Goal: Task Accomplishment & Management: Complete application form

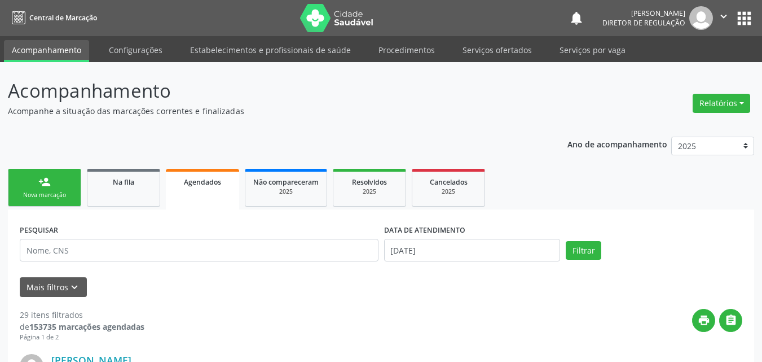
scroll to position [15, 0]
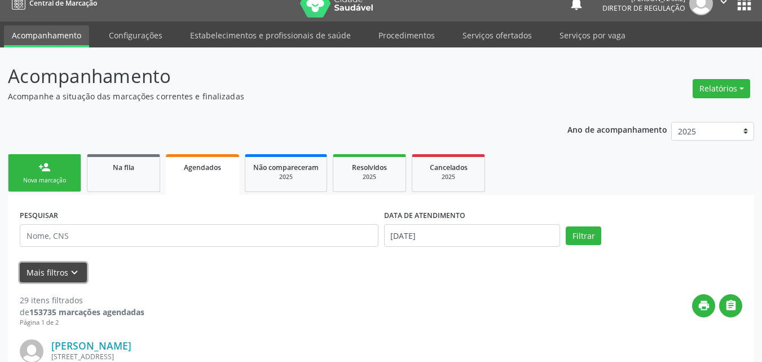
click at [71, 271] on icon "keyboard_arrow_down" at bounding box center [74, 272] width 12 height 12
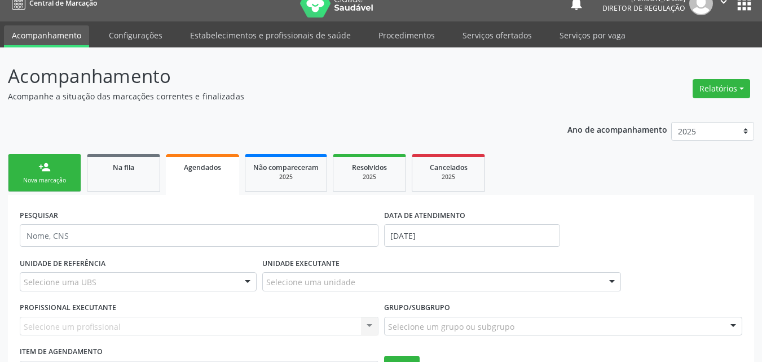
scroll to position [71, 0]
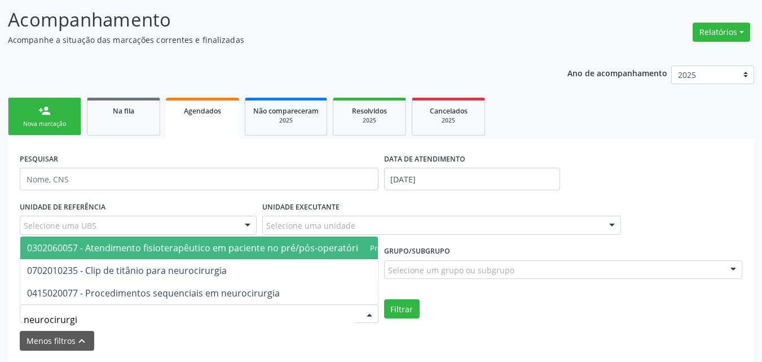
type input "neurocirurg"
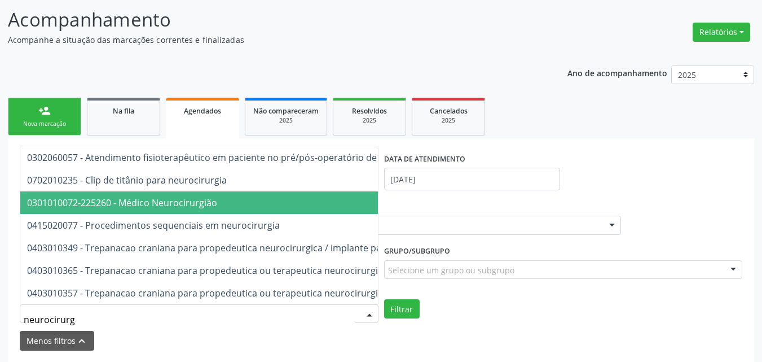
click at [146, 196] on span "0301010072-225260 - Médico Neurocirurgião" at bounding box center [122, 202] width 190 height 12
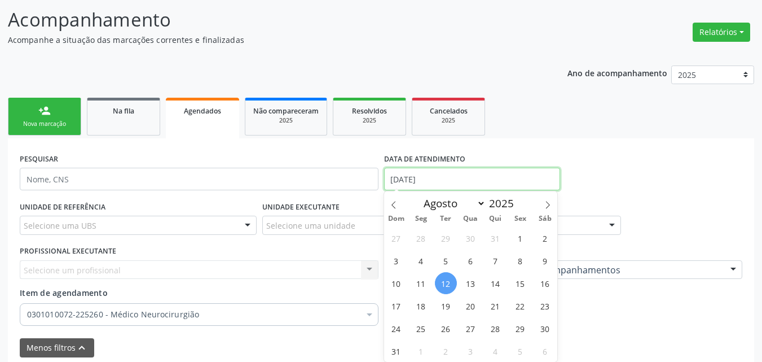
click at [441, 179] on input "[DATE]" at bounding box center [472, 179] width 177 height 23
click at [394, 205] on icon at bounding box center [394, 205] width 8 height 8
select select "6"
click at [447, 236] on span "1" at bounding box center [446, 238] width 22 height 22
type input "0[DATE]"
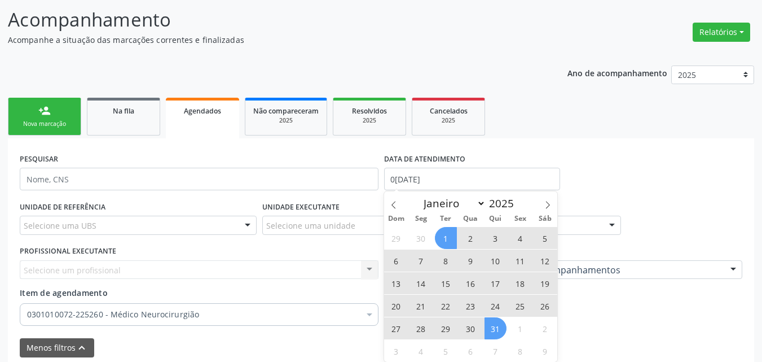
click at [499, 331] on span "31" at bounding box center [496, 328] width 22 height 22
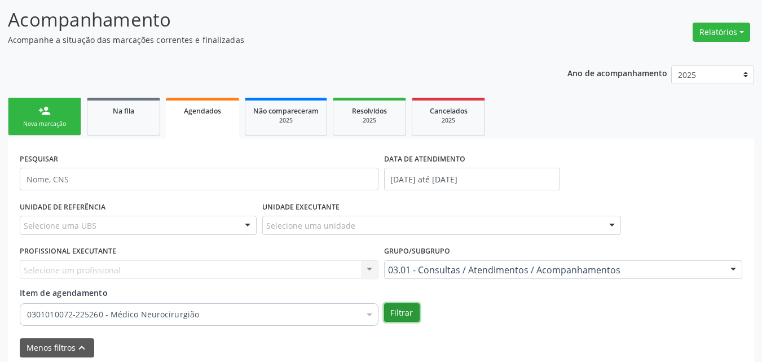
click at [402, 310] on button "Filtrar" at bounding box center [402, 312] width 36 height 19
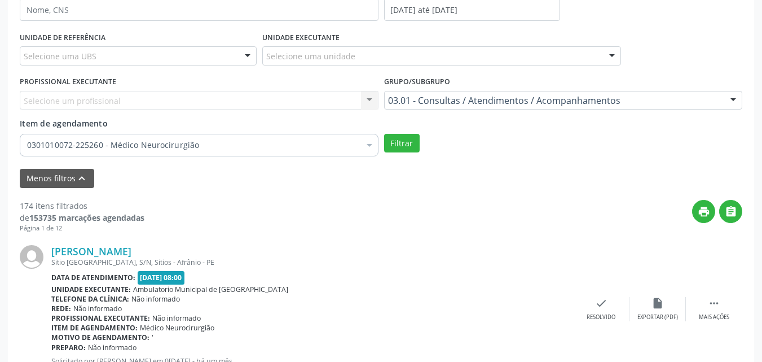
scroll to position [297, 0]
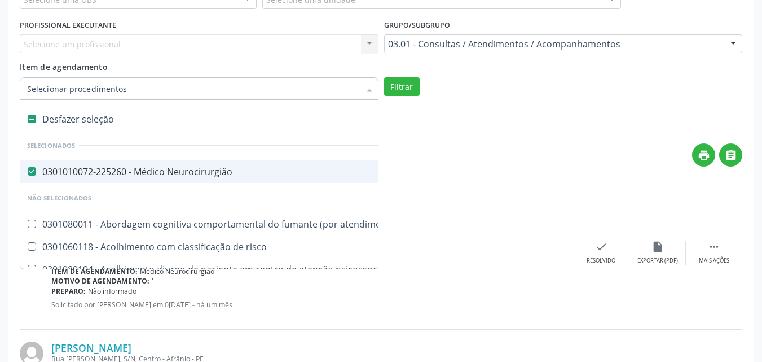
click at [33, 116] on label at bounding box center [32, 119] width 8 height 8
checkbox Neurocirurgião "false"
click at [50, 92] on input "Item de agendamento" at bounding box center [193, 88] width 333 height 23
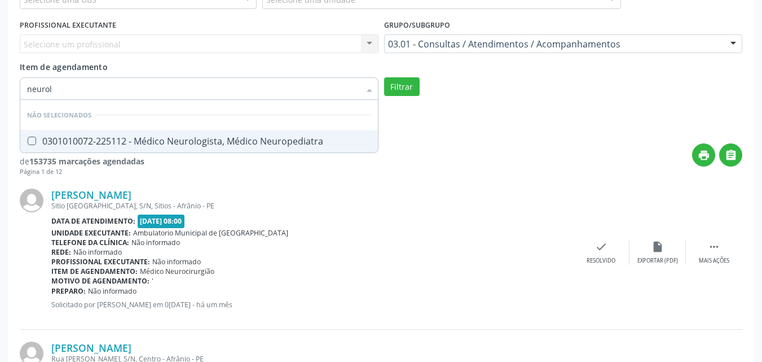
type input "neurolo"
click at [31, 141] on Neuropediatra at bounding box center [32, 141] width 8 height 8
click at [28, 141] on Neuropediatra "checkbox" at bounding box center [23, 140] width 7 height 7
click at [400, 89] on button "Filtrar" at bounding box center [402, 86] width 36 height 19
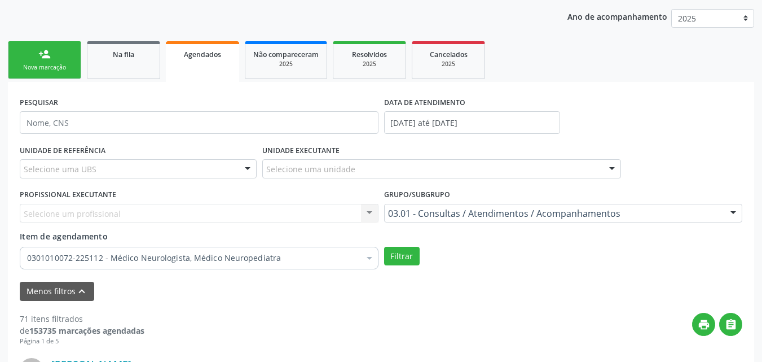
scroll to position [240, 0]
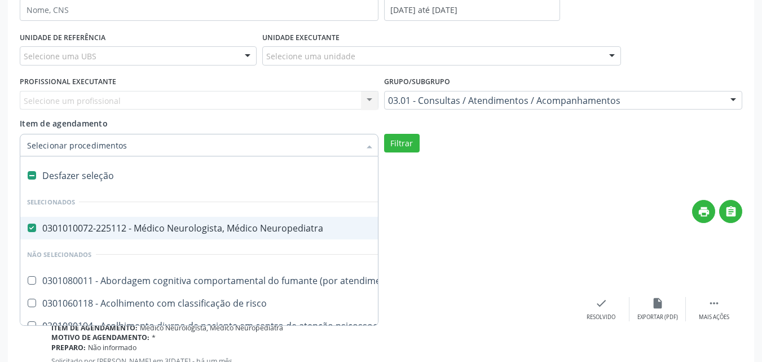
click at [32, 172] on label at bounding box center [32, 175] width 8 height 8
checkbox Neuropediatra "false"
click at [51, 146] on input "Item de agendamento" at bounding box center [193, 145] width 333 height 23
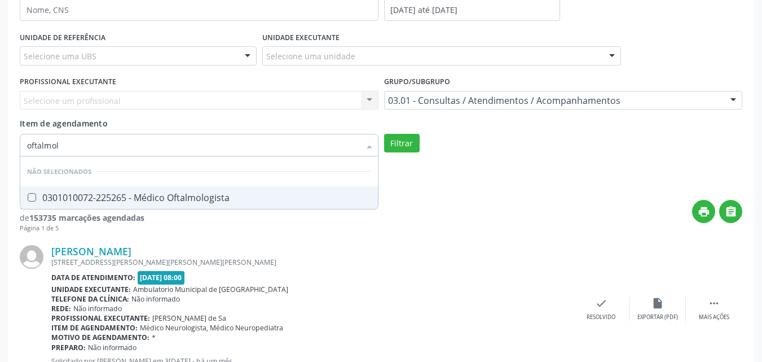
type input "oftalmolo"
click at [29, 192] on span "0301010072-225265 - Médico Oftalmologista" at bounding box center [199, 197] width 358 height 23
checkbox Oftalmologista "true"
click at [406, 143] on button "Filtrar" at bounding box center [402, 143] width 36 height 19
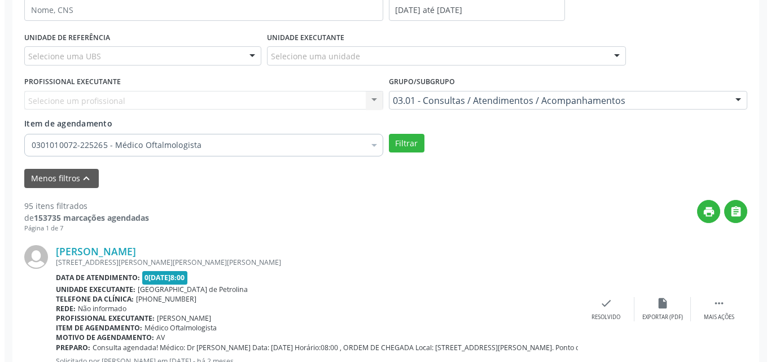
scroll to position [0, 0]
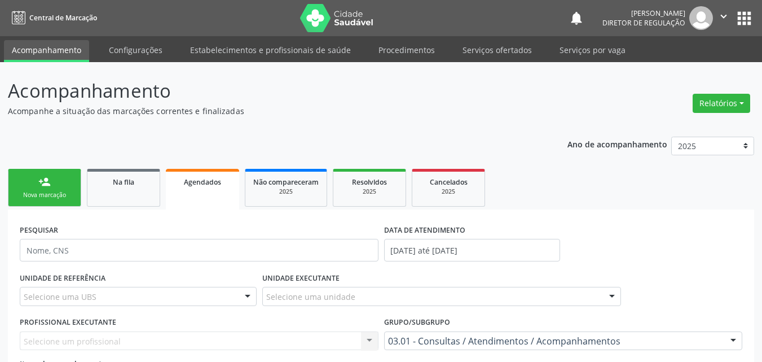
click at [56, 184] on link "person_add Nova marcação" at bounding box center [44, 188] width 73 height 38
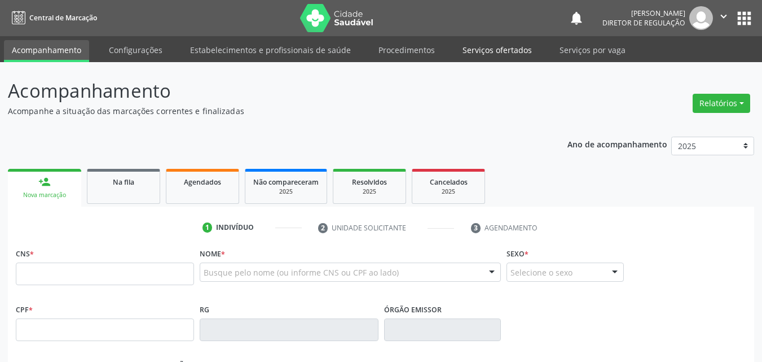
click at [505, 47] on link "Serviços ofertados" at bounding box center [497, 50] width 85 height 20
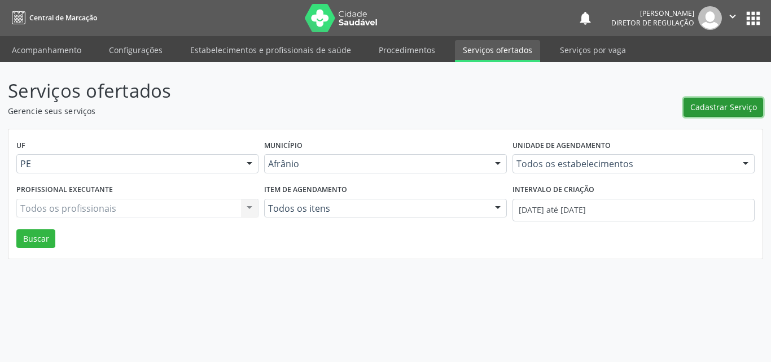
click at [722, 108] on span "Cadastrar Serviço" at bounding box center [723, 107] width 67 height 12
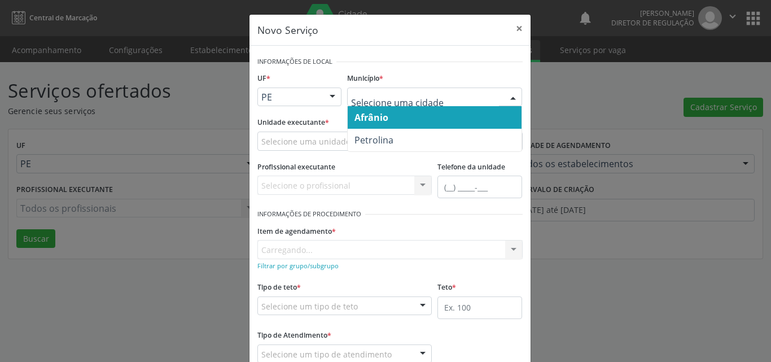
click at [389, 120] on span "Afrânio" at bounding box center [435, 117] width 174 height 23
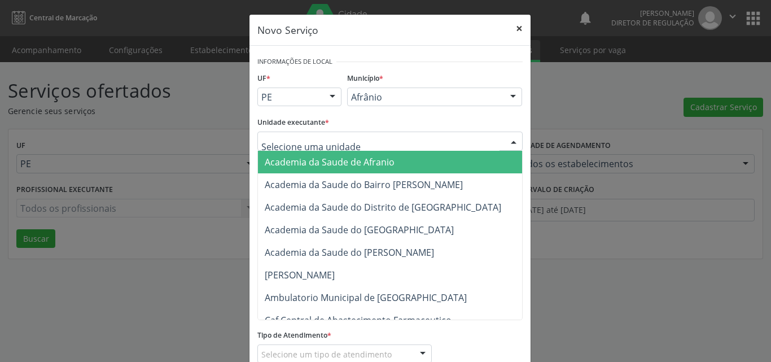
click at [518, 25] on button "×" at bounding box center [519, 29] width 23 height 28
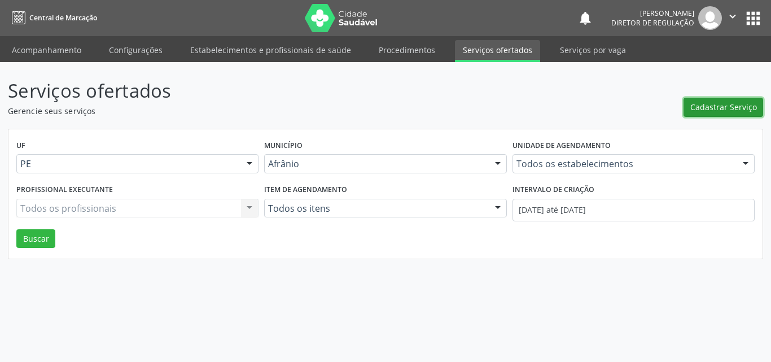
click at [705, 106] on span "Cadastrar Serviço" at bounding box center [723, 107] width 67 height 12
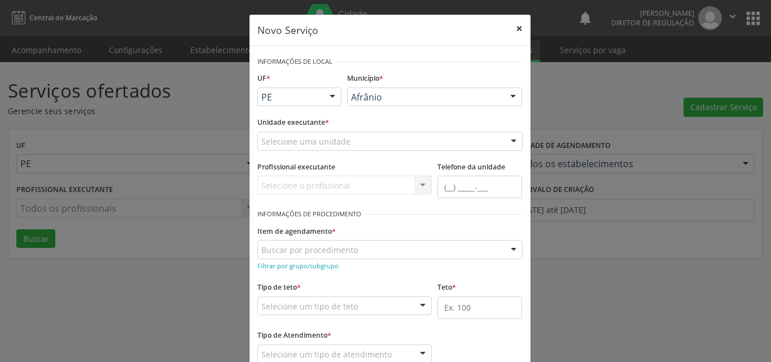
click at [512, 27] on button "×" at bounding box center [519, 29] width 23 height 28
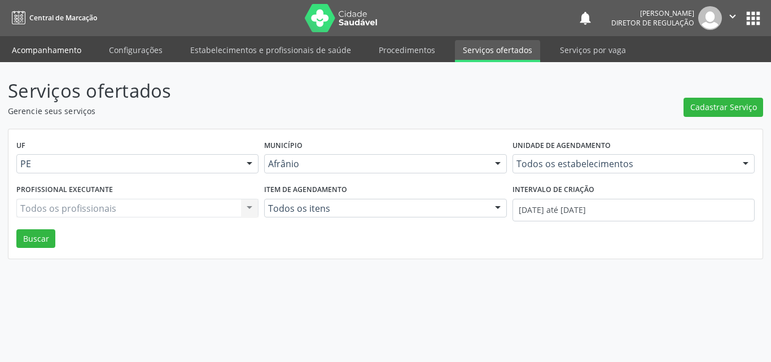
click at [51, 44] on link "Acompanhamento" at bounding box center [46, 50] width 85 height 20
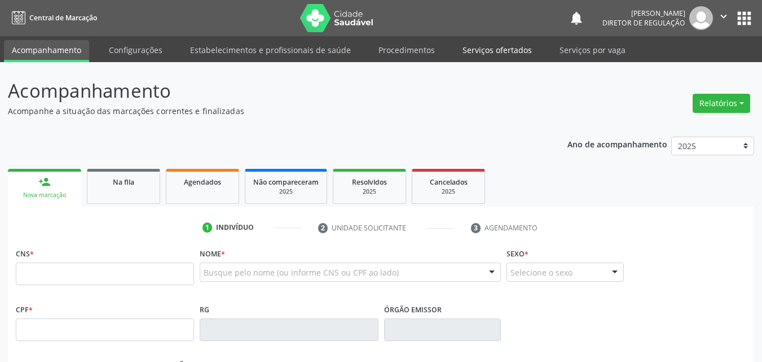
click at [498, 49] on link "Serviços ofertados" at bounding box center [497, 50] width 85 height 20
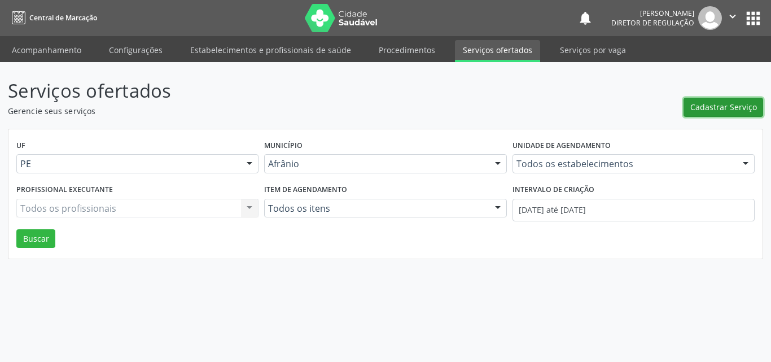
click at [715, 111] on span "Cadastrar Serviço" at bounding box center [723, 107] width 67 height 12
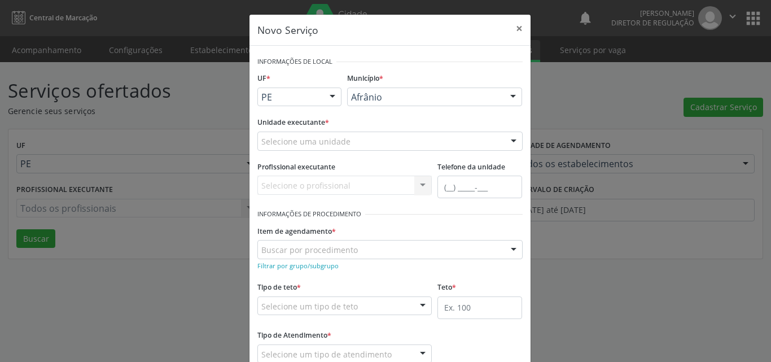
click at [370, 135] on div "Selecione uma unidade" at bounding box center [389, 140] width 265 height 19
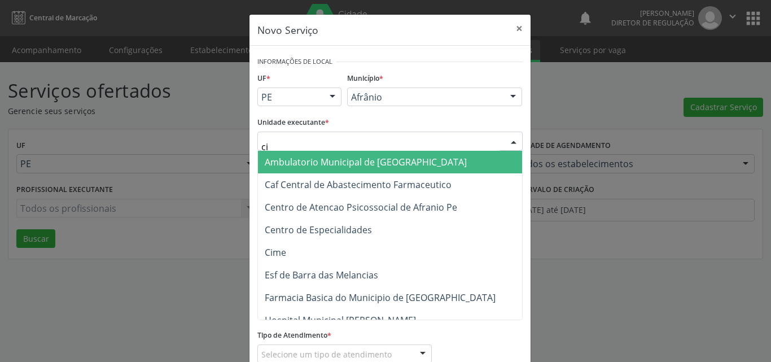
type input "cim"
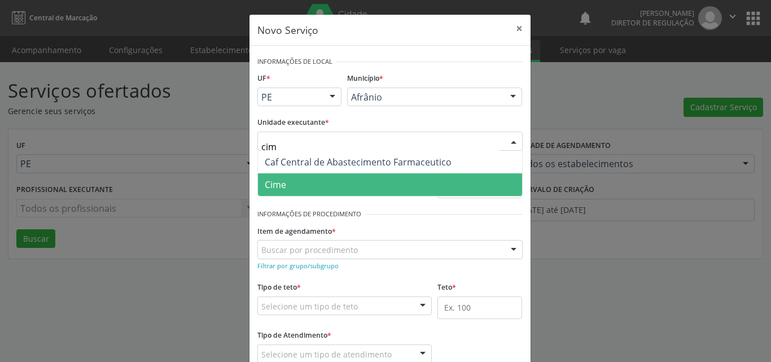
click at [342, 182] on span "Cime" at bounding box center [390, 184] width 264 height 23
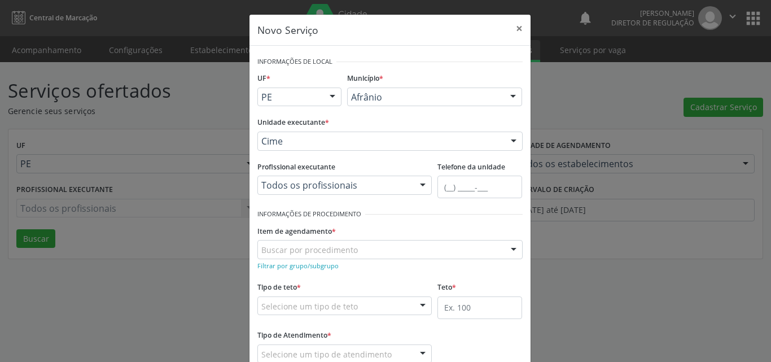
click at [358, 247] on div "Buscar por procedimento" at bounding box center [389, 249] width 265 height 19
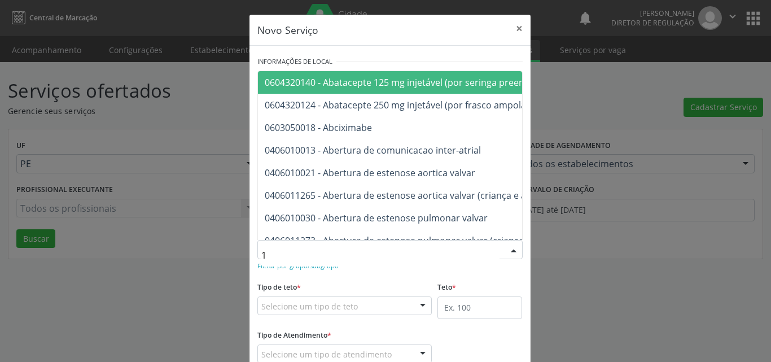
type input "10"
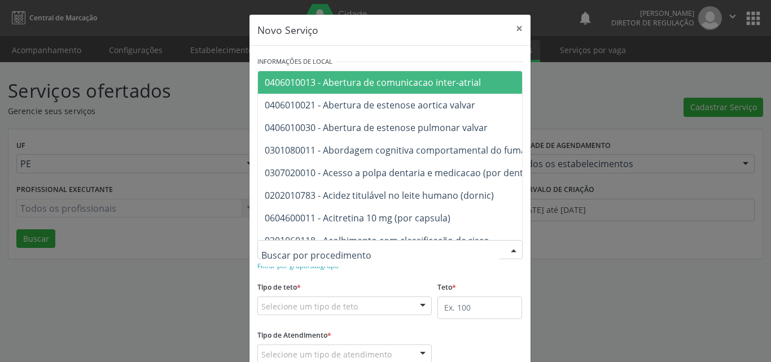
click at [354, 300] on div "Selecione um tipo de teto" at bounding box center [344, 305] width 175 height 19
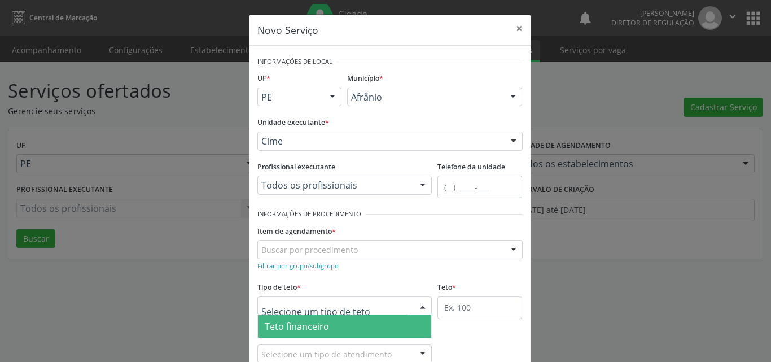
scroll to position [21, 0]
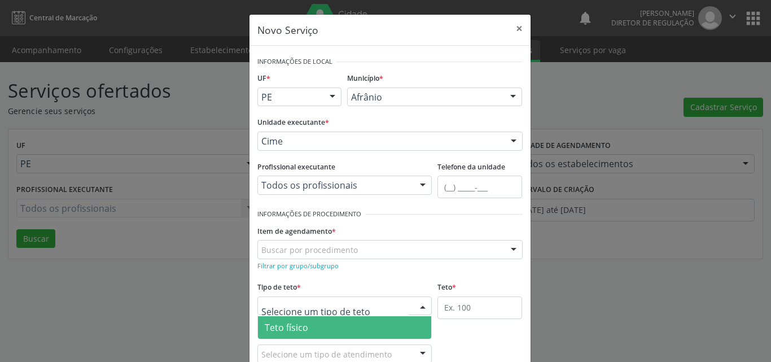
click at [350, 325] on span "Teto físico" at bounding box center [345, 327] width 174 height 23
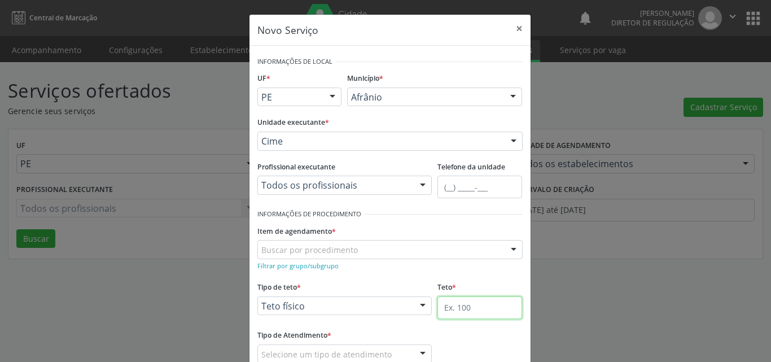
click at [468, 305] on input "text" at bounding box center [479, 307] width 85 height 23
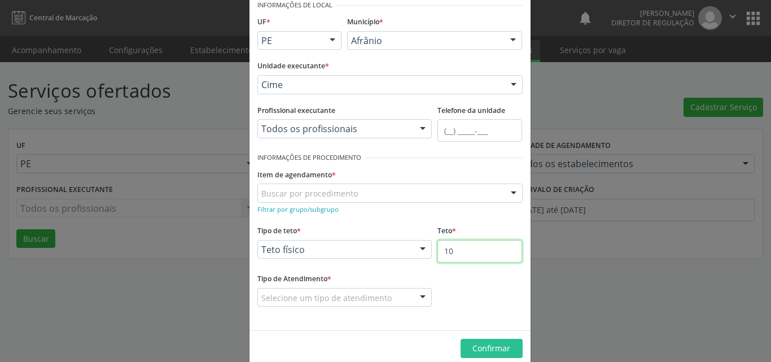
scroll to position [74, 0]
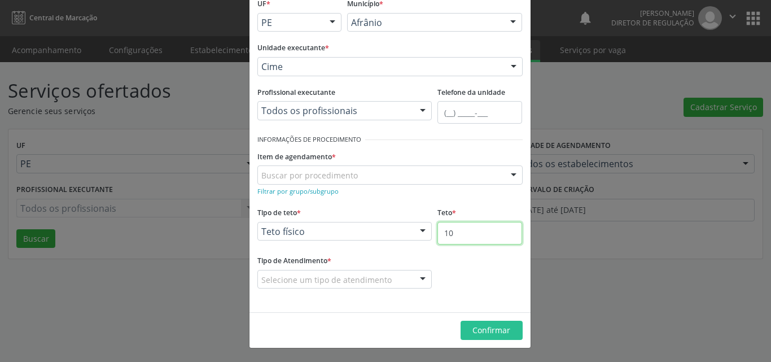
type input "10"
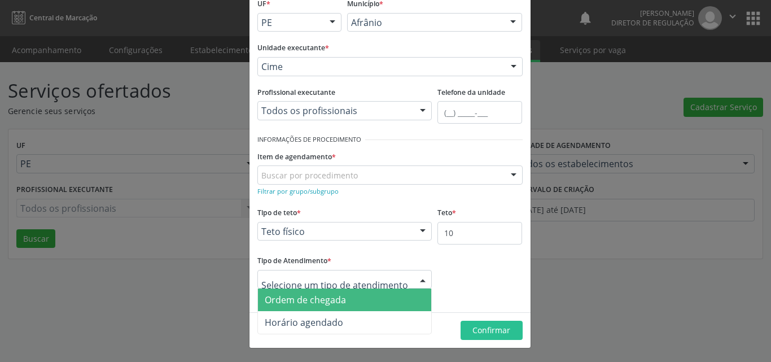
click at [357, 304] on span "Ordem de chegada" at bounding box center [345, 299] width 174 height 23
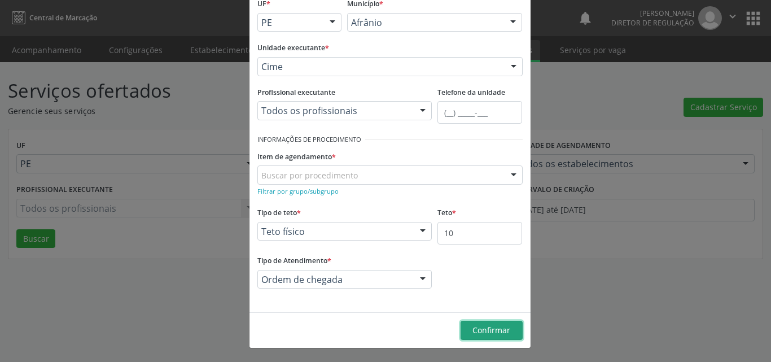
click at [485, 328] on span "Confirmar" at bounding box center [491, 329] width 38 height 11
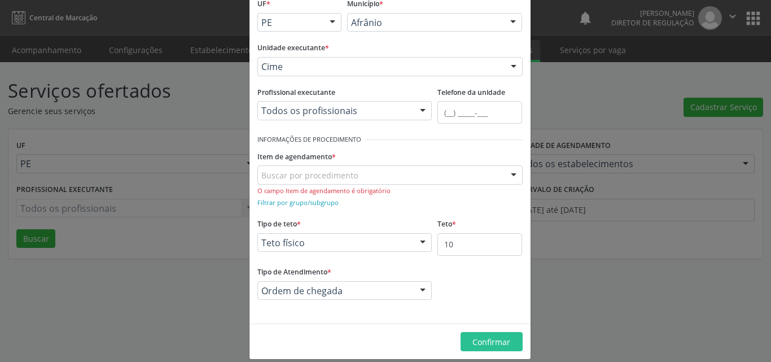
click at [375, 174] on div "Buscar por procedimento" at bounding box center [389, 174] width 265 height 19
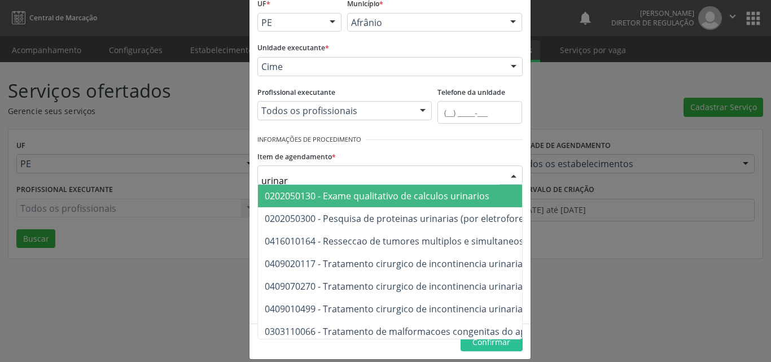
type input "urinari"
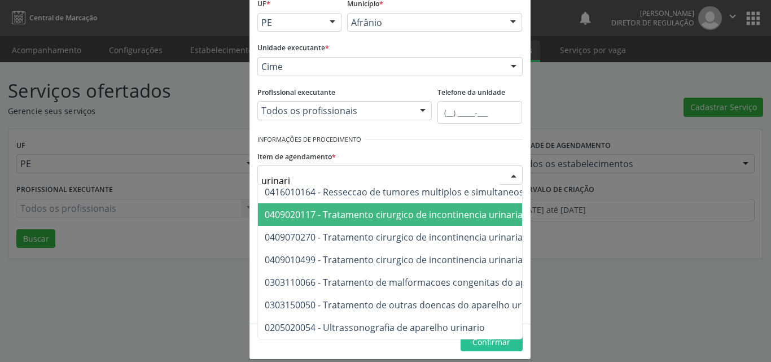
scroll to position [58, 0]
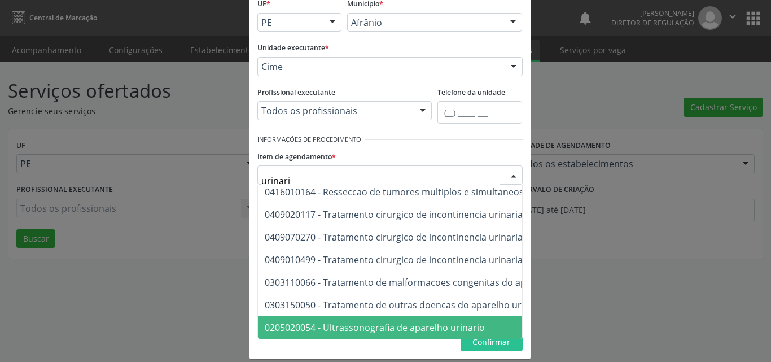
click at [436, 321] on span "0205020054 - Ultrassonografia de aparelho urinario" at bounding box center [375, 327] width 220 height 12
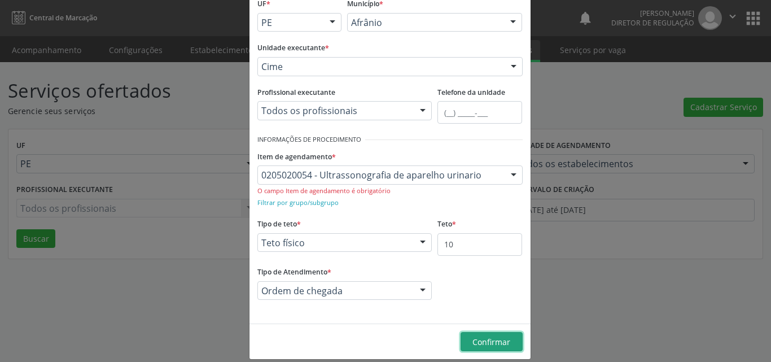
click at [490, 340] on span "Confirmar" at bounding box center [491, 341] width 38 height 11
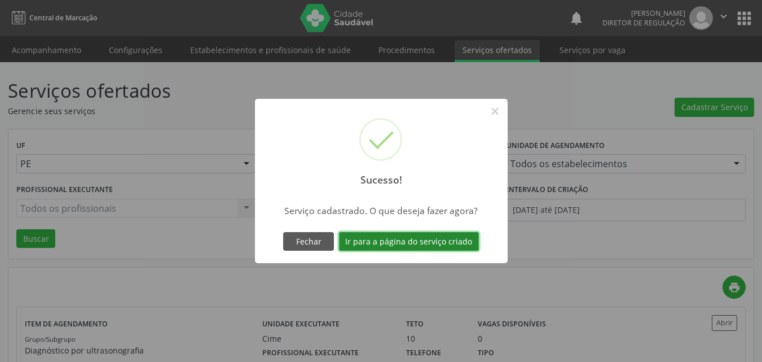
click at [433, 243] on button "Ir para a página do serviço criado" at bounding box center [409, 241] width 140 height 19
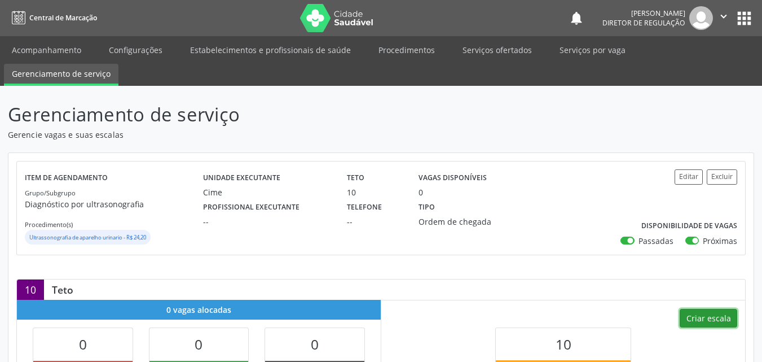
click at [709, 316] on button "Criar escala" at bounding box center [709, 318] width 58 height 19
select select "7"
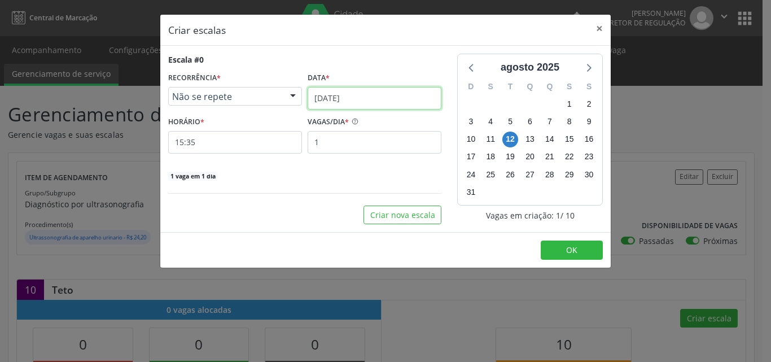
click at [391, 96] on input "[DATE]" at bounding box center [375, 98] width 134 height 23
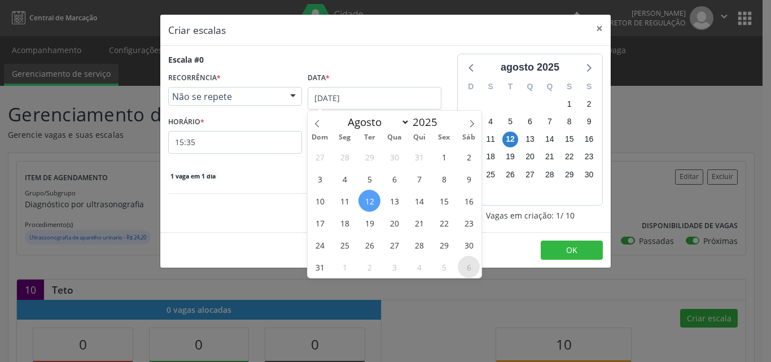
click at [470, 266] on span "6" at bounding box center [469, 267] width 22 height 22
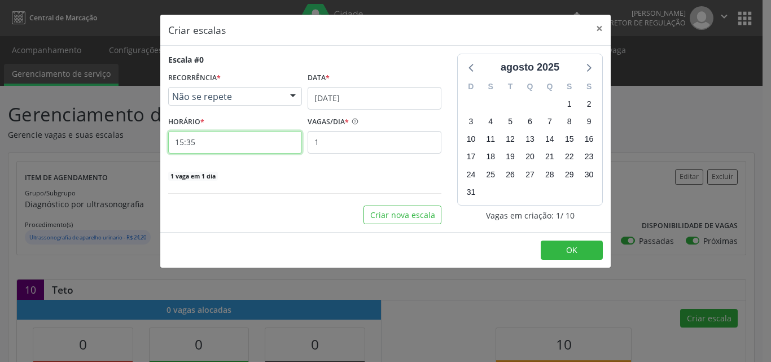
click at [215, 144] on input "15:35" at bounding box center [235, 142] width 134 height 23
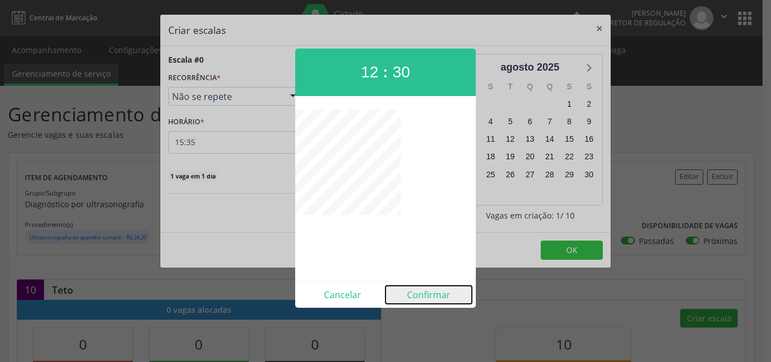
click at [437, 296] on button "Confirmar" at bounding box center [428, 295] width 86 height 18
type input "12:30"
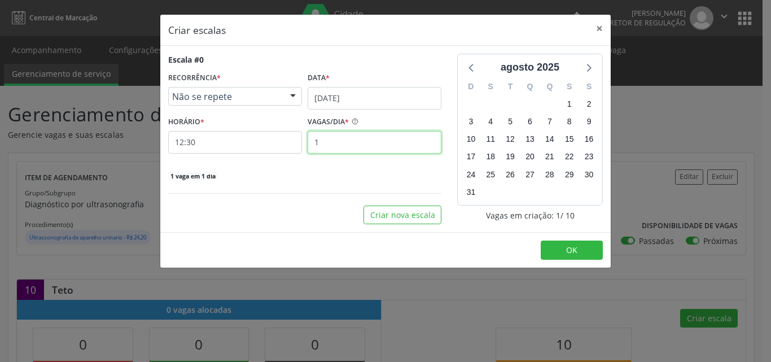
click at [342, 141] on input "1" at bounding box center [375, 142] width 134 height 23
type input "10"
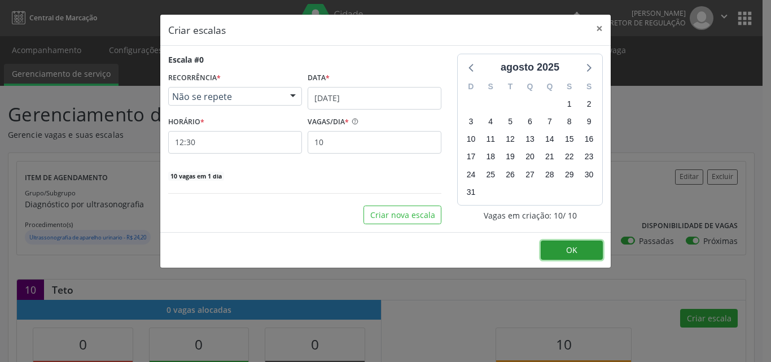
click at [574, 248] on span "OK" at bounding box center [571, 249] width 11 height 11
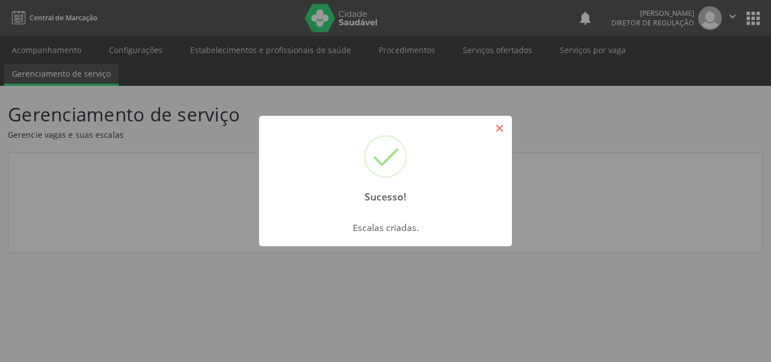
click at [497, 128] on button "×" at bounding box center [499, 128] width 19 height 19
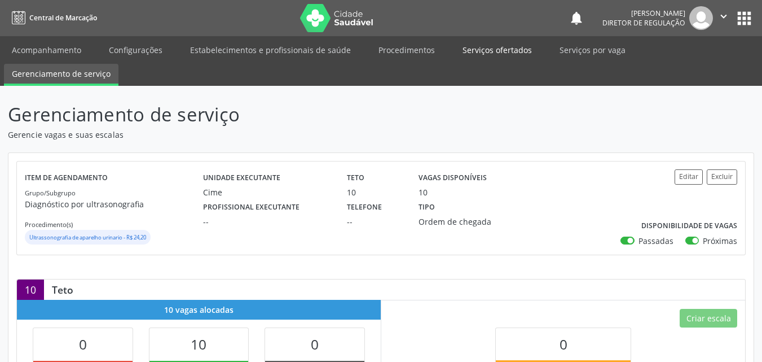
click at [505, 48] on link "Serviços ofertados" at bounding box center [497, 50] width 85 height 20
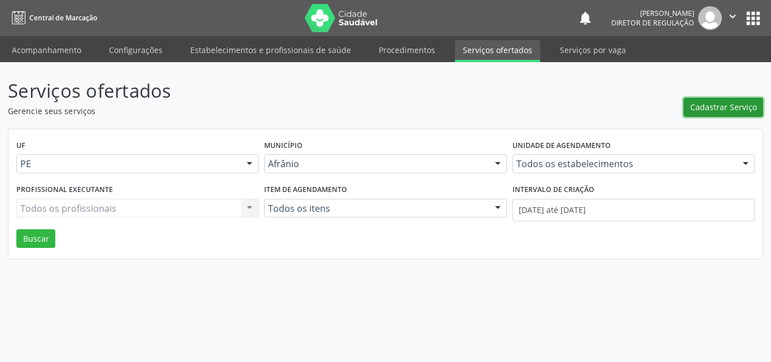
click at [712, 106] on span "Cadastrar Serviço" at bounding box center [723, 107] width 67 height 12
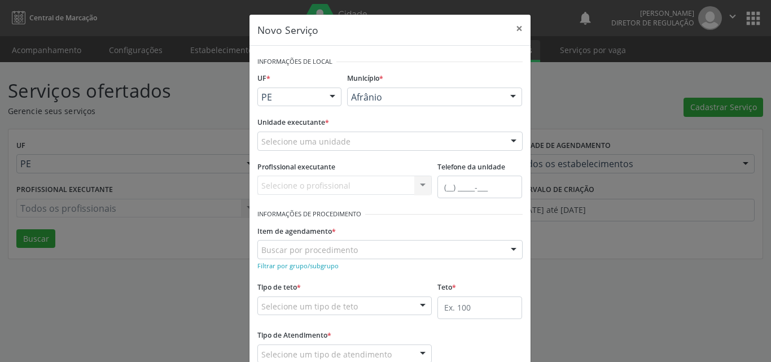
click at [383, 141] on div "Selecione uma unidade" at bounding box center [389, 140] width 265 height 19
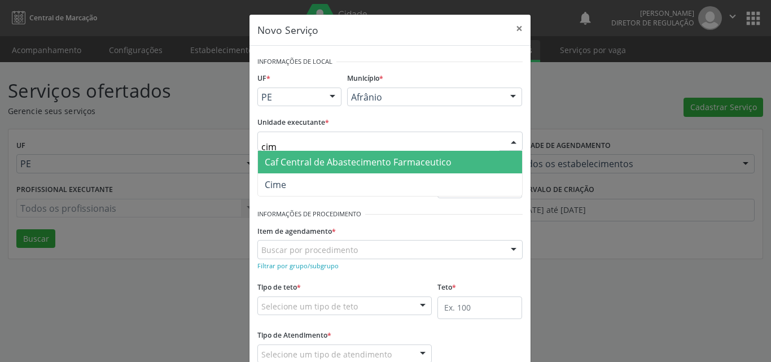
type input "cime"
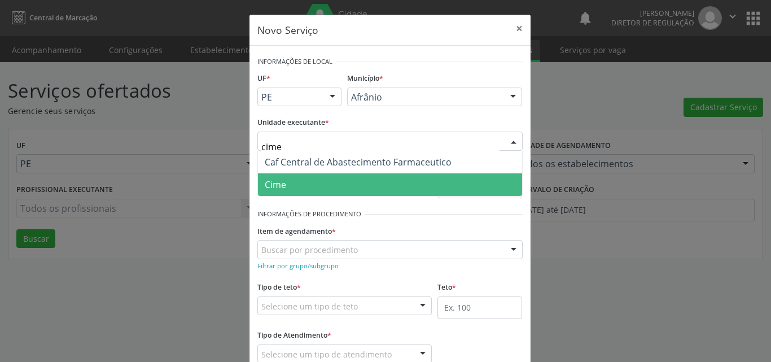
click at [361, 183] on span "Cime" at bounding box center [390, 184] width 264 height 23
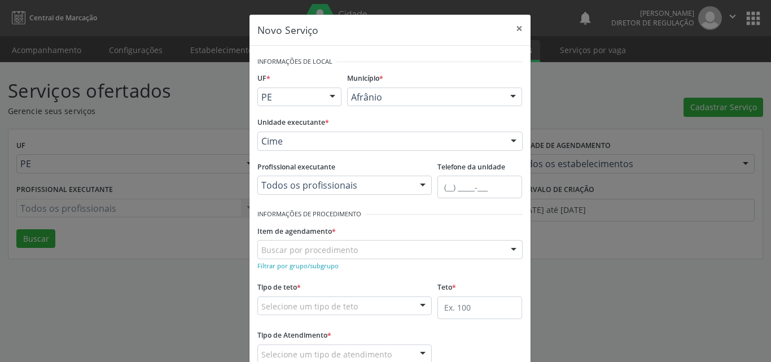
scroll to position [56, 0]
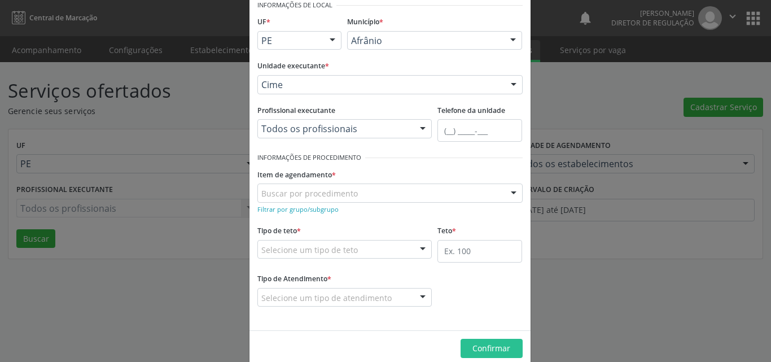
click at [372, 192] on div "Buscar por procedimento" at bounding box center [389, 192] width 265 height 19
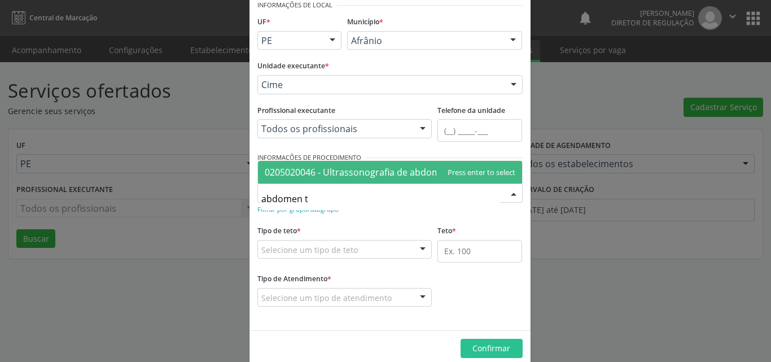
type input "abdomen to"
click at [354, 170] on span "0205020046 - Ultrassonografia de abdomen total" at bounding box center [369, 172] width 208 height 12
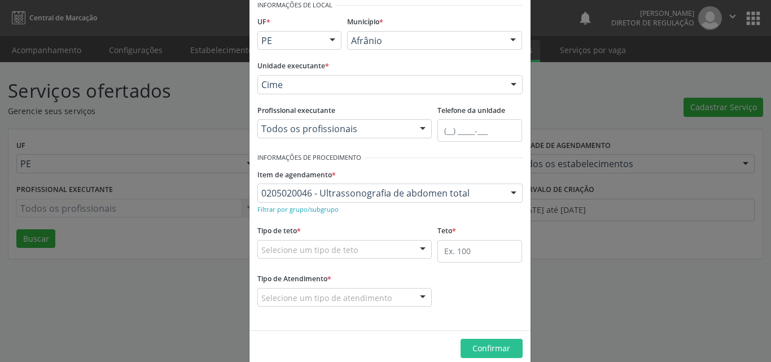
click at [356, 248] on div "Selecione um tipo de teto" at bounding box center [344, 249] width 175 height 19
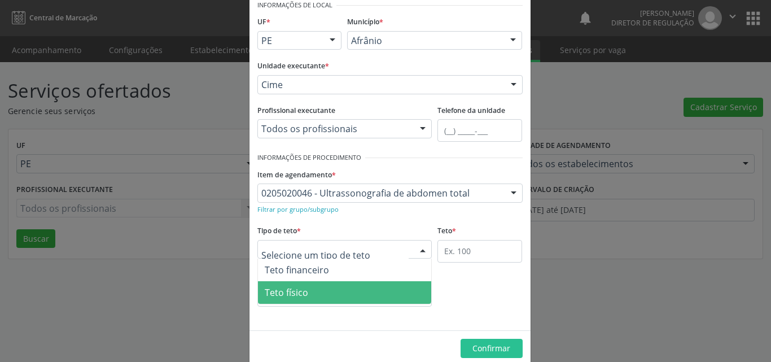
click at [341, 292] on span "Teto físico" at bounding box center [345, 292] width 174 height 23
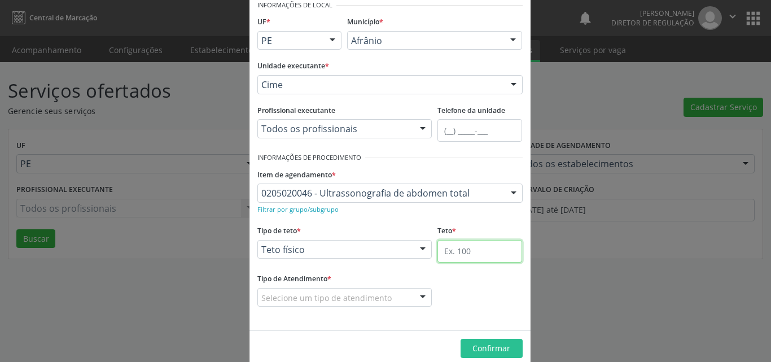
click at [459, 249] on input "text" at bounding box center [479, 251] width 85 height 23
type input "30"
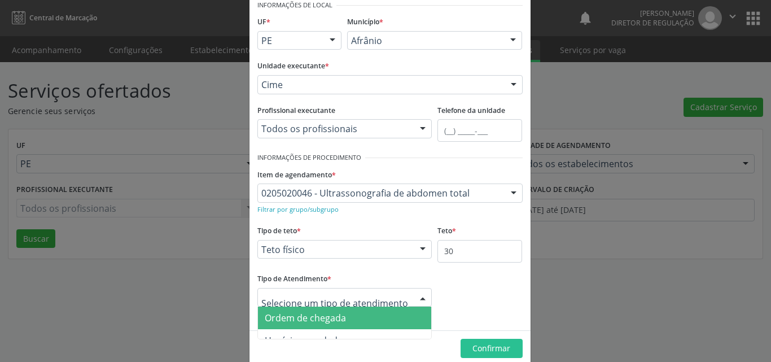
click at [365, 317] on span "Ordem de chegada" at bounding box center [345, 317] width 174 height 23
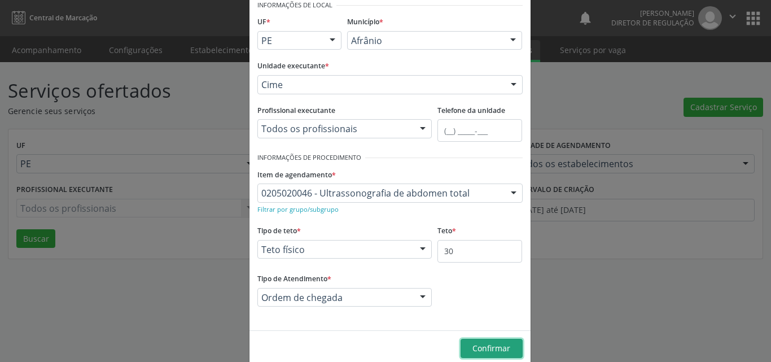
click at [494, 348] on span "Confirmar" at bounding box center [491, 348] width 38 height 11
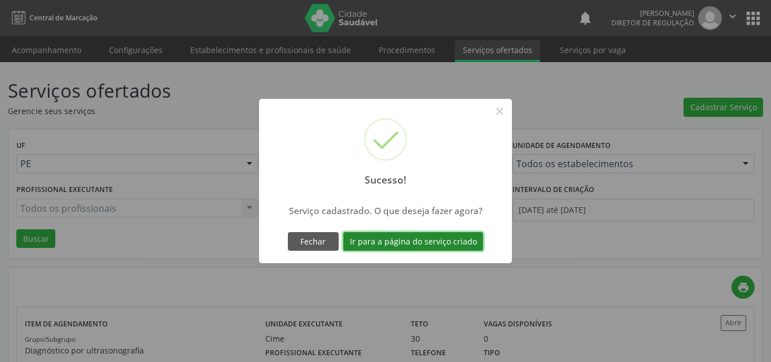
click at [440, 240] on button "Ir para a página do serviço criado" at bounding box center [413, 241] width 140 height 19
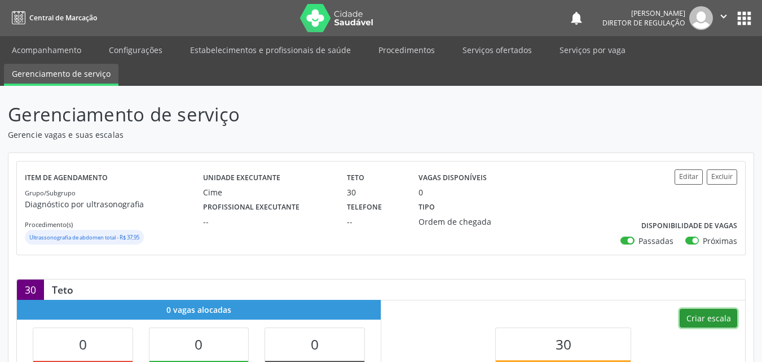
click at [712, 319] on button "Criar escala" at bounding box center [709, 318] width 58 height 19
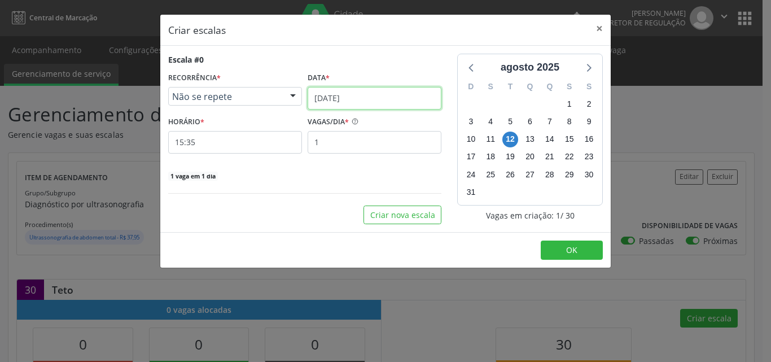
click at [393, 94] on input "[DATE]" at bounding box center [375, 98] width 134 height 23
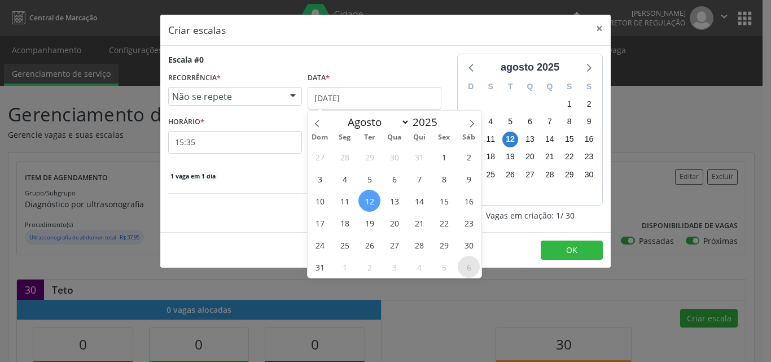
click at [470, 265] on span "6" at bounding box center [469, 267] width 22 height 22
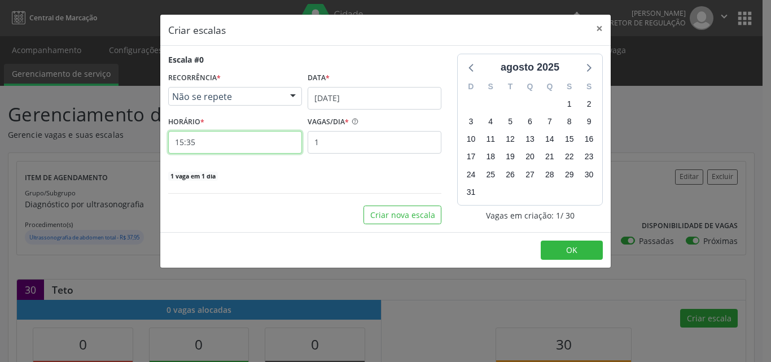
click at [273, 141] on input "15:35" at bounding box center [235, 142] width 134 height 23
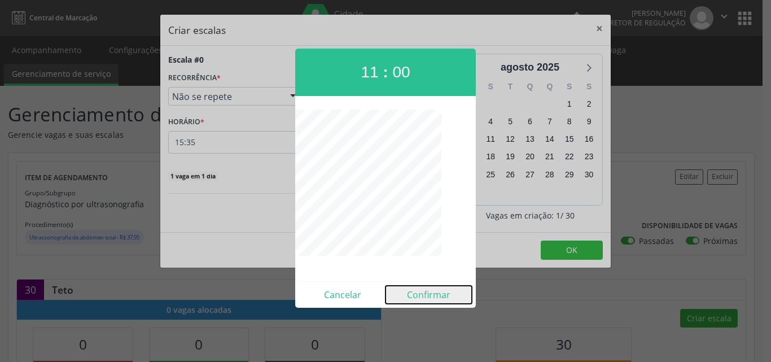
click at [425, 295] on button "Confirmar" at bounding box center [428, 295] width 86 height 18
type input "11:00"
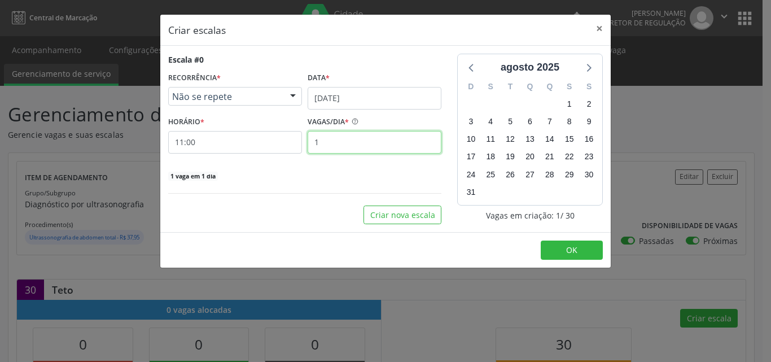
click at [345, 141] on input "1" at bounding box center [375, 142] width 134 height 23
type input "30"
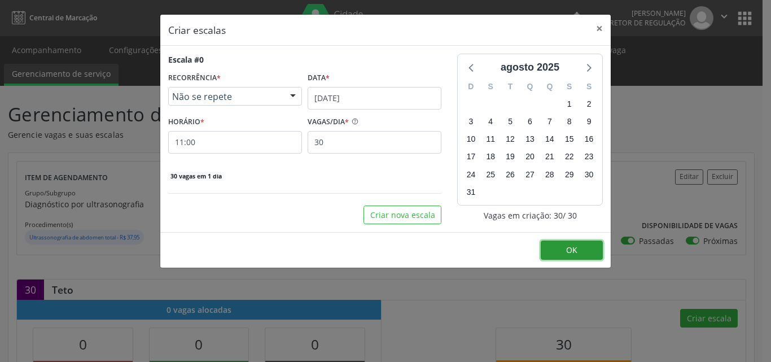
click at [558, 250] on button "OK" at bounding box center [572, 249] width 62 height 19
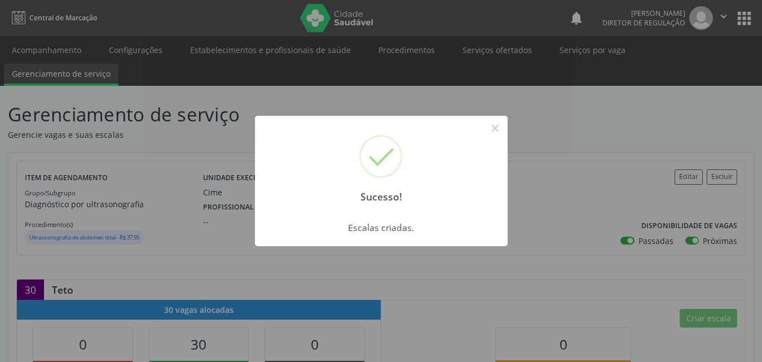
click at [505, 49] on div "Sucesso! × Escalas criadas. OK Cancel" at bounding box center [381, 181] width 762 height 362
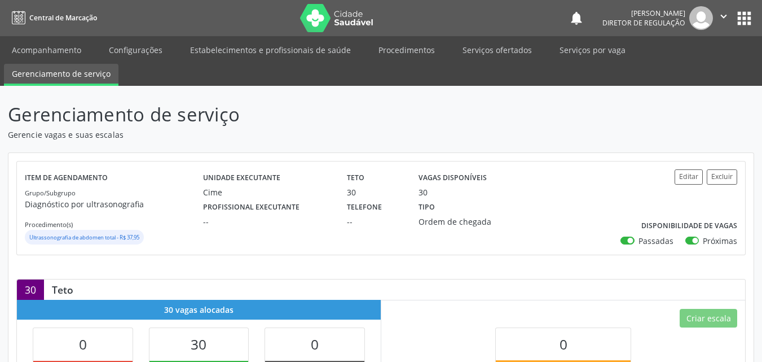
click at [505, 49] on link "Serviços ofertados" at bounding box center [497, 50] width 85 height 20
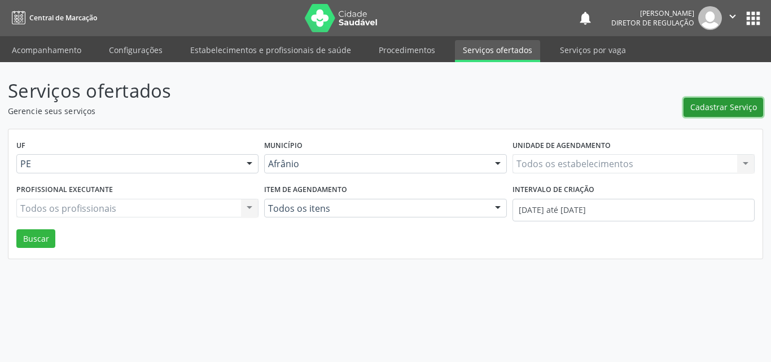
click at [726, 107] on span "Cadastrar Serviço" at bounding box center [723, 107] width 67 height 12
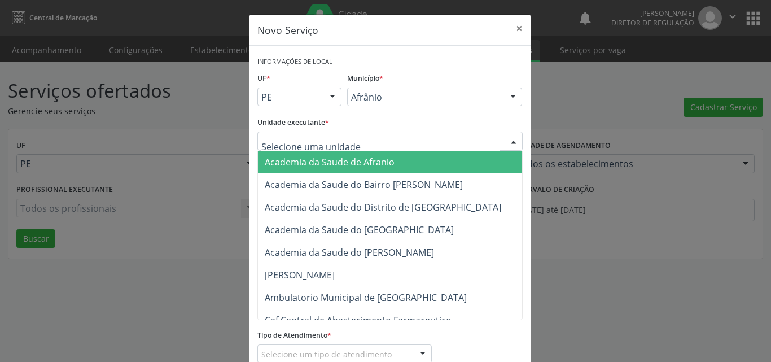
click at [374, 143] on div at bounding box center [389, 140] width 265 height 19
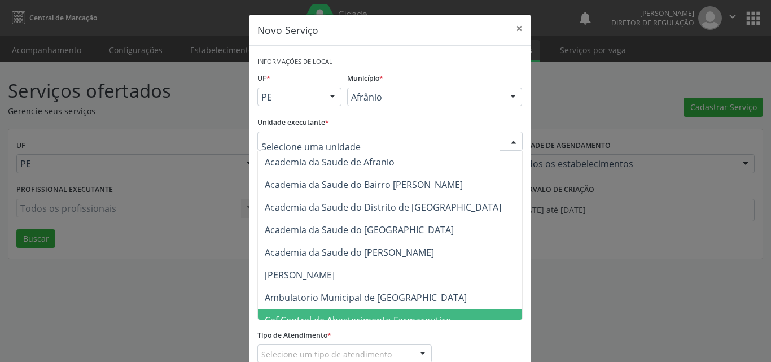
scroll to position [113, 0]
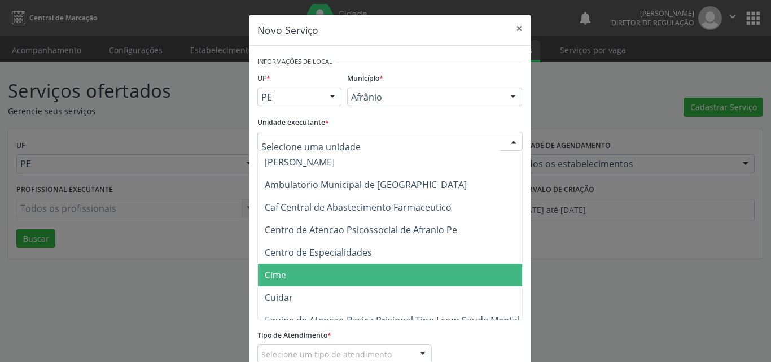
click at [350, 271] on span "Cime" at bounding box center [395, 275] width 275 height 23
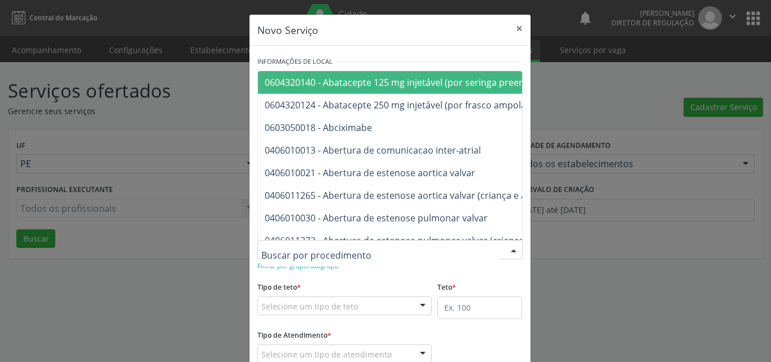
click at [368, 248] on div at bounding box center [389, 249] width 265 height 19
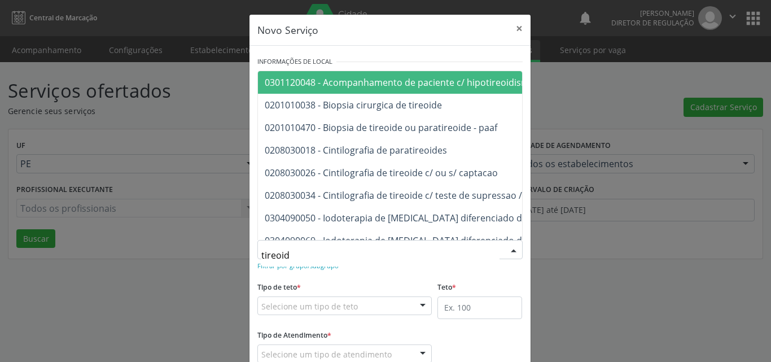
type input "tireoide"
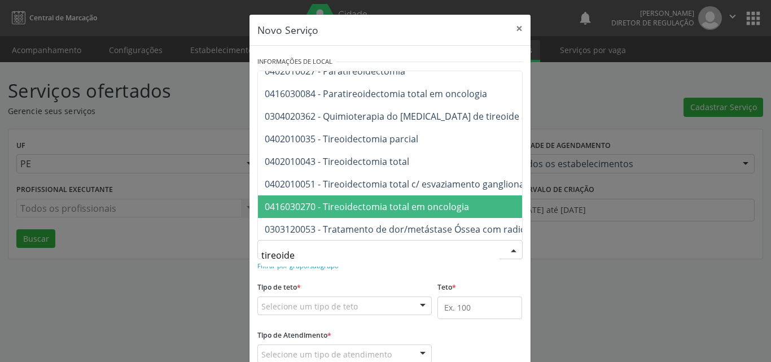
scroll to position [223, 0]
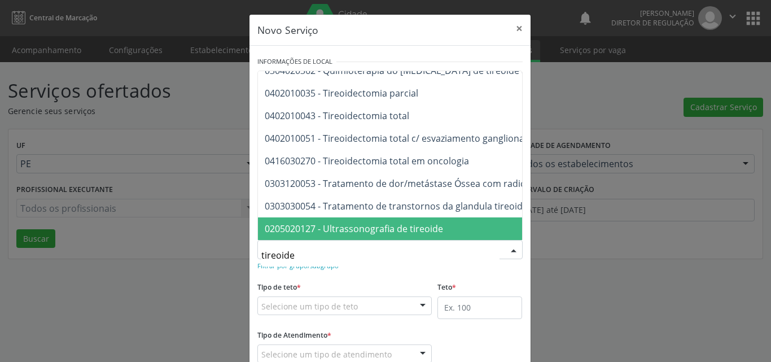
click at [432, 222] on span "0205020127 - Ultrassonografia de tireoide" at bounding box center [354, 228] width 178 height 12
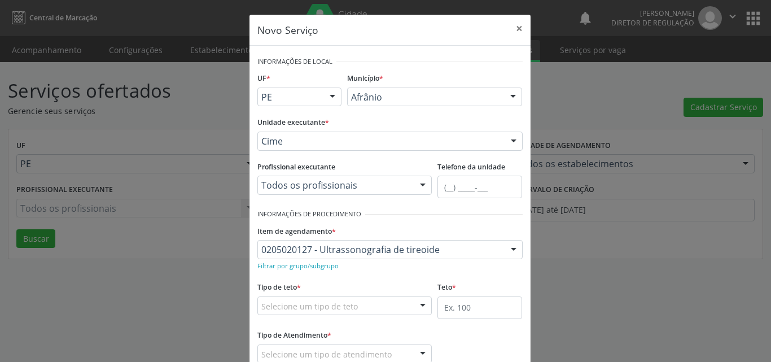
click at [368, 303] on div "Selecione um tipo de teto" at bounding box center [344, 305] width 175 height 19
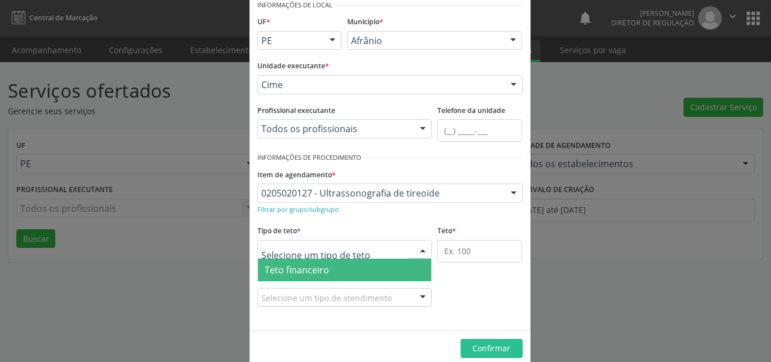
scroll to position [21, 0]
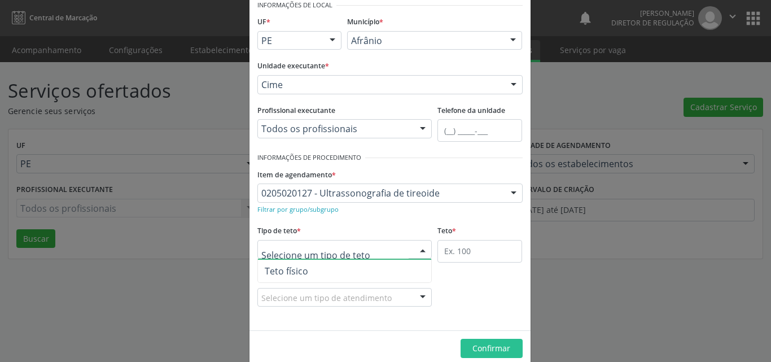
click at [361, 274] on span "Teto físico" at bounding box center [345, 271] width 174 height 23
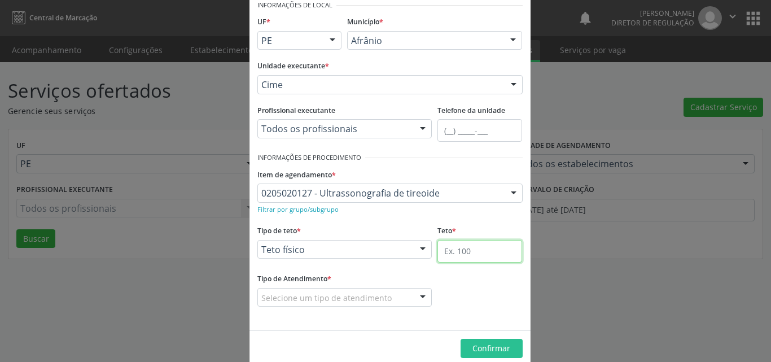
click at [473, 251] on input "text" at bounding box center [479, 251] width 85 height 23
type input "6"
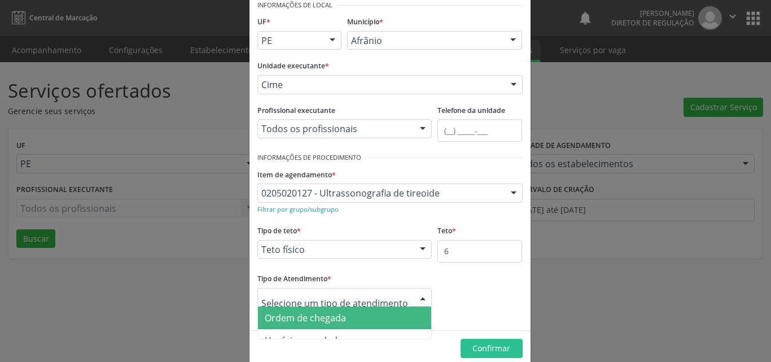
click at [355, 323] on span "Ordem de chegada" at bounding box center [345, 317] width 174 height 23
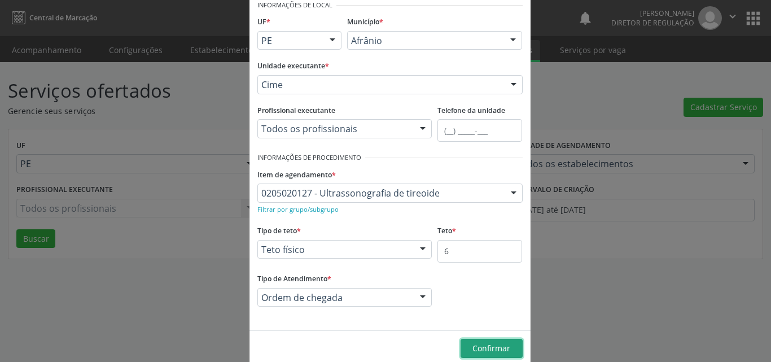
click at [484, 349] on span "Confirmar" at bounding box center [491, 348] width 38 height 11
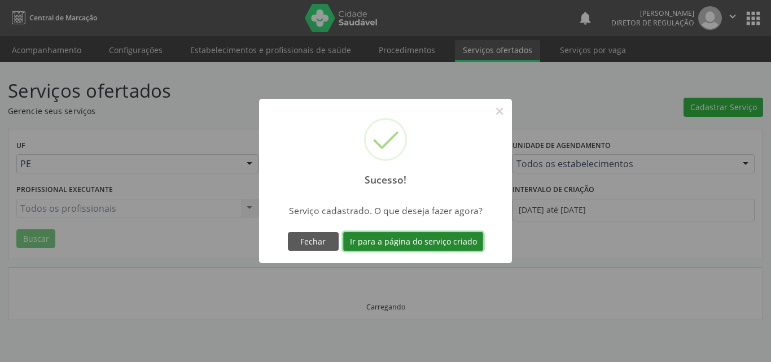
click at [427, 243] on button "Ir para a página do serviço criado" at bounding box center [413, 241] width 140 height 19
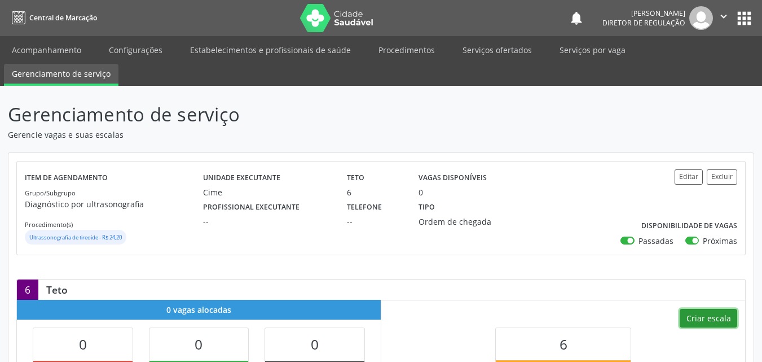
click at [701, 319] on button "Criar escala" at bounding box center [709, 318] width 58 height 19
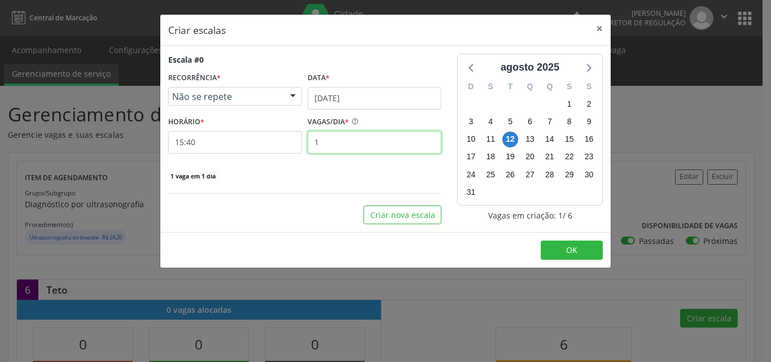
click at [361, 142] on input "1" at bounding box center [375, 142] width 134 height 23
type input "6"
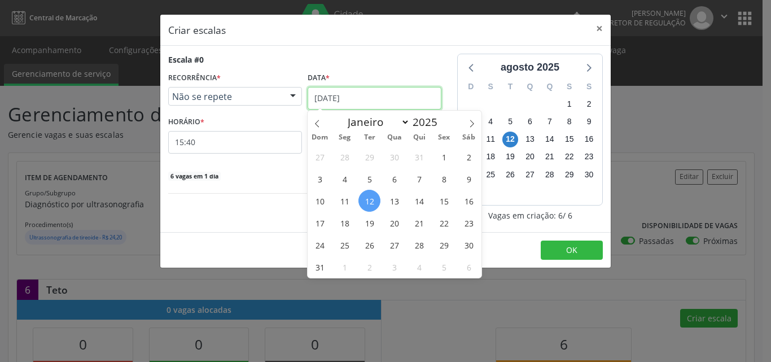
click at [375, 98] on input "[DATE]" at bounding box center [375, 98] width 134 height 23
click at [473, 122] on icon at bounding box center [472, 124] width 8 height 8
select select "8"
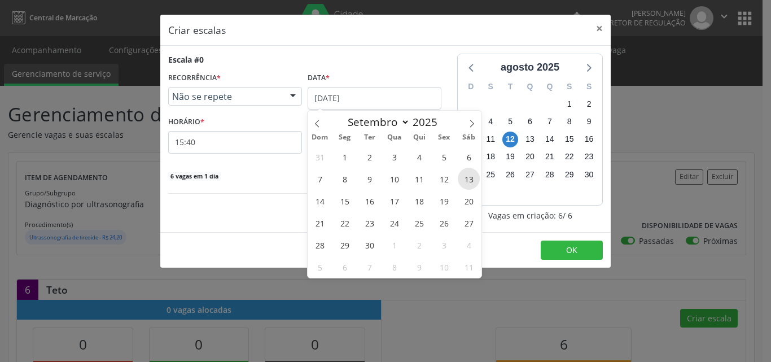
click at [470, 179] on span "13" at bounding box center [469, 179] width 22 height 22
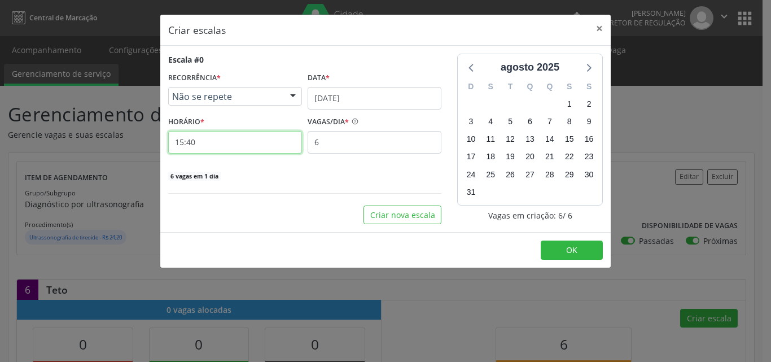
click at [270, 144] on input "15:40" at bounding box center [235, 142] width 134 height 23
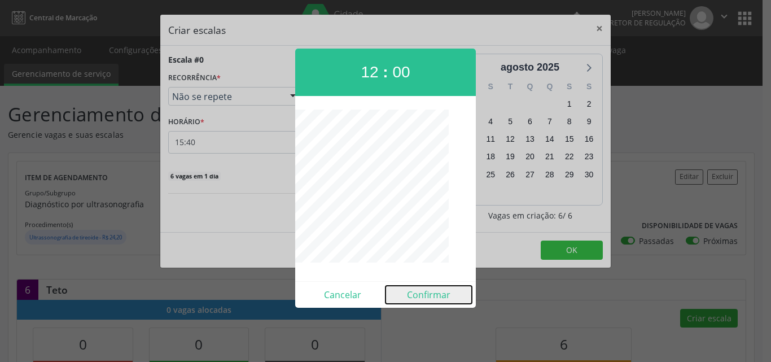
click at [438, 293] on button "Confirmar" at bounding box center [428, 295] width 86 height 18
type input "12:00"
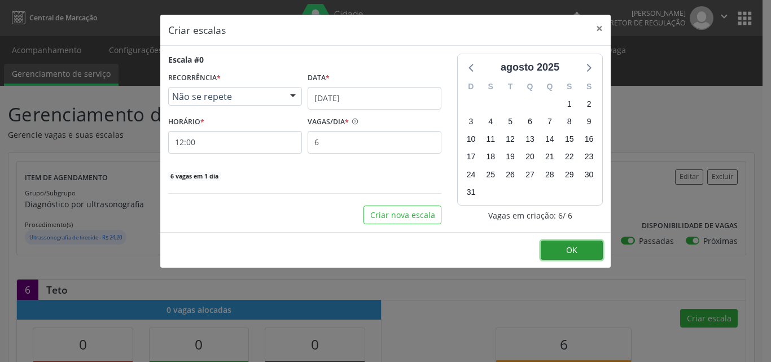
click at [569, 249] on span "OK" at bounding box center [571, 249] width 11 height 11
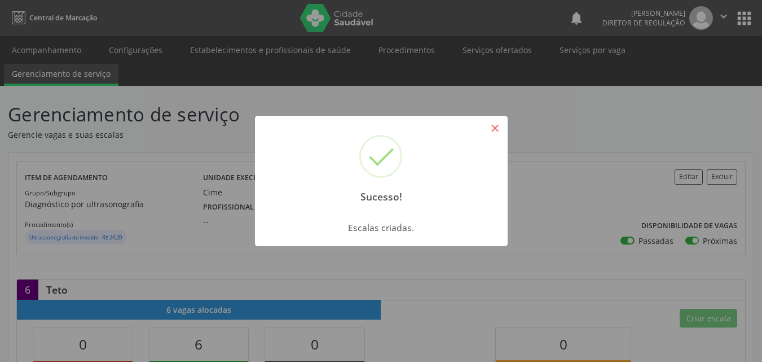
click at [491, 124] on button "×" at bounding box center [495, 128] width 19 height 19
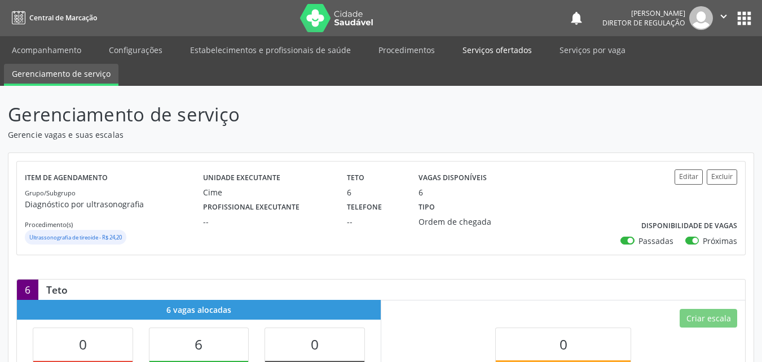
click at [499, 46] on link "Serviços ofertados" at bounding box center [497, 50] width 85 height 20
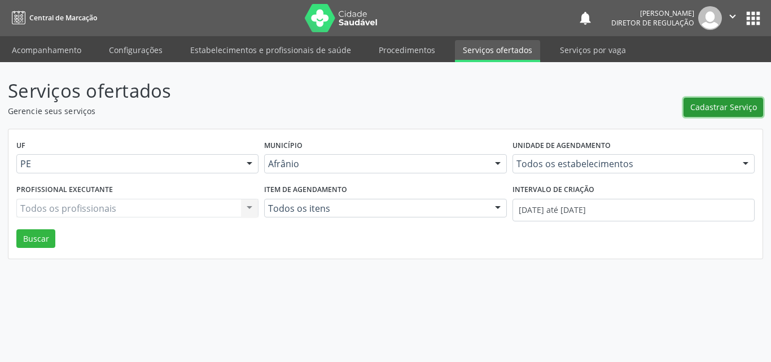
click at [737, 108] on span "Cadastrar Serviço" at bounding box center [723, 107] width 67 height 12
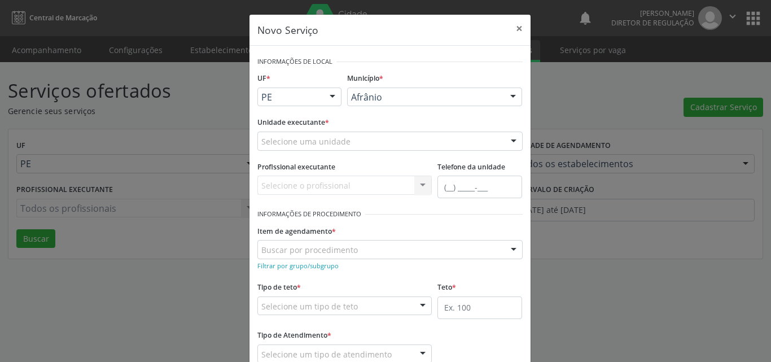
click at [414, 139] on div "Selecione uma unidade" at bounding box center [389, 140] width 265 height 19
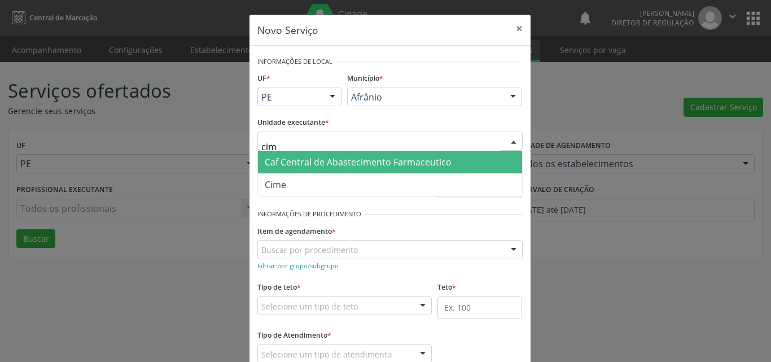
type input "cime"
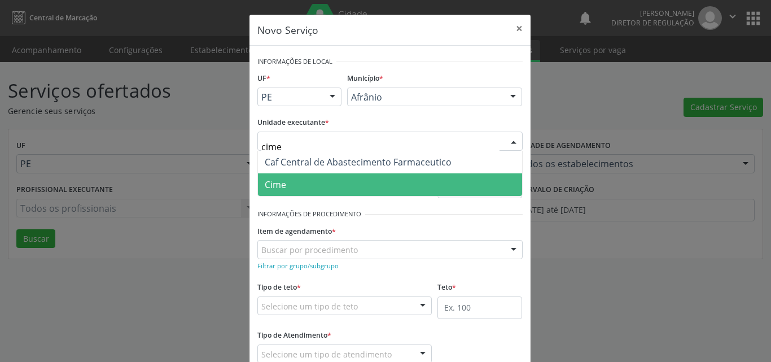
click at [350, 178] on span "Cime" at bounding box center [390, 184] width 264 height 23
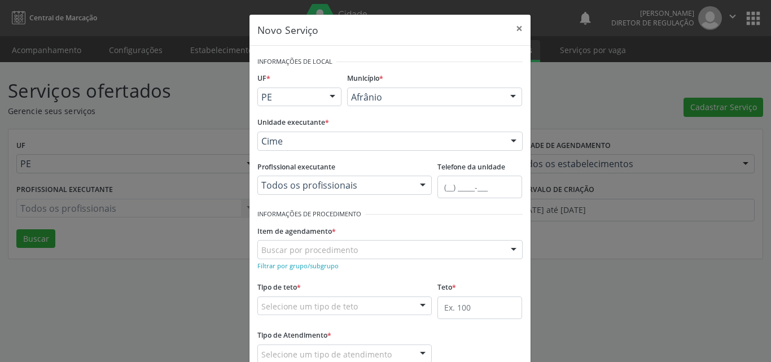
click at [390, 248] on div "Buscar por procedimento" at bounding box center [389, 249] width 265 height 19
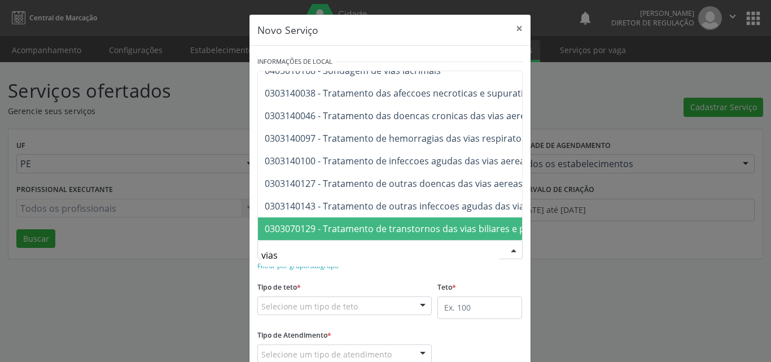
scroll to position [74, 0]
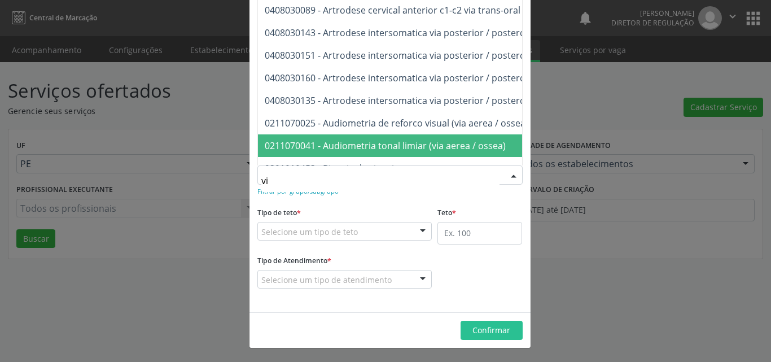
type input "v"
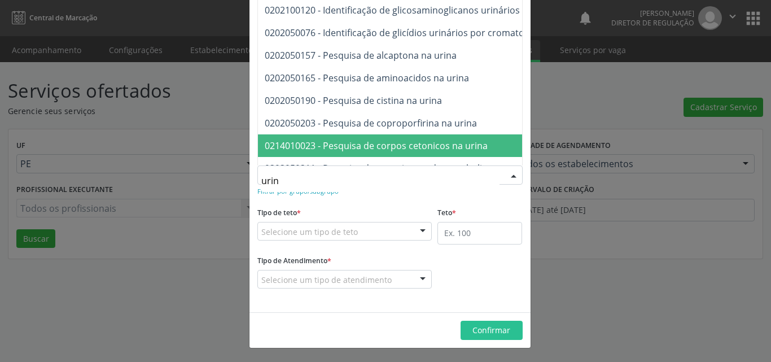
type input "urina"
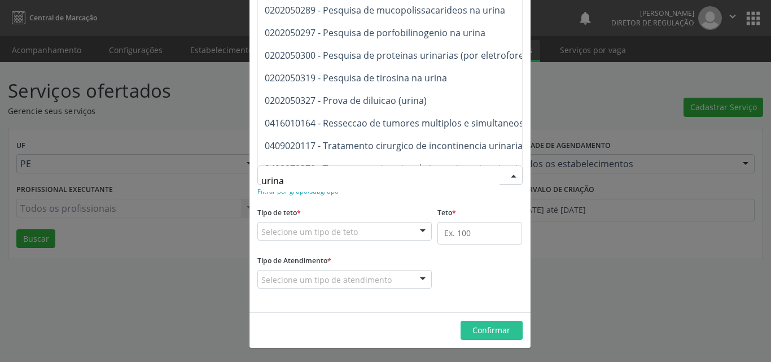
scroll to position [472, 0]
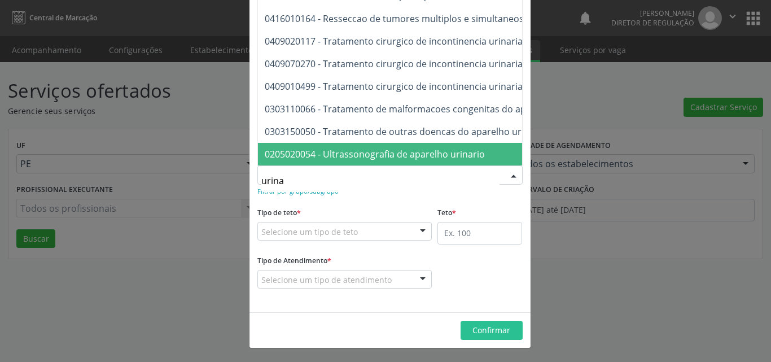
click at [446, 148] on span "0205020054 - Ultrassonografia de aparelho urinario" at bounding box center [375, 154] width 220 height 12
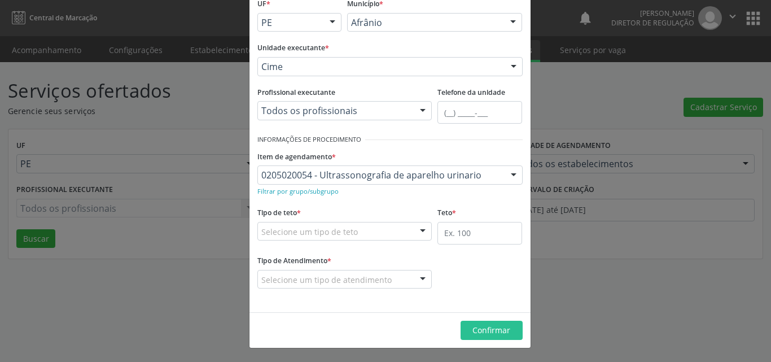
click at [375, 225] on div "Selecione um tipo de teto" at bounding box center [344, 231] width 175 height 19
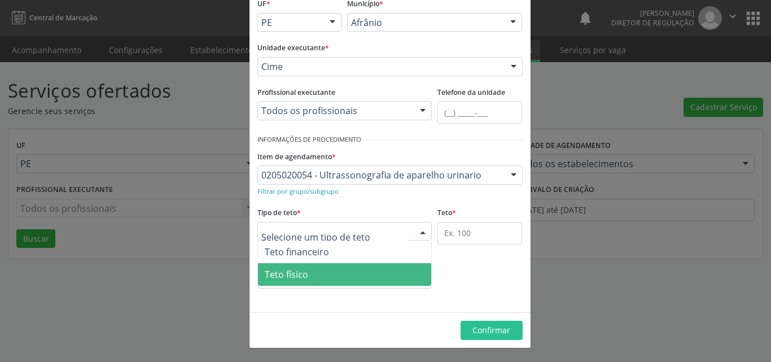
click at [383, 270] on span "Teto físico" at bounding box center [345, 274] width 174 height 23
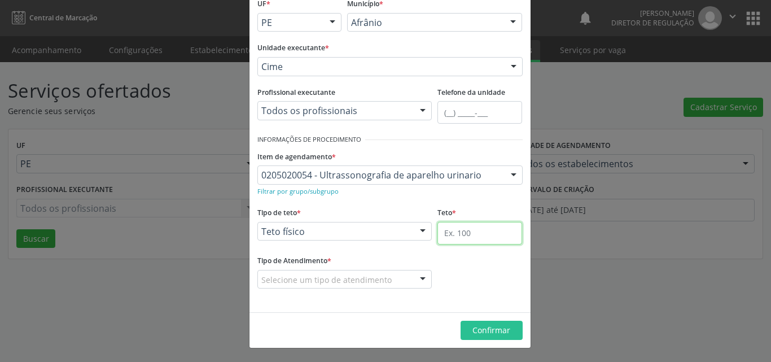
click at [477, 234] on input "text" at bounding box center [479, 233] width 85 height 23
type input "6"
click at [384, 280] on div "Selecione um tipo de atendimento" at bounding box center [344, 279] width 175 height 19
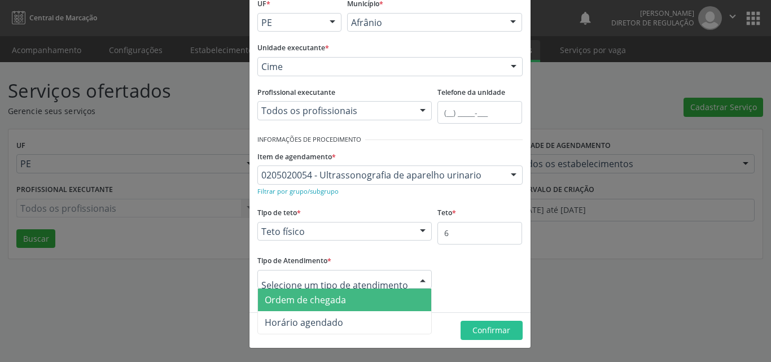
click at [375, 300] on span "Ordem de chegada" at bounding box center [345, 299] width 174 height 23
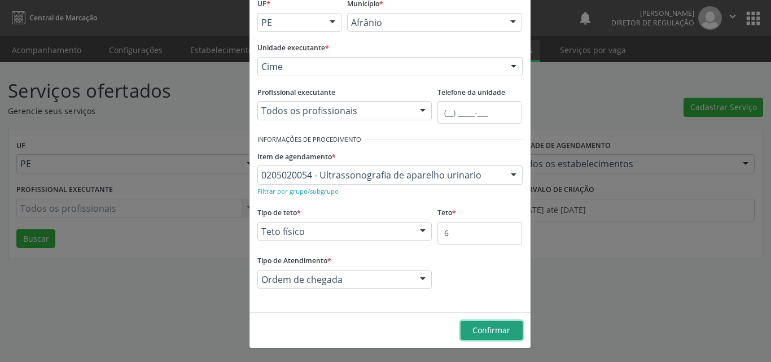
click at [489, 329] on span "Confirmar" at bounding box center [491, 329] width 38 height 11
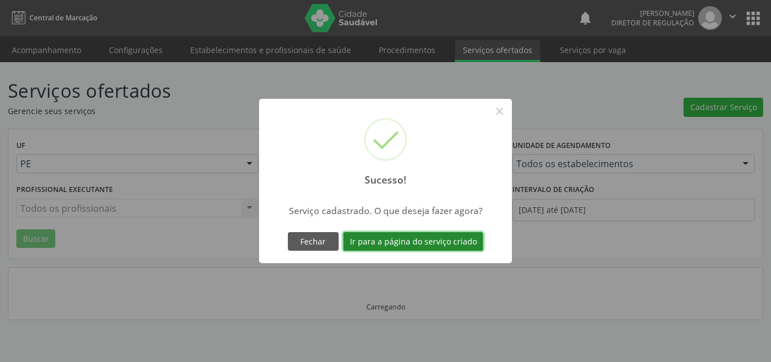
click at [435, 245] on button "Ir para a página do serviço criado" at bounding box center [413, 241] width 140 height 19
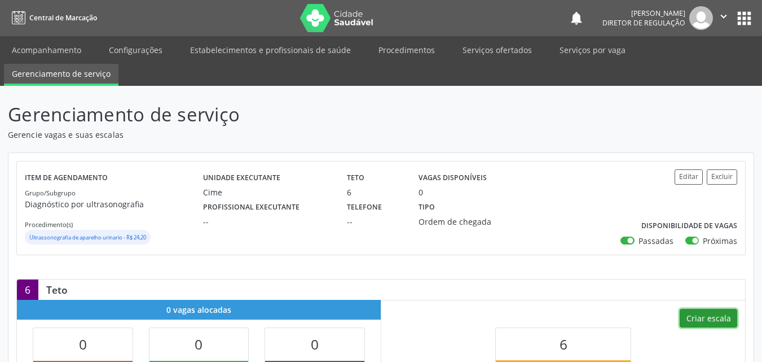
click at [713, 323] on button "Criar escala" at bounding box center [709, 318] width 58 height 19
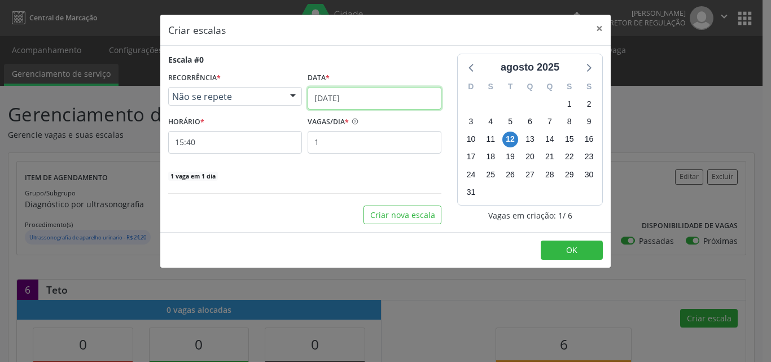
click at [389, 99] on input "[DATE]" at bounding box center [375, 98] width 134 height 23
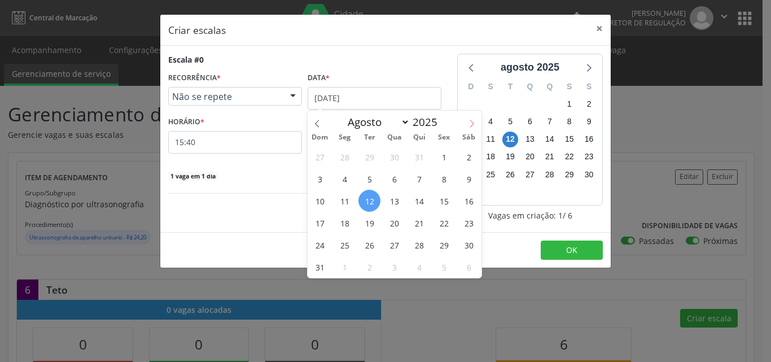
click at [469, 124] on icon at bounding box center [472, 124] width 8 height 8
select select "8"
click at [470, 179] on span "13" at bounding box center [469, 179] width 22 height 22
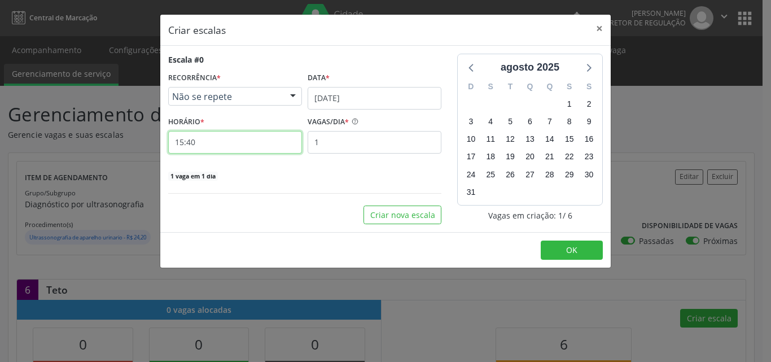
click at [263, 147] on input "15:40" at bounding box center [235, 142] width 134 height 23
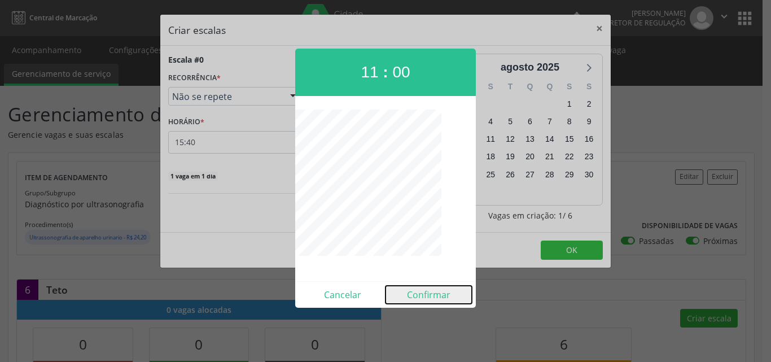
click at [421, 296] on button "Confirmar" at bounding box center [428, 295] width 86 height 18
type input "11:00"
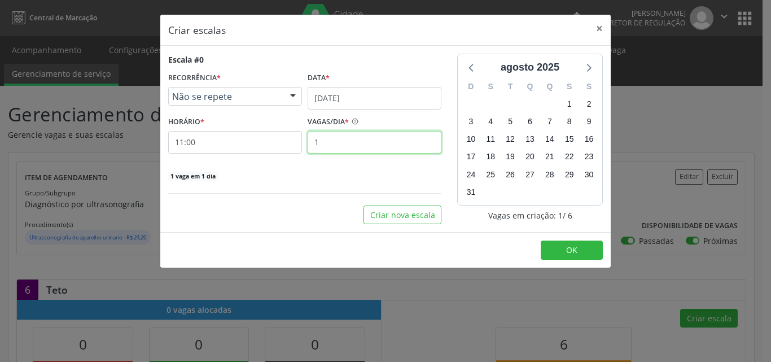
drag, startPoint x: 375, startPoint y: 144, endPoint x: 394, endPoint y: 137, distance: 20.7
click at [381, 141] on input "1" at bounding box center [375, 142] width 134 height 23
type input "6"
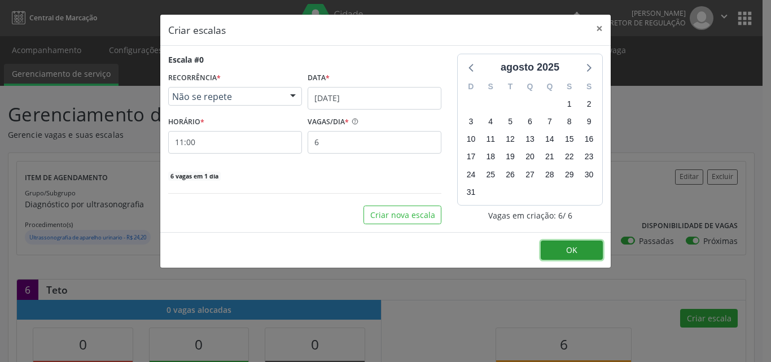
click at [567, 251] on span "OK" at bounding box center [571, 249] width 11 height 11
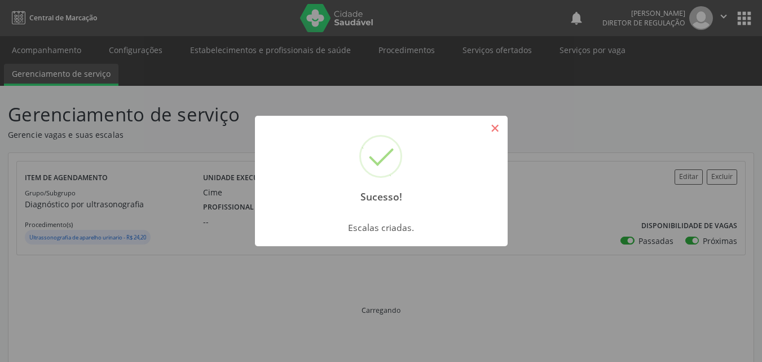
click at [500, 130] on button "×" at bounding box center [495, 128] width 19 height 19
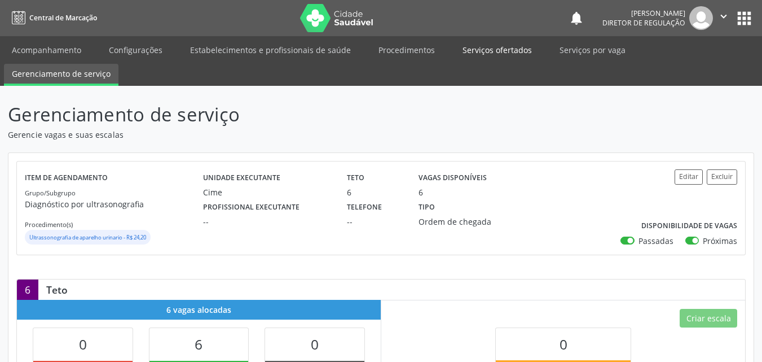
click at [506, 49] on link "Serviços ofertados" at bounding box center [497, 50] width 85 height 20
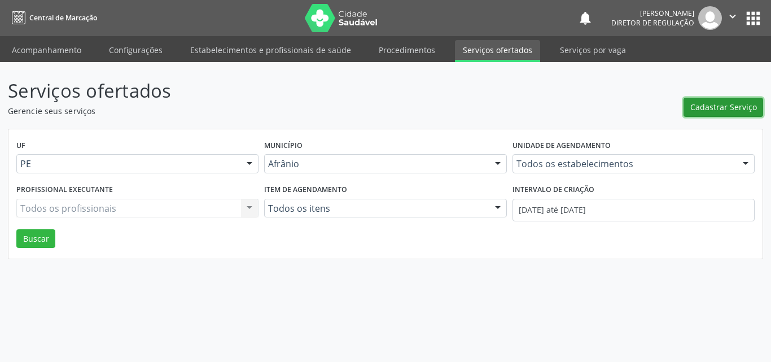
click at [720, 106] on span "Cadastrar Serviço" at bounding box center [723, 107] width 67 height 12
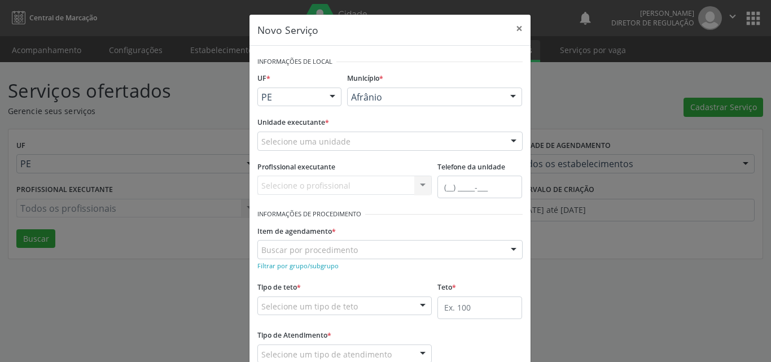
click at [379, 144] on div "Selecione uma unidade" at bounding box center [389, 140] width 265 height 19
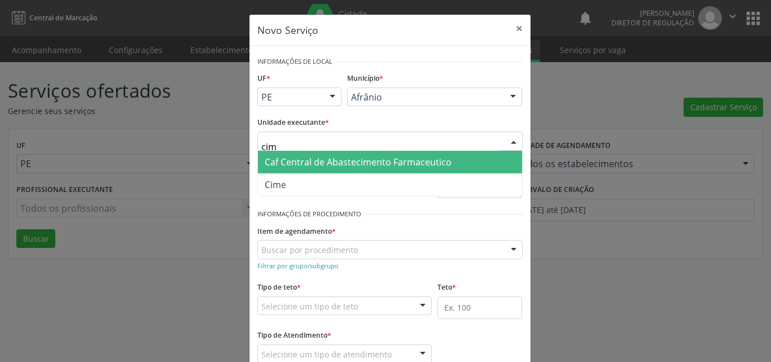
type input "cime"
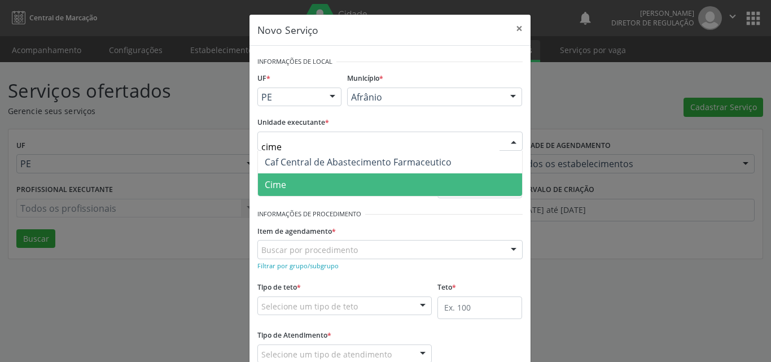
click at [350, 190] on span "Cime" at bounding box center [390, 184] width 264 height 23
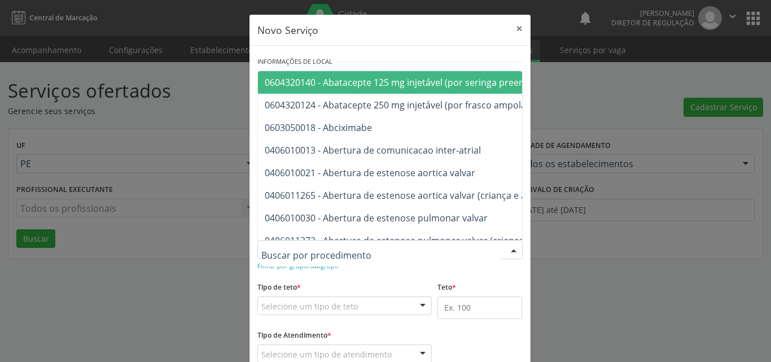
click at [363, 247] on div at bounding box center [389, 249] width 265 height 19
click at [362, 251] on input "text" at bounding box center [380, 255] width 238 height 23
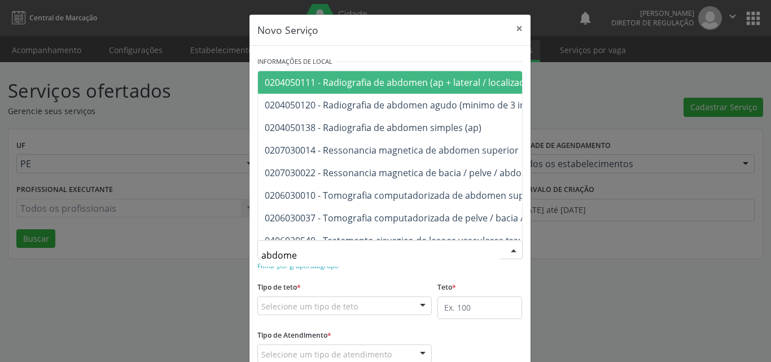
type input "abdomen"
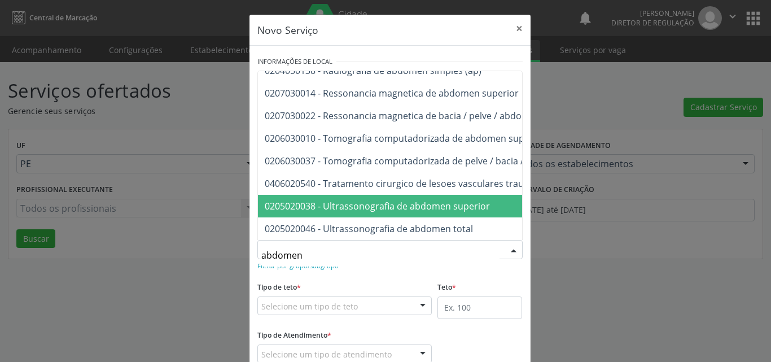
scroll to position [56, 0]
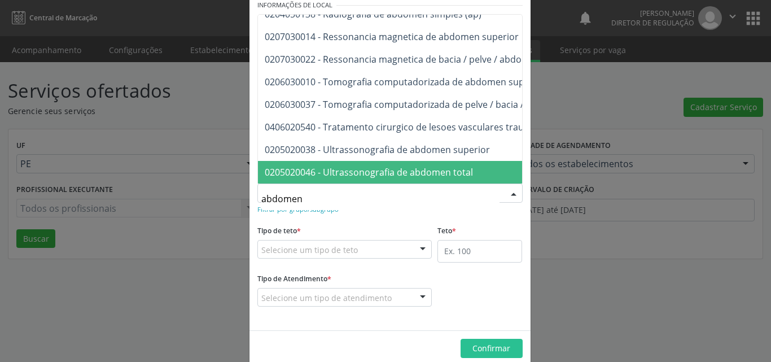
click at [435, 161] on span "0205020046 - Ultrassonografia de abdomen total" at bounding box center [439, 172] width 363 height 23
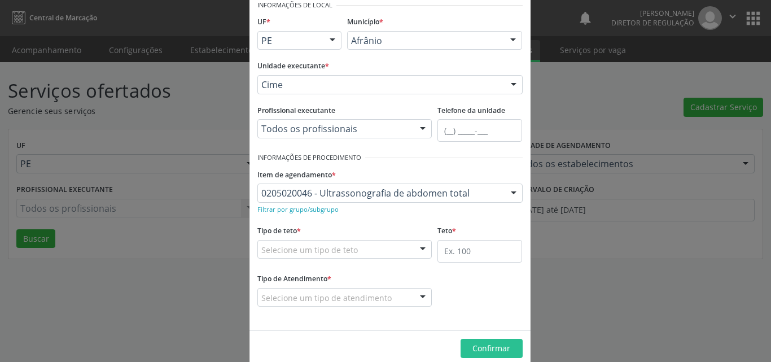
click at [384, 246] on div "Selecione um tipo de teto" at bounding box center [344, 249] width 175 height 19
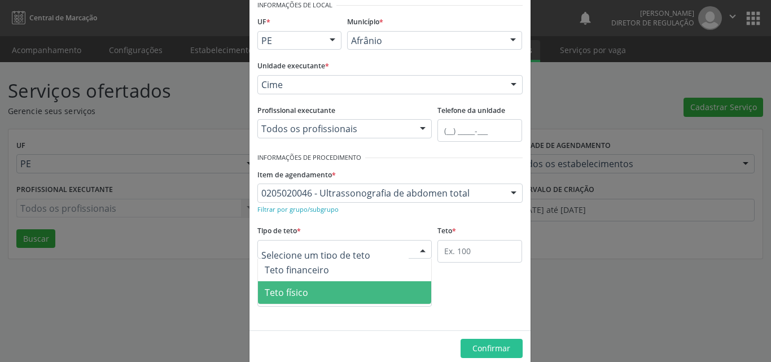
click at [374, 295] on span "Teto físico" at bounding box center [345, 292] width 174 height 23
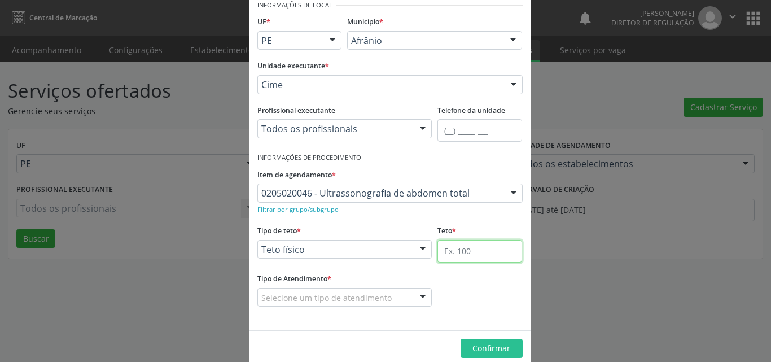
click at [474, 255] on input "text" at bounding box center [479, 251] width 85 height 23
type input "6"
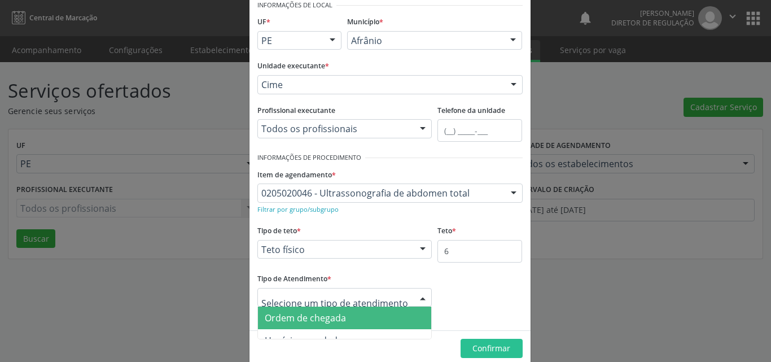
click at [375, 312] on span "Ordem de chegada" at bounding box center [345, 317] width 174 height 23
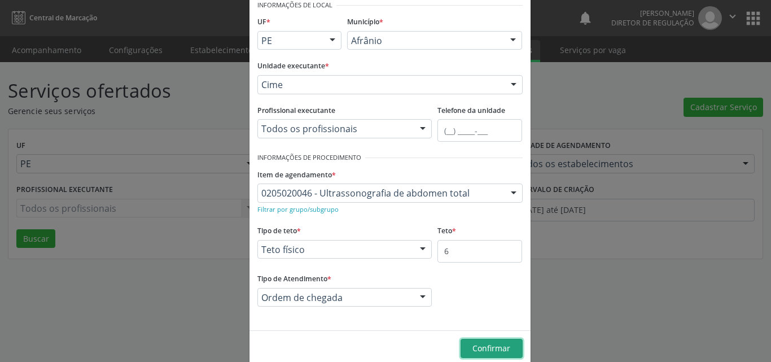
click at [485, 350] on span "Confirmar" at bounding box center [491, 348] width 38 height 11
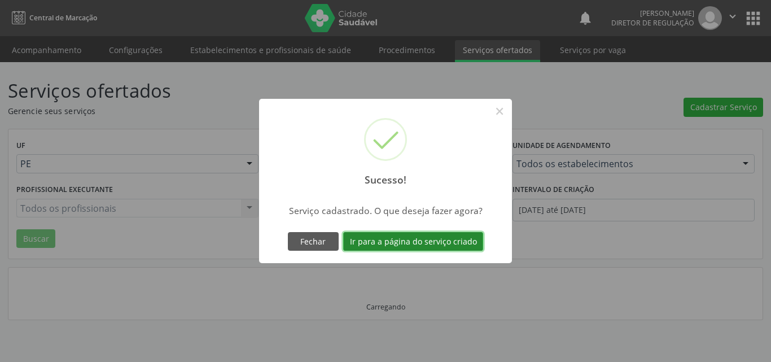
click at [439, 238] on button "Ir para a página do serviço criado" at bounding box center [413, 241] width 140 height 19
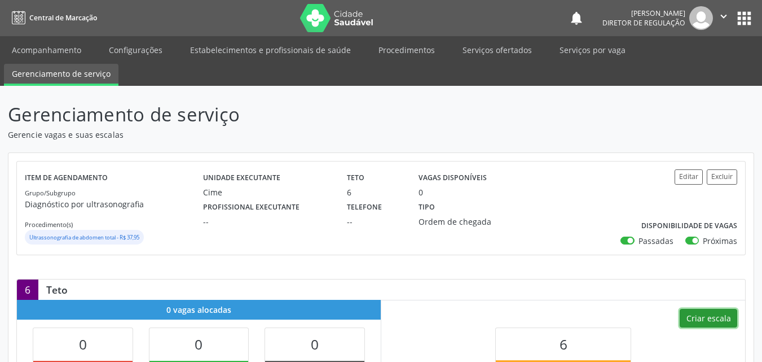
click at [717, 324] on button "Criar escala" at bounding box center [709, 318] width 58 height 19
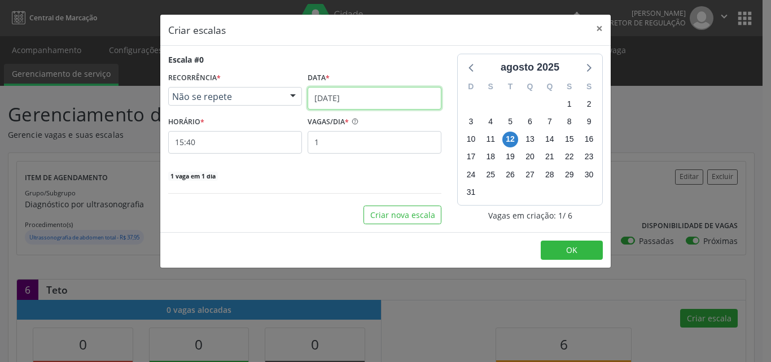
click at [370, 97] on input "[DATE]" at bounding box center [375, 98] width 134 height 23
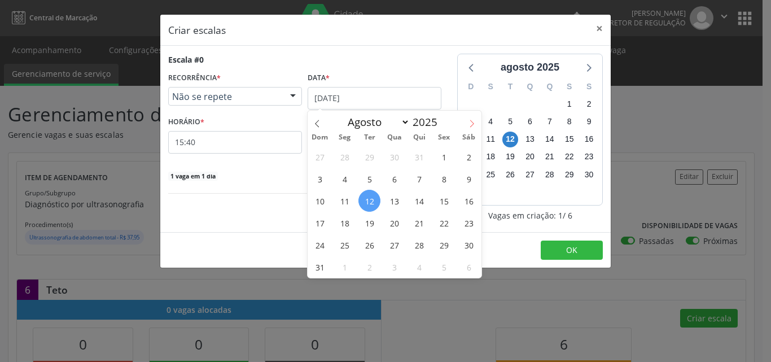
click at [470, 122] on icon at bounding box center [472, 124] width 8 height 8
select select "8"
click at [471, 176] on span "13" at bounding box center [469, 179] width 22 height 22
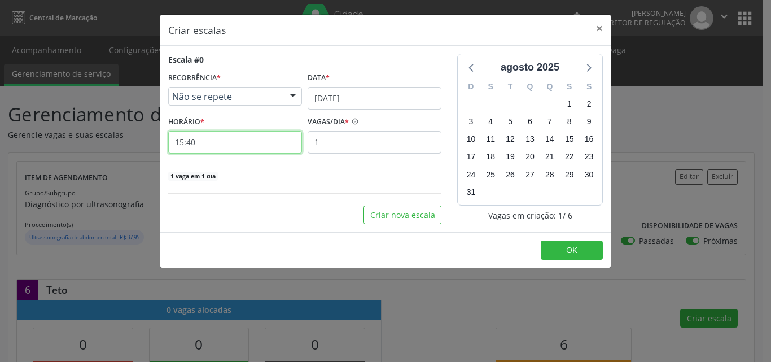
click at [236, 140] on input "15:40" at bounding box center [235, 142] width 134 height 23
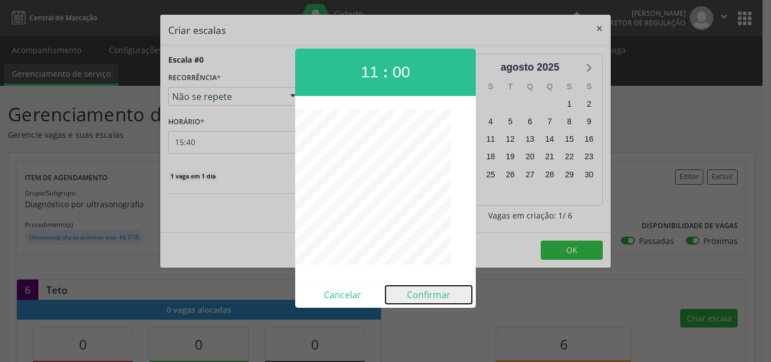
click at [425, 295] on button "Confirmar" at bounding box center [428, 295] width 86 height 18
type input "11:00"
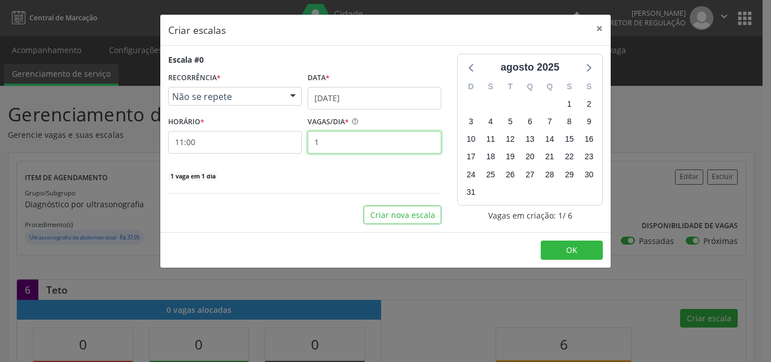
click at [336, 143] on input "1" at bounding box center [375, 142] width 134 height 23
type input "6"
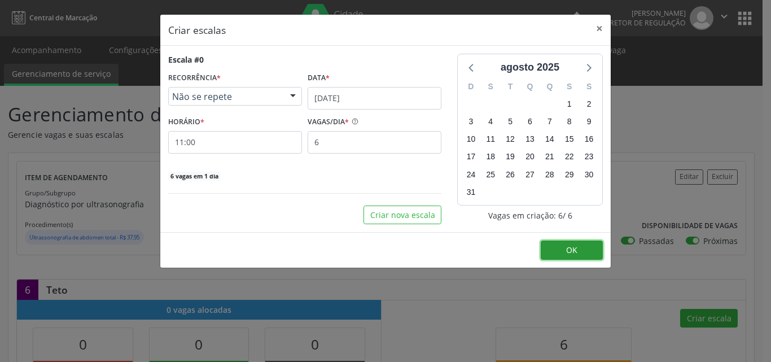
click at [569, 248] on span "OK" at bounding box center [571, 249] width 11 height 11
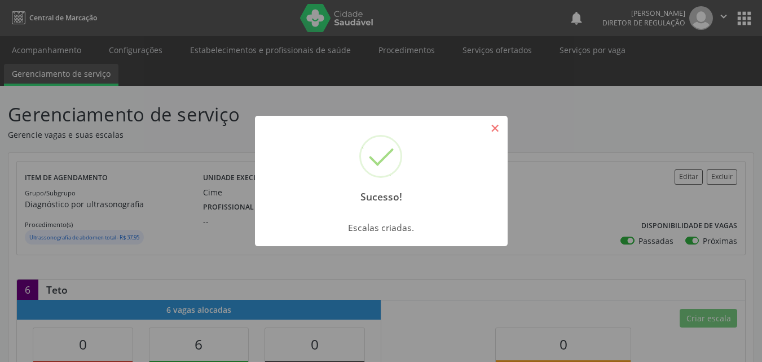
click at [504, 128] on button "×" at bounding box center [495, 128] width 19 height 19
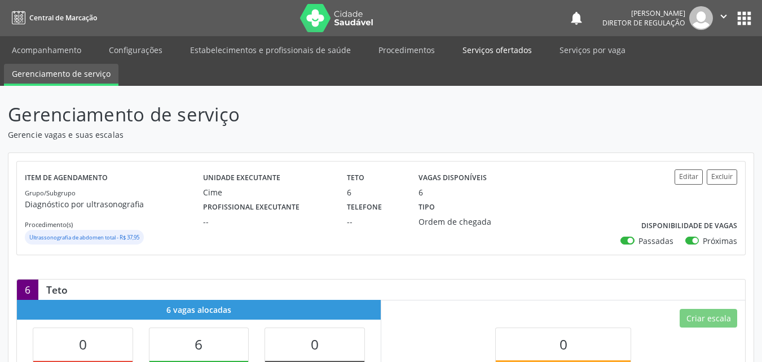
click at [495, 47] on link "Serviços ofertados" at bounding box center [497, 50] width 85 height 20
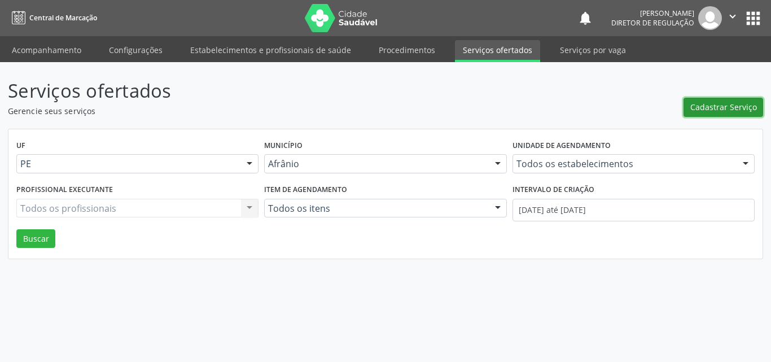
click at [707, 108] on span "Cadastrar Serviço" at bounding box center [723, 107] width 67 height 12
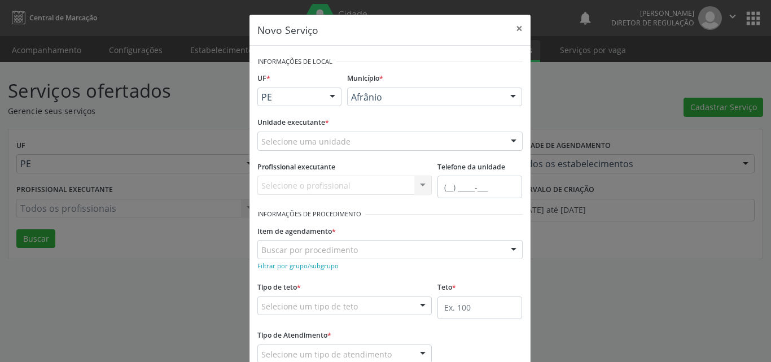
click at [424, 141] on div "Selecione uma unidade" at bounding box center [389, 140] width 265 height 19
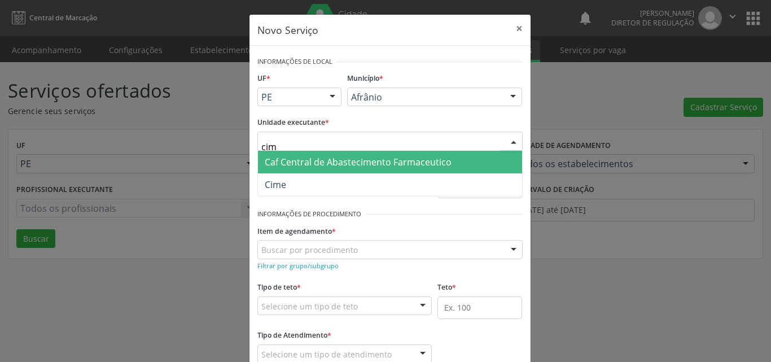
type input "cime"
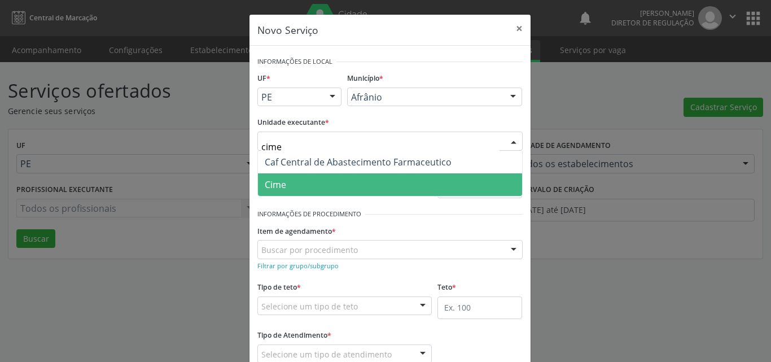
click at [331, 183] on span "Cime" at bounding box center [390, 184] width 264 height 23
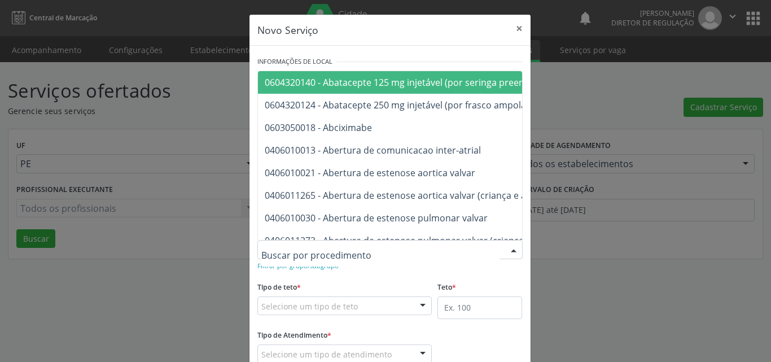
click at [402, 247] on div at bounding box center [389, 249] width 265 height 19
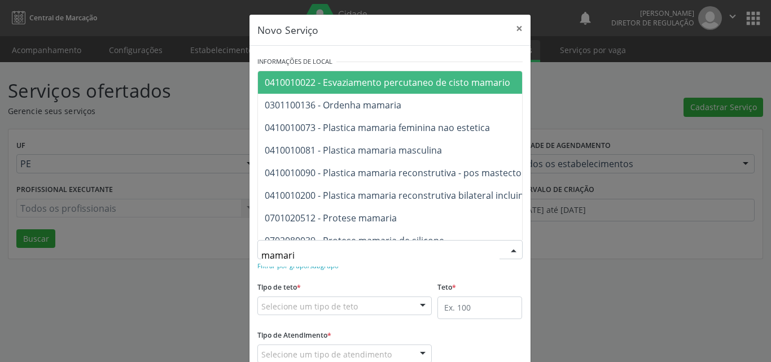
type input "mamaria"
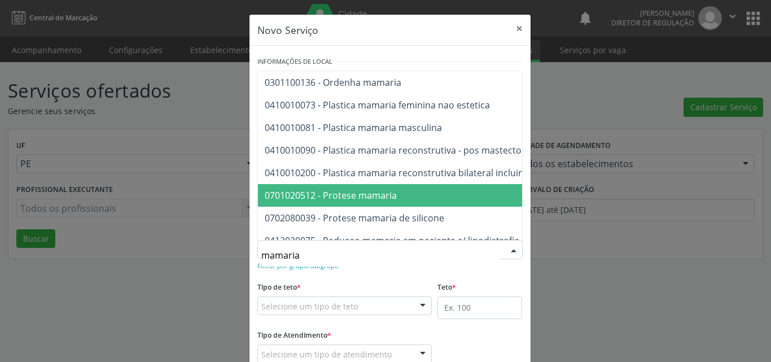
scroll to position [43, 0]
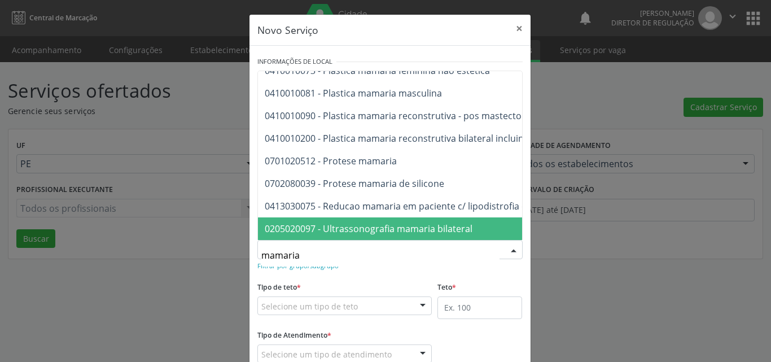
click at [424, 222] on span "0205020097 - Ultrassonografia mamaria bilateral" at bounding box center [369, 228] width 208 height 12
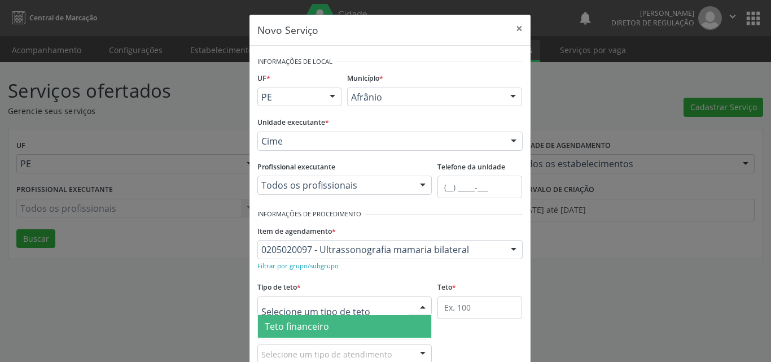
click at [378, 304] on div at bounding box center [344, 305] width 175 height 19
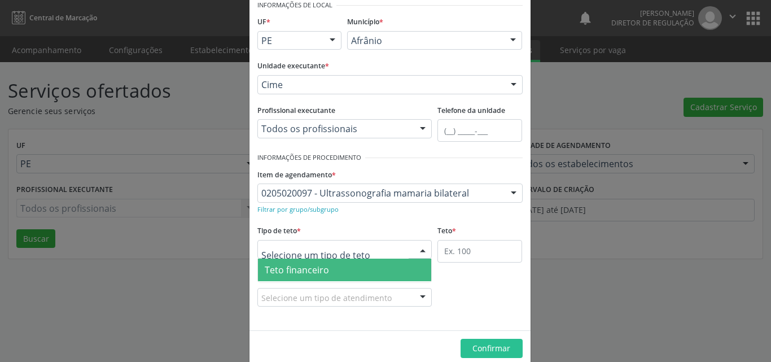
scroll to position [21, 0]
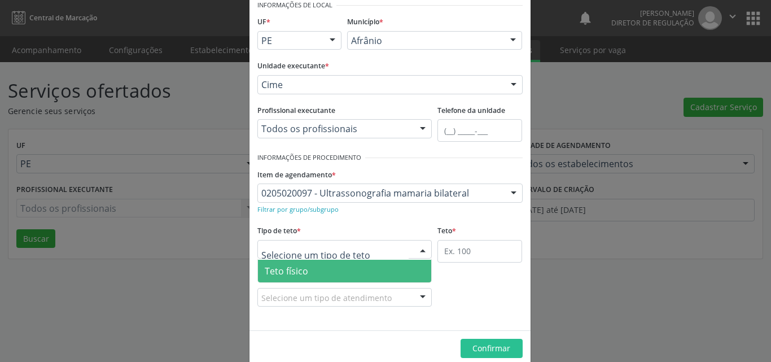
click at [357, 269] on span "Teto físico" at bounding box center [345, 271] width 174 height 23
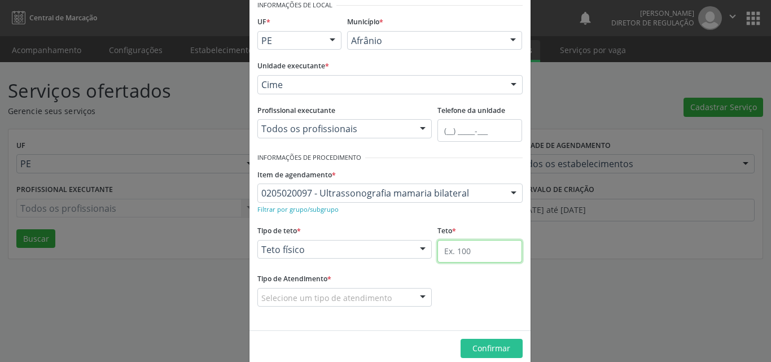
click at [460, 252] on input "text" at bounding box center [479, 251] width 85 height 23
type input "10"
click at [399, 295] on div "Selecione um tipo de atendimento" at bounding box center [344, 297] width 175 height 19
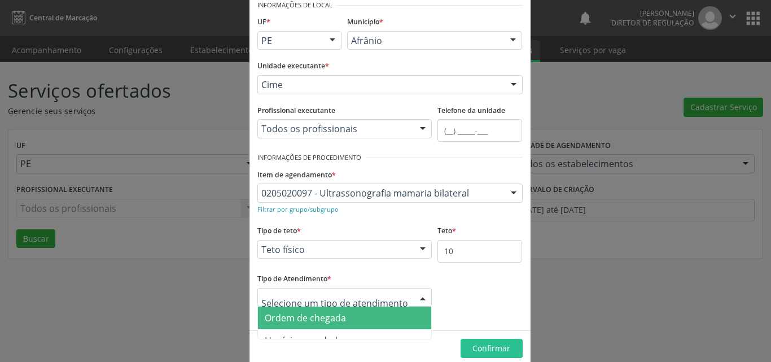
click at [351, 312] on span "Ordem de chegada" at bounding box center [345, 317] width 174 height 23
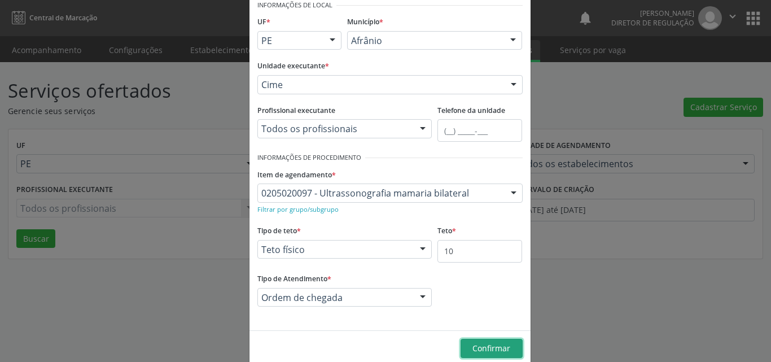
click at [486, 346] on span "Confirmar" at bounding box center [491, 348] width 38 height 11
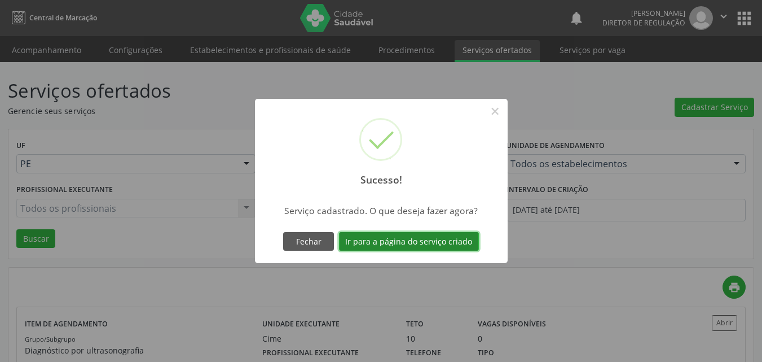
click at [428, 240] on button "Ir para a página do serviço criado" at bounding box center [409, 241] width 140 height 19
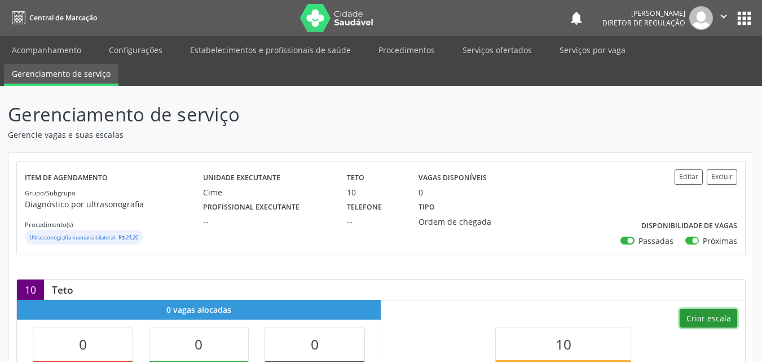
click at [703, 319] on button "Criar escala" at bounding box center [709, 318] width 58 height 19
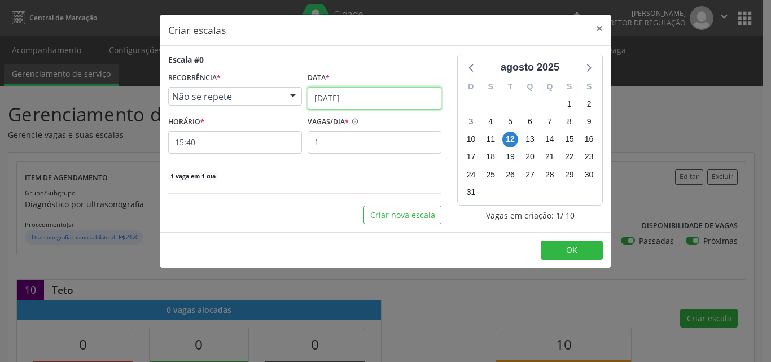
click at [364, 96] on input "[DATE]" at bounding box center [375, 98] width 134 height 23
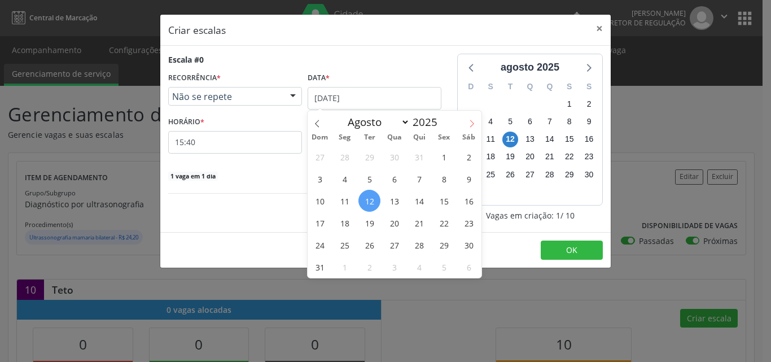
click at [472, 124] on icon at bounding box center [472, 124] width 8 height 8
select select "8"
click at [471, 179] on span "13" at bounding box center [469, 179] width 22 height 22
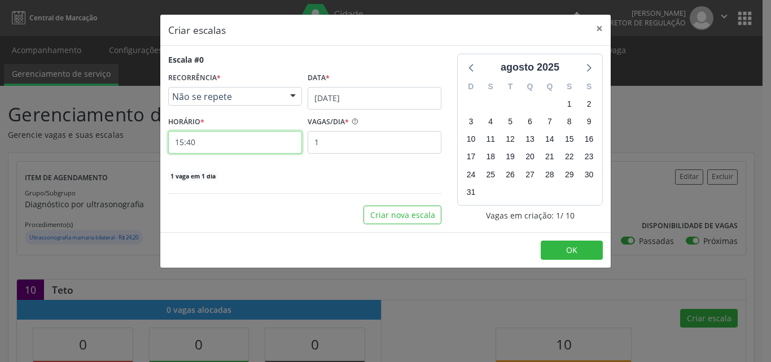
click at [257, 142] on input "15:40" at bounding box center [235, 142] width 134 height 23
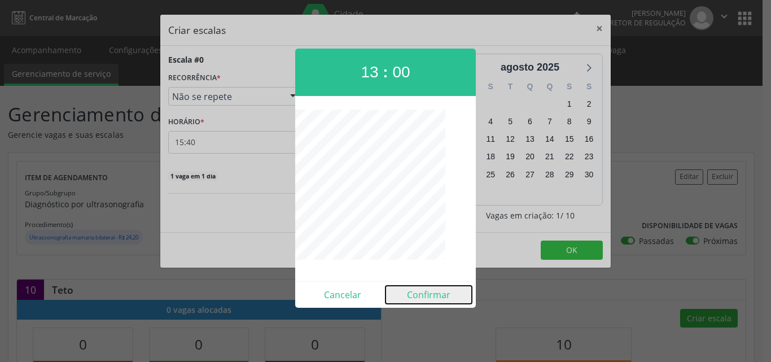
click at [435, 293] on button "Confirmar" at bounding box center [428, 295] width 86 height 18
type input "13:00"
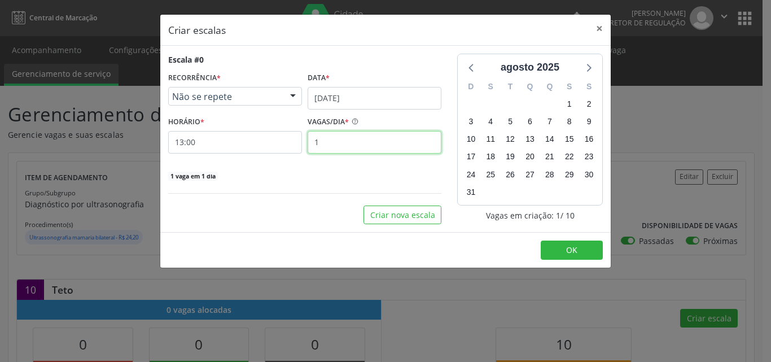
click at [353, 140] on input "1" at bounding box center [375, 142] width 134 height 23
type input "10"
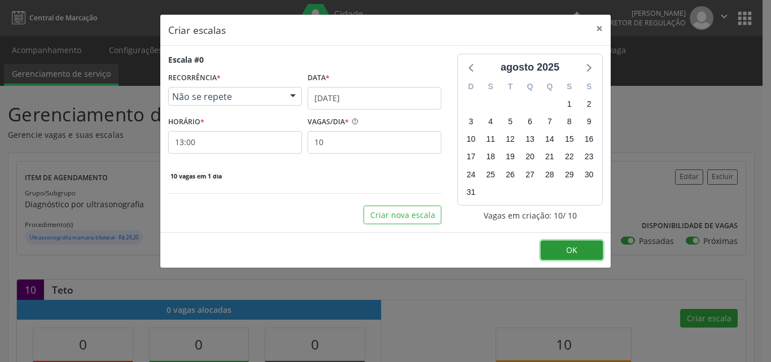
click at [580, 250] on button "OK" at bounding box center [572, 249] width 62 height 19
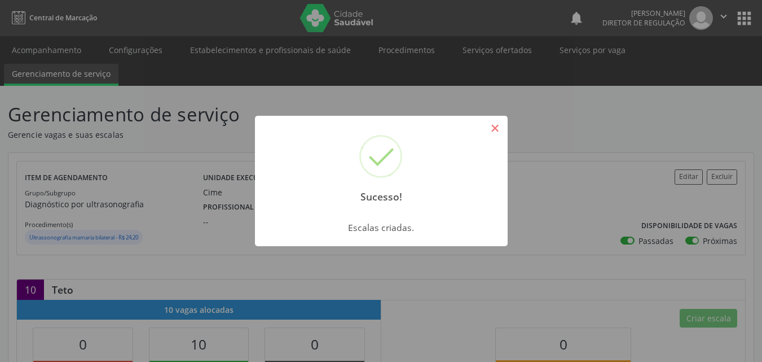
click at [502, 128] on button "×" at bounding box center [495, 128] width 19 height 19
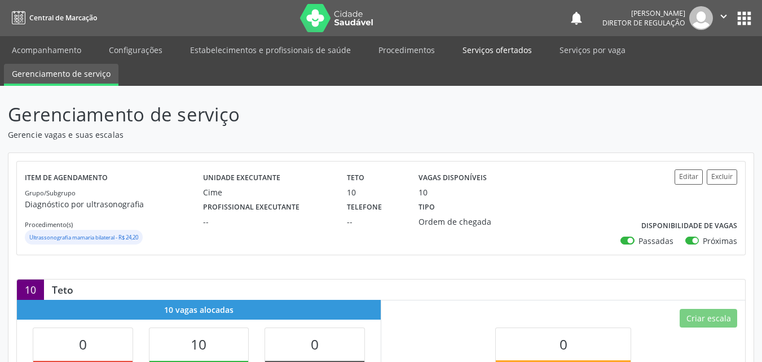
click at [495, 48] on link "Serviços ofertados" at bounding box center [497, 50] width 85 height 20
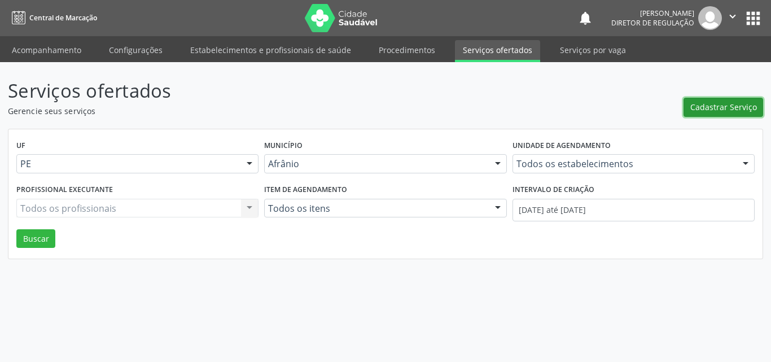
click at [724, 109] on span "Cadastrar Serviço" at bounding box center [723, 107] width 67 height 12
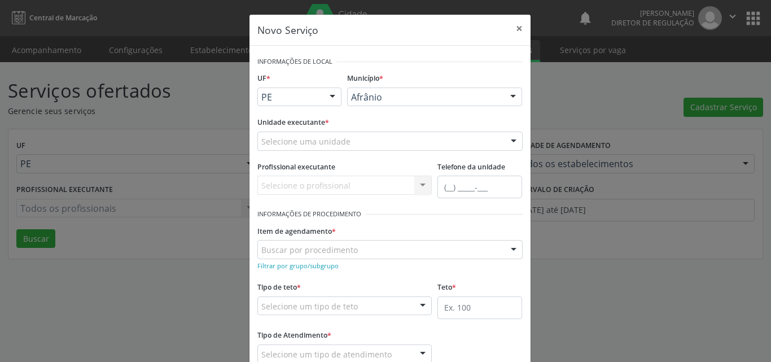
click at [376, 139] on div "Selecione uma unidade" at bounding box center [389, 140] width 265 height 19
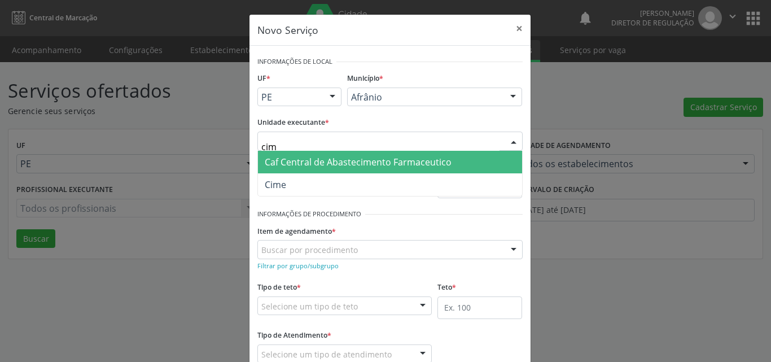
type input "cime"
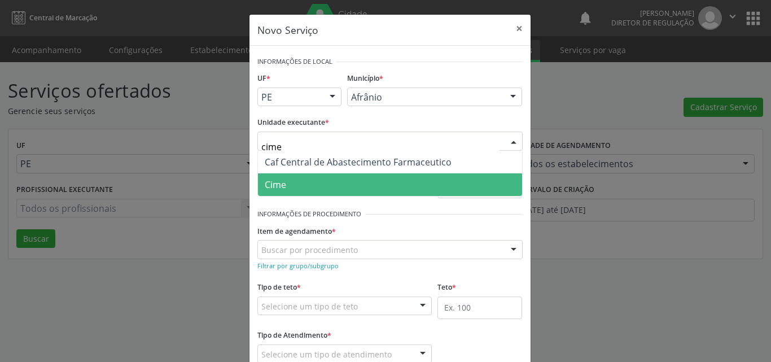
click at [413, 179] on span "Cime" at bounding box center [390, 184] width 264 height 23
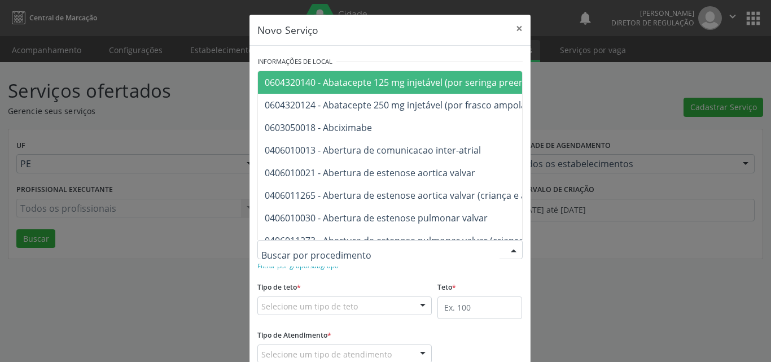
click at [389, 251] on div at bounding box center [389, 249] width 265 height 19
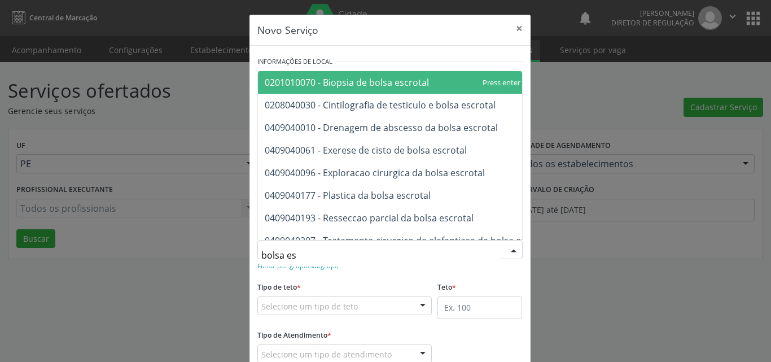
type input "bolsa esc"
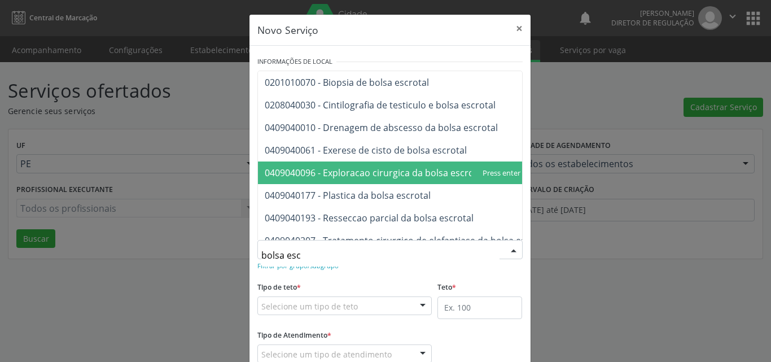
scroll to position [43, 0]
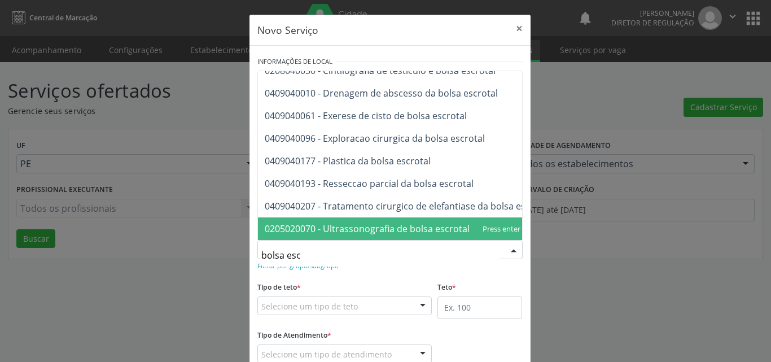
click at [417, 222] on span "0205020070 - Ultrassonografia de bolsa escrotal" at bounding box center [367, 228] width 205 height 12
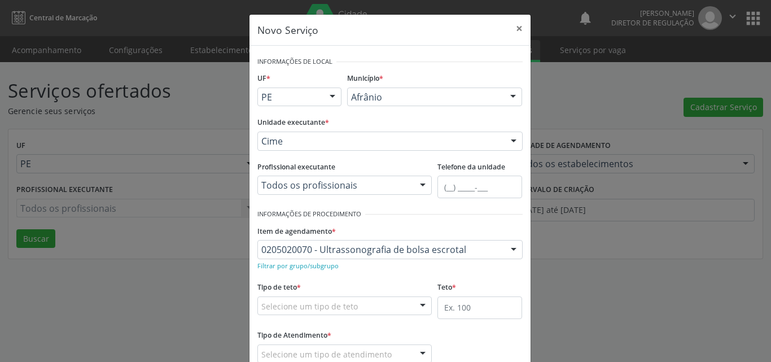
click at [392, 305] on div "Selecione um tipo de teto" at bounding box center [344, 305] width 175 height 19
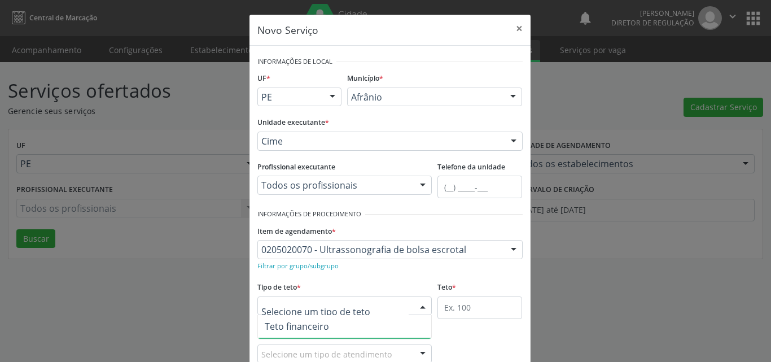
scroll to position [21, 0]
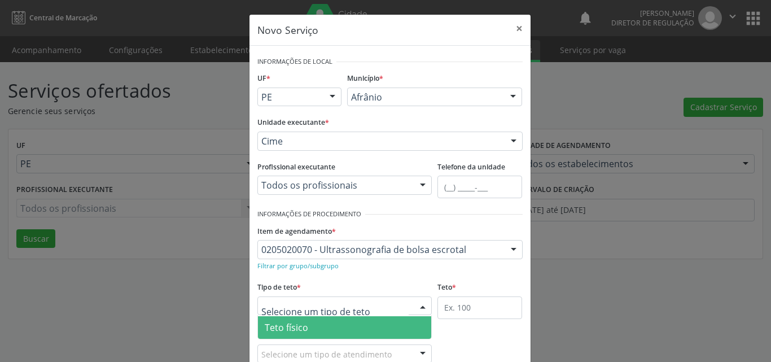
click at [351, 323] on span "Teto físico" at bounding box center [345, 327] width 174 height 23
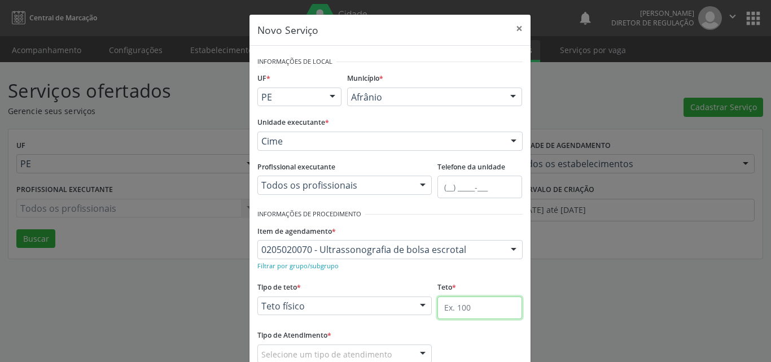
click at [472, 308] on input "text" at bounding box center [479, 307] width 85 height 23
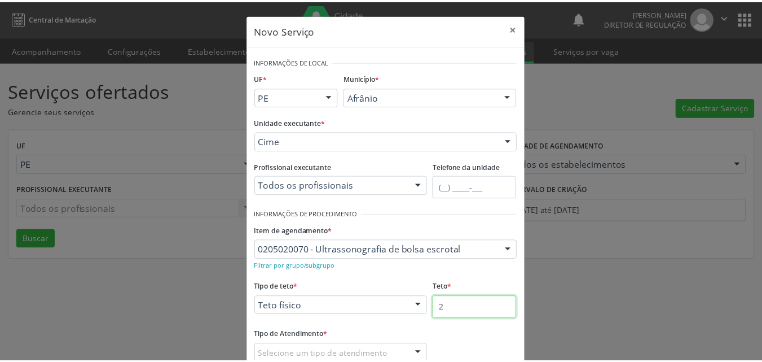
scroll to position [74, 0]
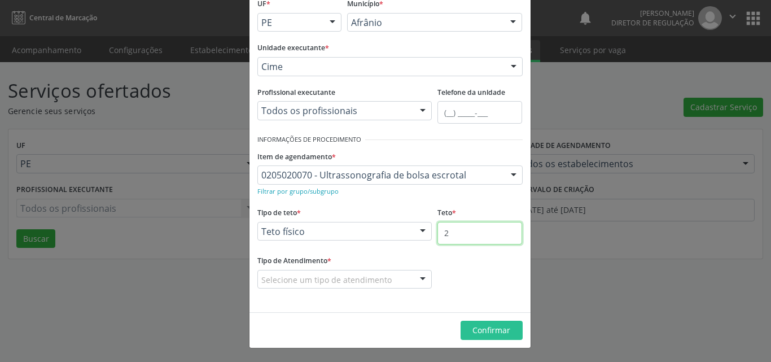
type input "2"
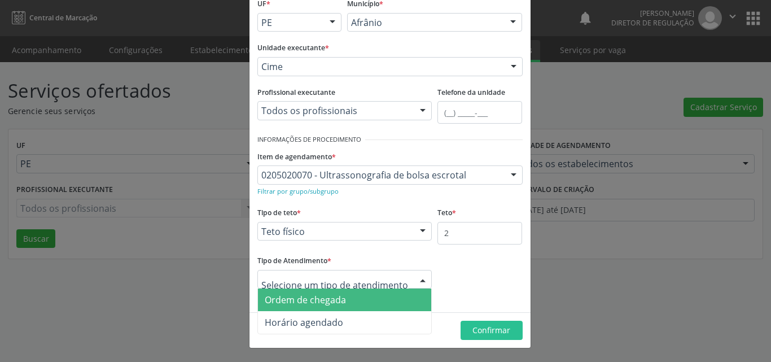
click at [371, 297] on span "Ordem de chegada" at bounding box center [345, 299] width 174 height 23
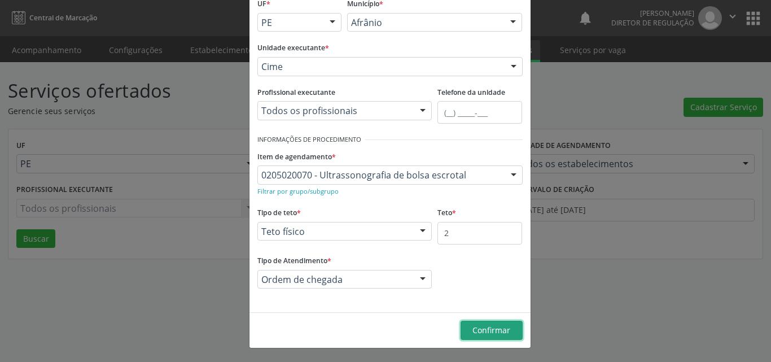
click at [494, 333] on span "Confirmar" at bounding box center [491, 329] width 38 height 11
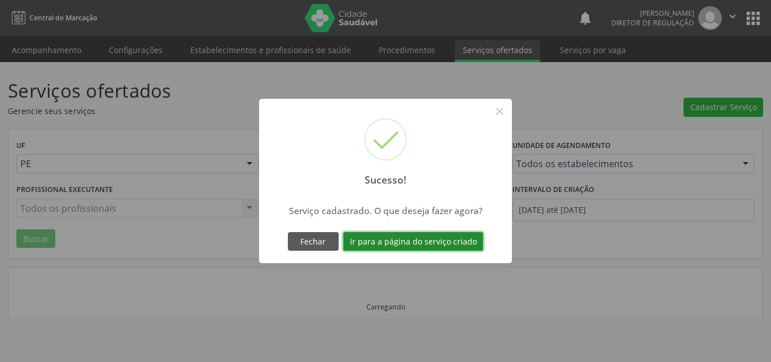
click at [441, 242] on button "Ir para a página do serviço criado" at bounding box center [413, 241] width 140 height 19
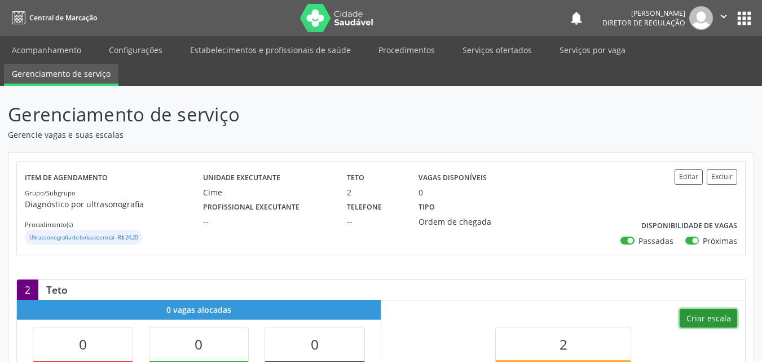
click at [707, 317] on button "Criar escala" at bounding box center [709, 318] width 58 height 19
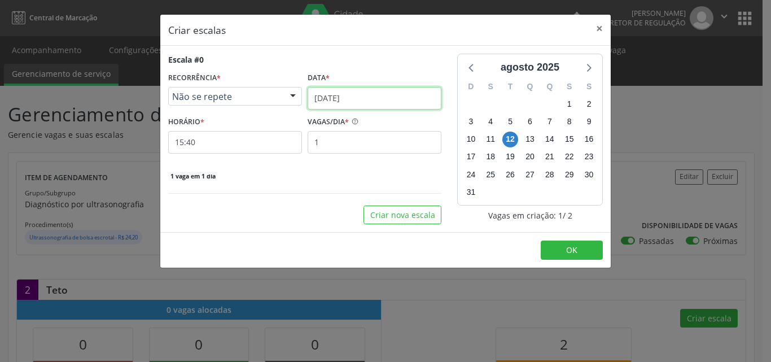
click at [382, 92] on input "[DATE]" at bounding box center [375, 98] width 134 height 23
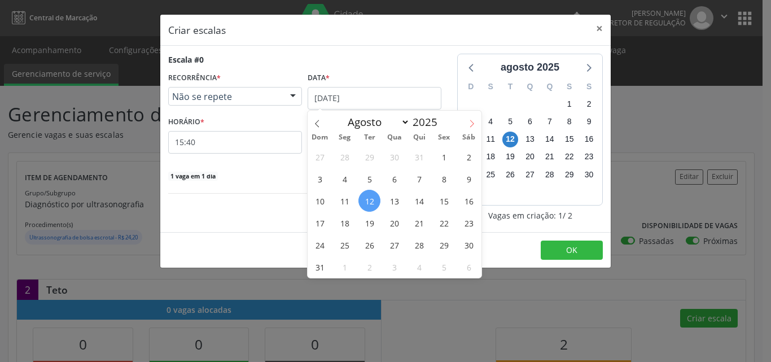
click at [470, 121] on icon at bounding box center [472, 124] width 8 height 8
select select "8"
click at [471, 181] on span "13" at bounding box center [469, 179] width 22 height 22
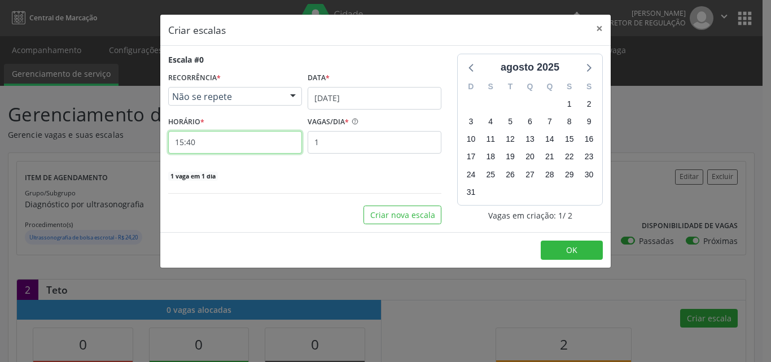
click at [275, 147] on input "15:40" at bounding box center [235, 142] width 134 height 23
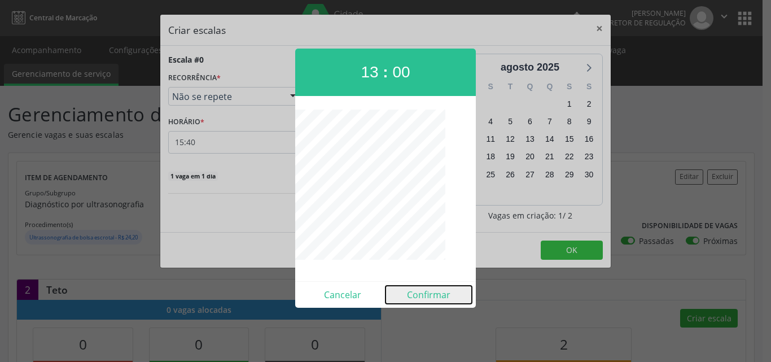
click at [430, 295] on button "Confirmar" at bounding box center [428, 295] width 86 height 18
type input "13:00"
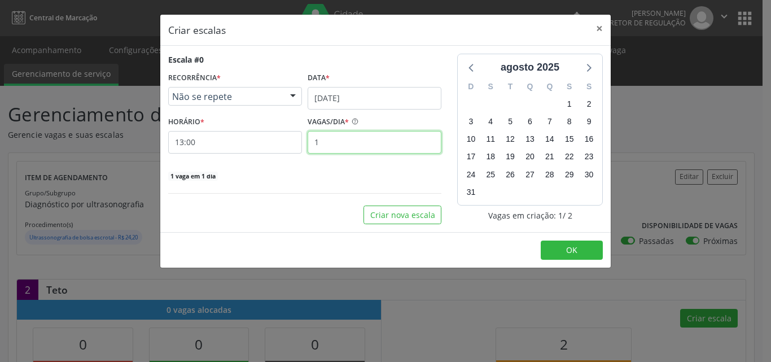
click at [374, 140] on input "1" at bounding box center [375, 142] width 134 height 23
type input "2"
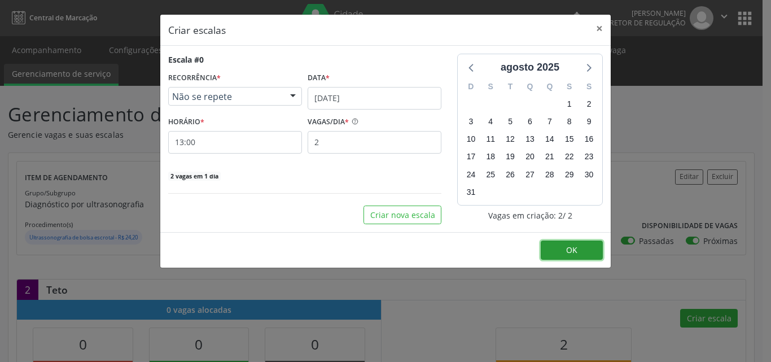
drag, startPoint x: 564, startPoint y: 250, endPoint x: 561, endPoint y: 237, distance: 13.2
click at [563, 240] on footer "OK" at bounding box center [385, 250] width 450 height 36
click at [579, 246] on button "OK" at bounding box center [572, 249] width 62 height 19
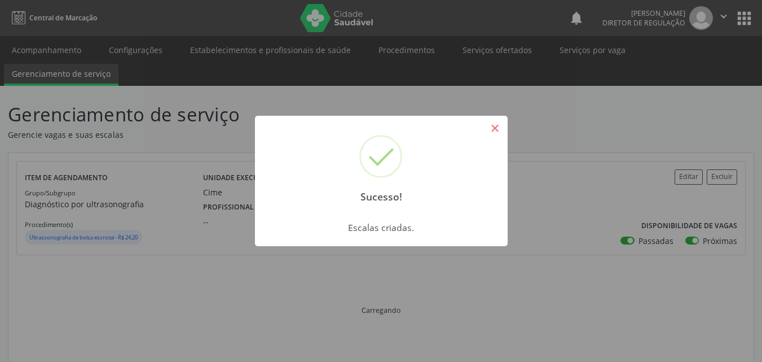
click at [495, 131] on button "×" at bounding box center [495, 128] width 19 height 19
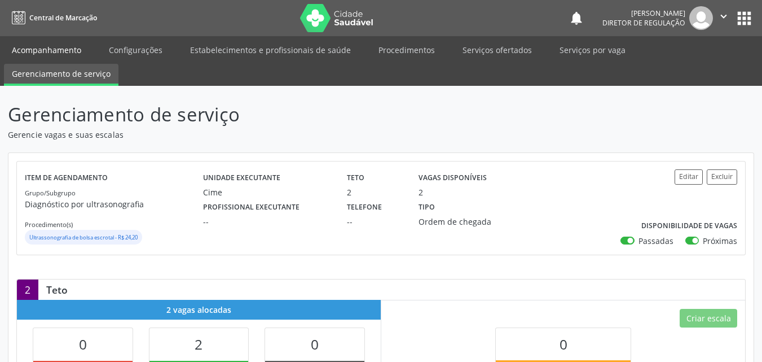
click at [65, 51] on link "Acompanhamento" at bounding box center [46, 50] width 85 height 20
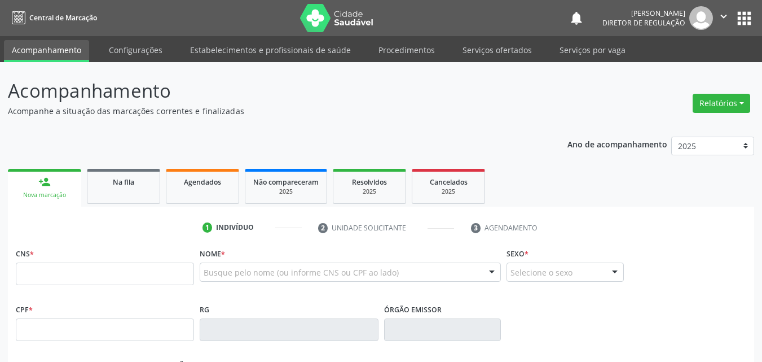
click at [130, 236] on ul "1 Indivíduo 2 Unidade solicitante 3 Agendamento" at bounding box center [381, 227] width 747 height 19
click at [142, 277] on input "text" at bounding box center [105, 273] width 178 height 23
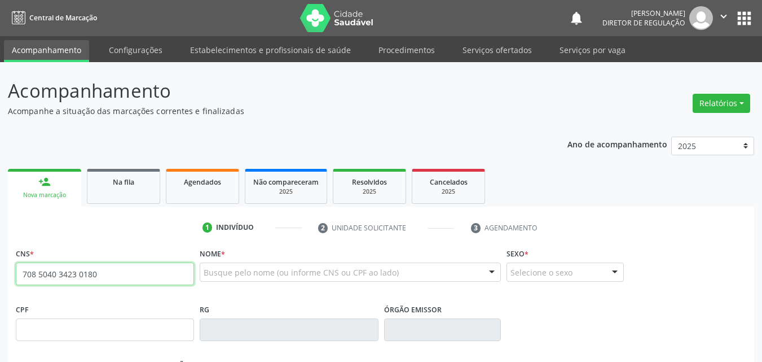
type input "708 5040 3423 0180"
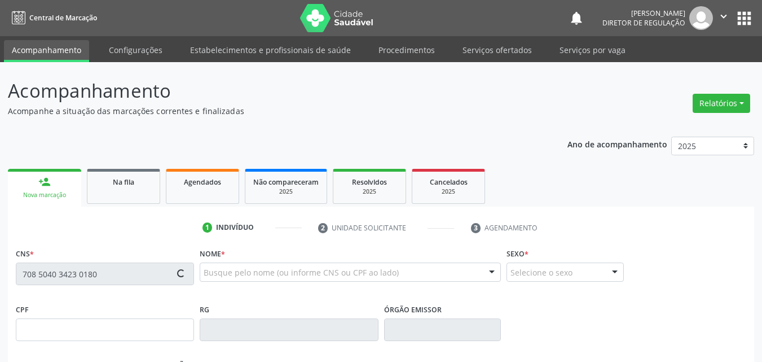
type input "1[DATE]"
type input "[PERSON_NAME]"
type input "[PHONE_NUMBER]"
type input "--"
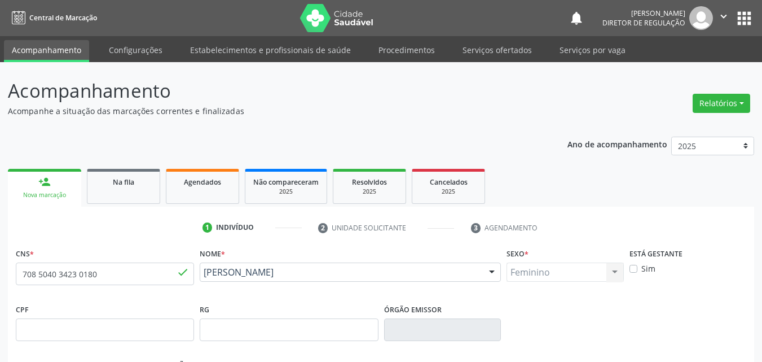
scroll to position [250, 0]
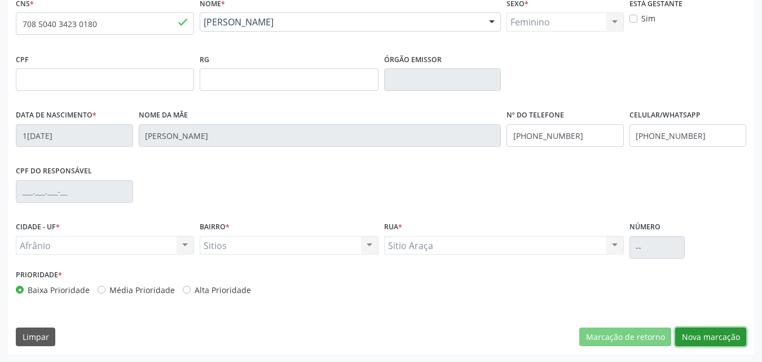
click at [707, 337] on button "Nova marcação" at bounding box center [710, 336] width 71 height 19
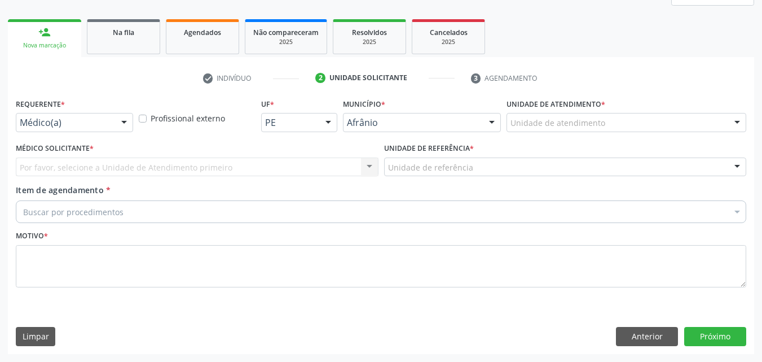
click at [617, 120] on div "Unidade de atendimento" at bounding box center [627, 122] width 240 height 19
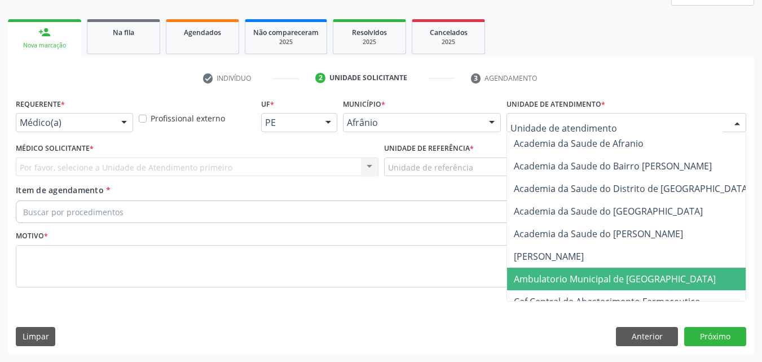
click at [647, 278] on span "Ambulatorio Municipal de [GEOGRAPHIC_DATA]" at bounding box center [615, 279] width 202 height 12
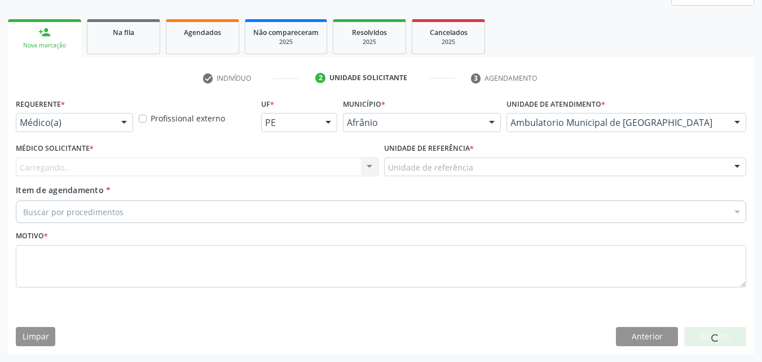
click at [488, 164] on div "Unidade de referência" at bounding box center [565, 166] width 363 height 19
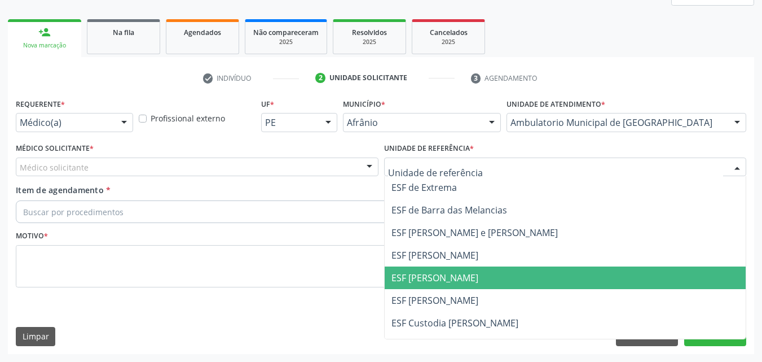
click at [488, 277] on span "ESF [PERSON_NAME]" at bounding box center [566, 277] width 362 height 23
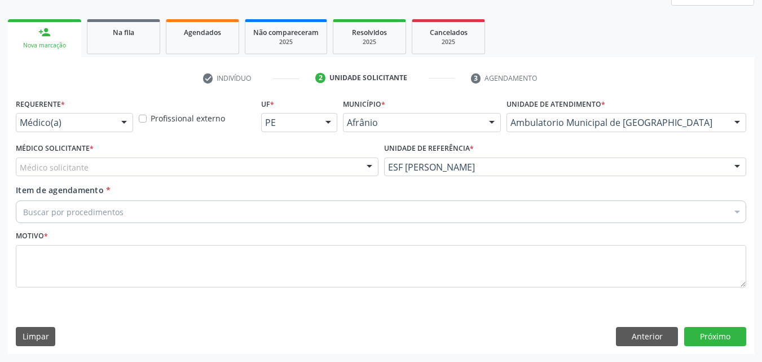
click at [290, 164] on div "Médico solicitante" at bounding box center [197, 166] width 363 height 19
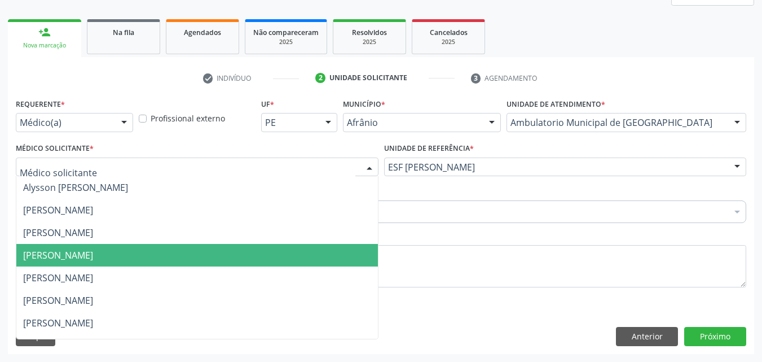
click at [313, 257] on span "[PERSON_NAME]" at bounding box center [197, 255] width 362 height 23
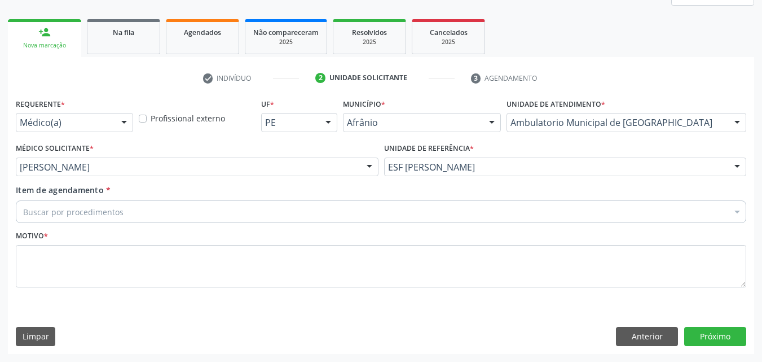
click at [255, 210] on div "Buscar por procedimentos" at bounding box center [381, 211] width 731 height 23
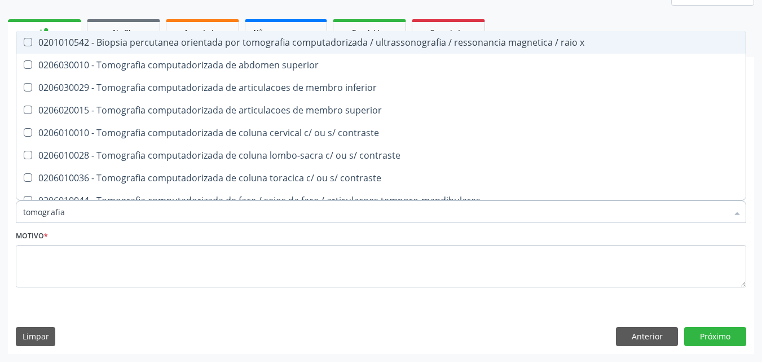
type input "tomografia"
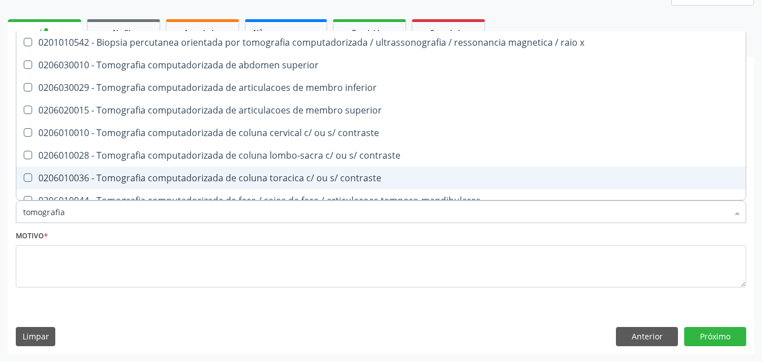
scroll to position [169, 0]
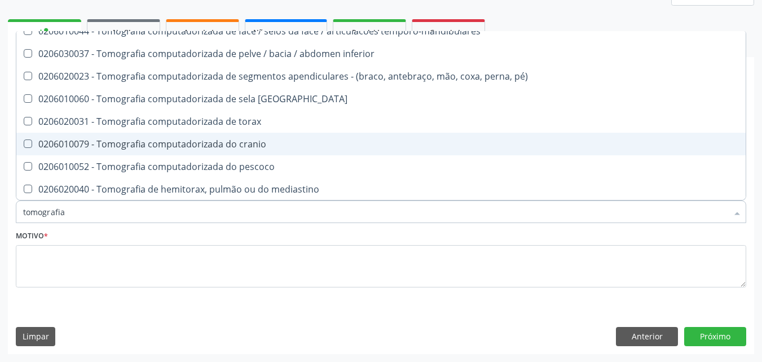
click at [332, 144] on div "0206010079 - Tomografia computadorizada do cranio" at bounding box center [381, 143] width 716 height 9
checkbox cranio "true"
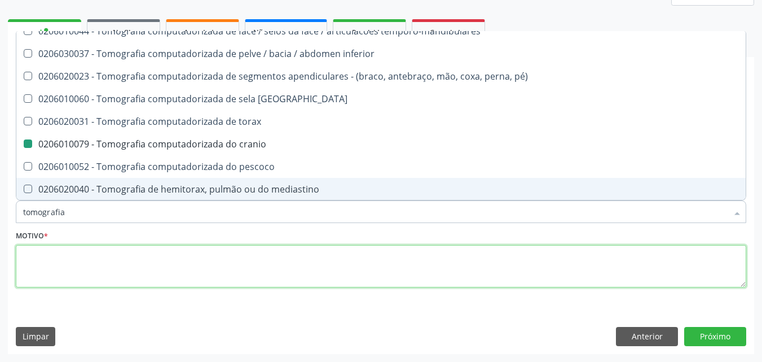
drag, startPoint x: 346, startPoint y: 260, endPoint x: 345, endPoint y: 253, distance: 6.8
click at [345, 253] on textarea at bounding box center [381, 266] width 731 height 43
checkbox superior "true"
checkbox cranio "false"
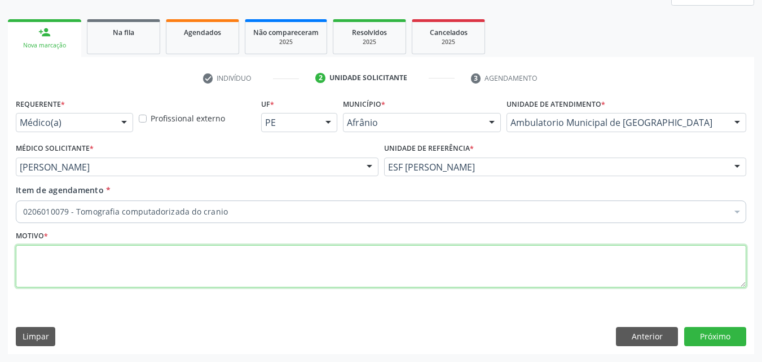
scroll to position [0, 0]
type textarea "*"
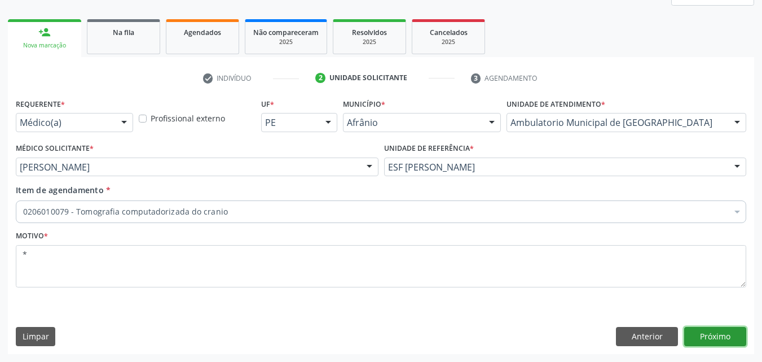
click at [715, 334] on button "Próximo" at bounding box center [716, 336] width 62 height 19
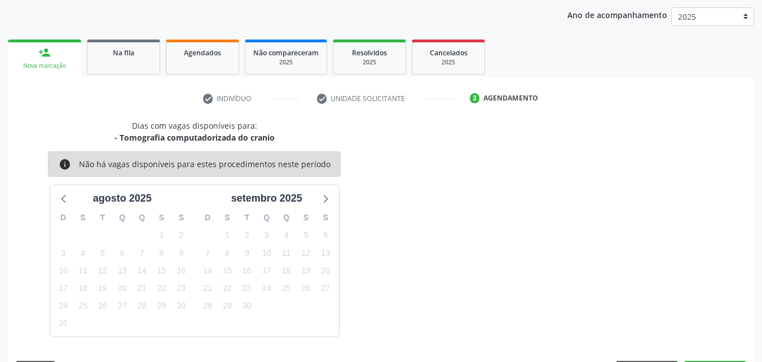
scroll to position [150, 0]
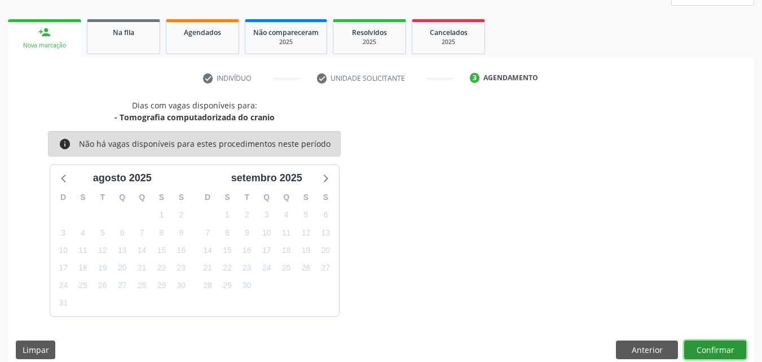
click at [720, 344] on button "Confirmar" at bounding box center [716, 349] width 62 height 19
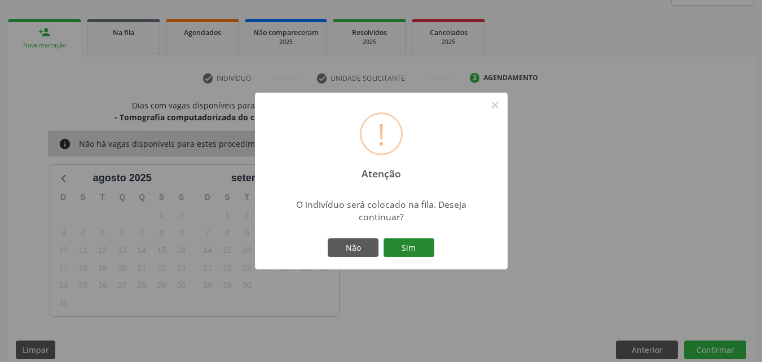
click at [403, 244] on button "Sim" at bounding box center [409, 247] width 51 height 19
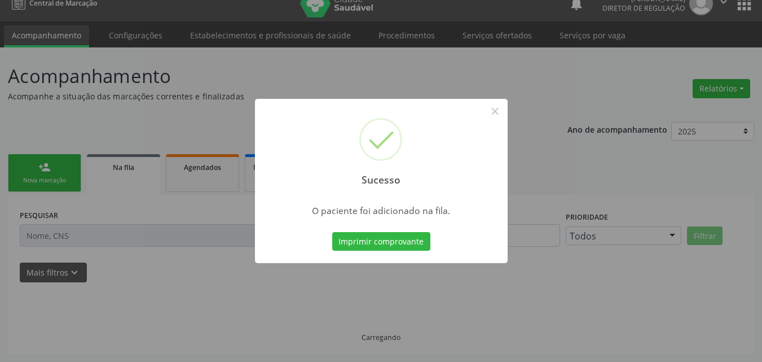
scroll to position [15, 0]
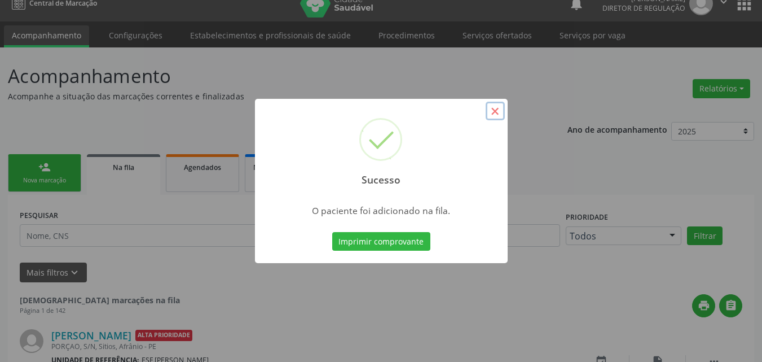
click at [497, 109] on button "×" at bounding box center [495, 111] width 19 height 19
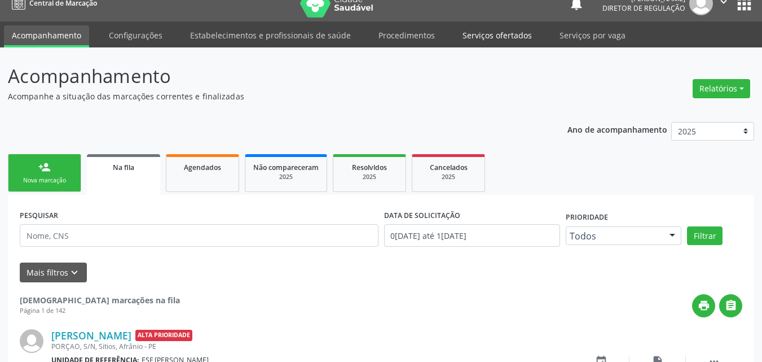
click at [499, 36] on link "Serviços ofertados" at bounding box center [497, 35] width 85 height 20
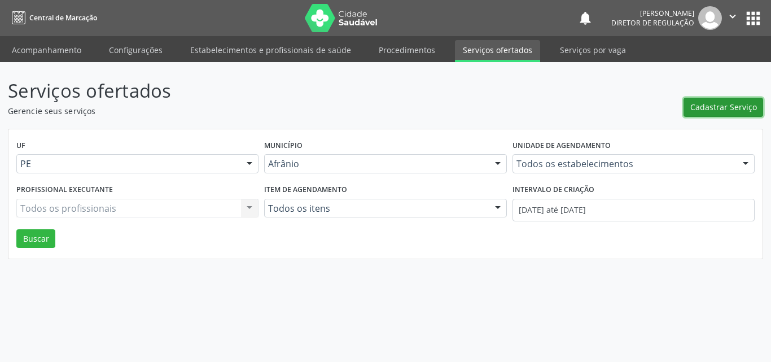
click at [733, 108] on span "Cadastrar Serviço" at bounding box center [723, 107] width 67 height 12
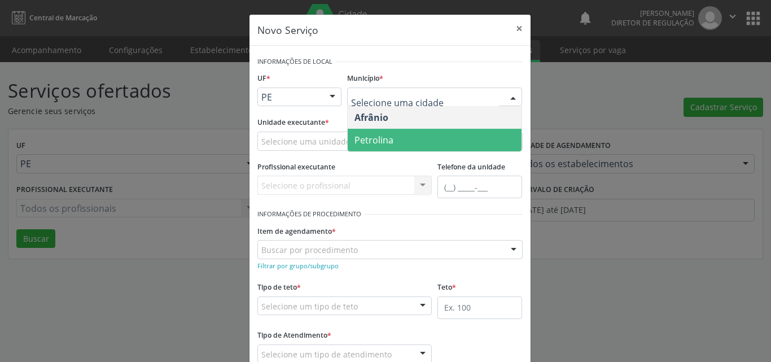
click at [416, 145] on span "Petrolina" at bounding box center [435, 140] width 174 height 23
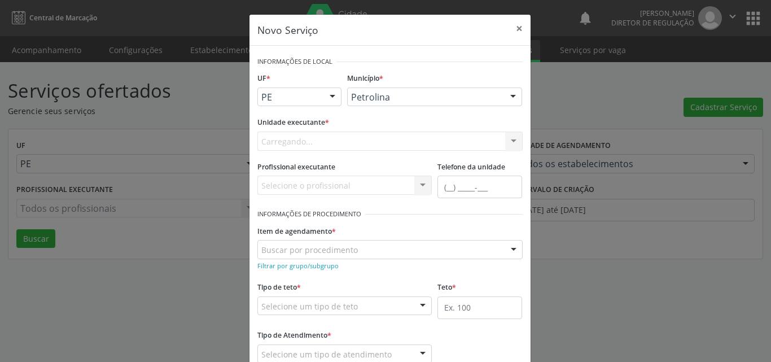
click at [360, 141] on div "Carregando... Academia da Saude de Afranio Academia da Saude do Bairro [PERSON_…" at bounding box center [389, 140] width 265 height 19
click at [358, 139] on div "Carregando... Academia da Saude de Afranio Academia da Saude do Bairro [PERSON_…" at bounding box center [389, 140] width 265 height 19
click at [354, 139] on div "Carregando... Academia da Saude de Afranio Academia da Saude do Bairro [PERSON_…" at bounding box center [389, 140] width 265 height 19
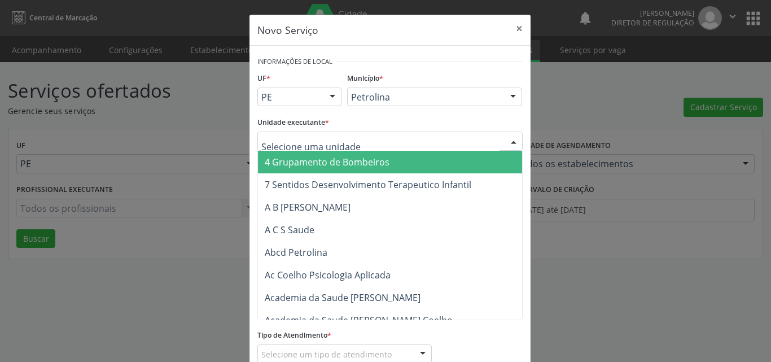
click at [351, 140] on div at bounding box center [389, 140] width 265 height 19
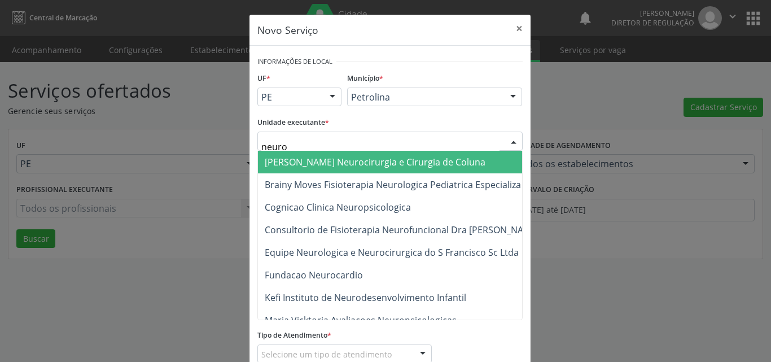
type input "neuroc"
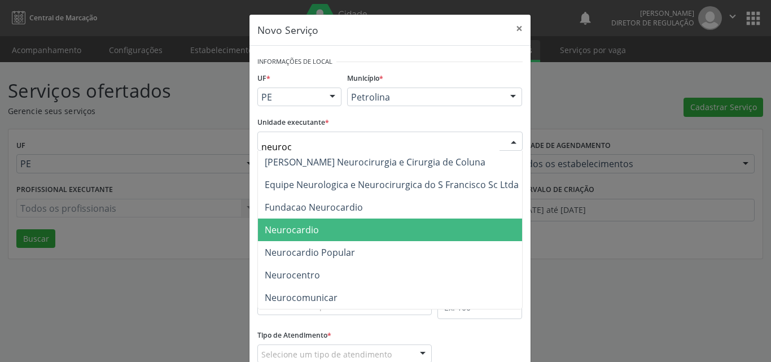
click at [329, 226] on span "Neurocardio" at bounding box center [391, 229] width 267 height 23
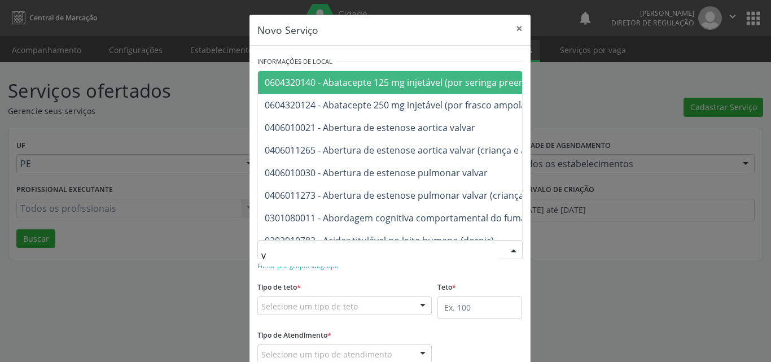
type input "vi"
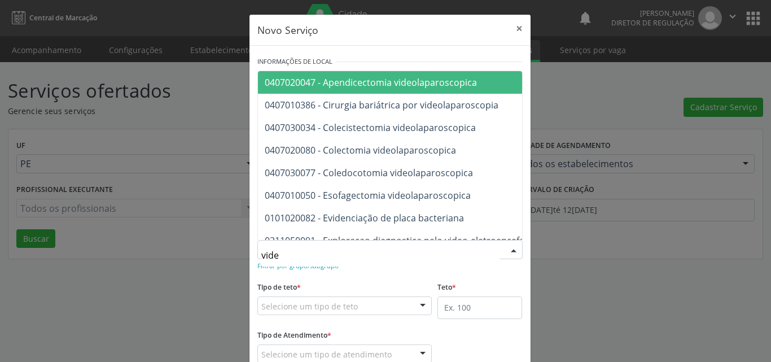
type input "video"
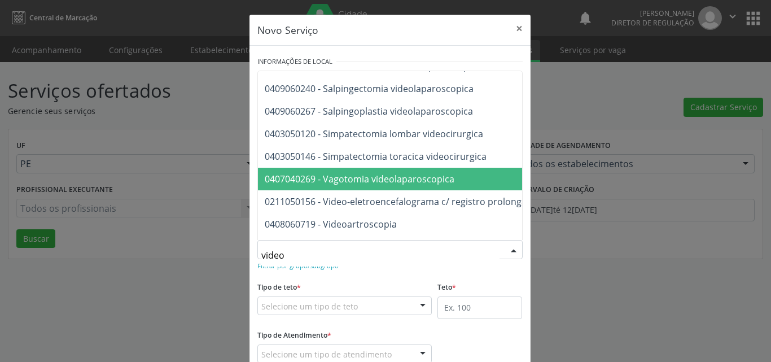
scroll to position [479, 0]
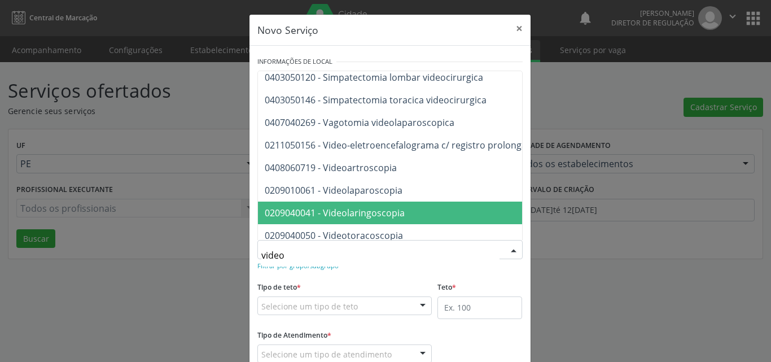
click at [420, 211] on span "0209040041 - Videolaringoscopia" at bounding box center [546, 212] width 576 height 23
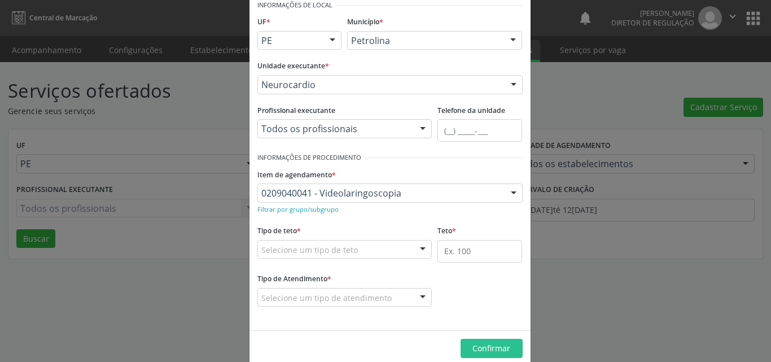
scroll to position [74, 0]
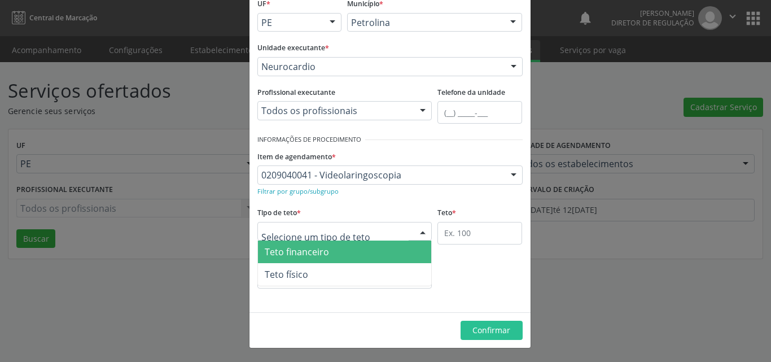
click at [375, 232] on div at bounding box center [344, 231] width 175 height 19
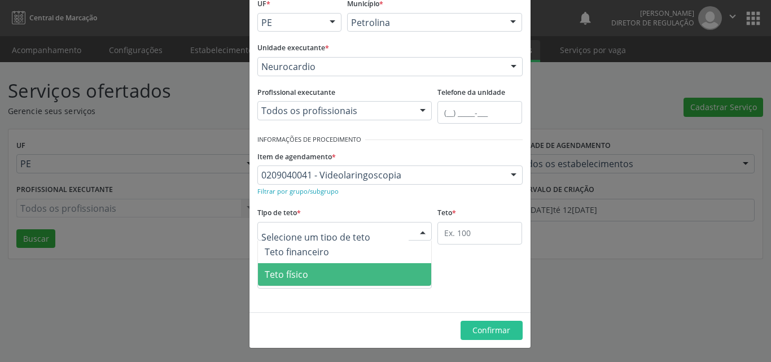
click at [333, 274] on span "Teto físico" at bounding box center [345, 274] width 174 height 23
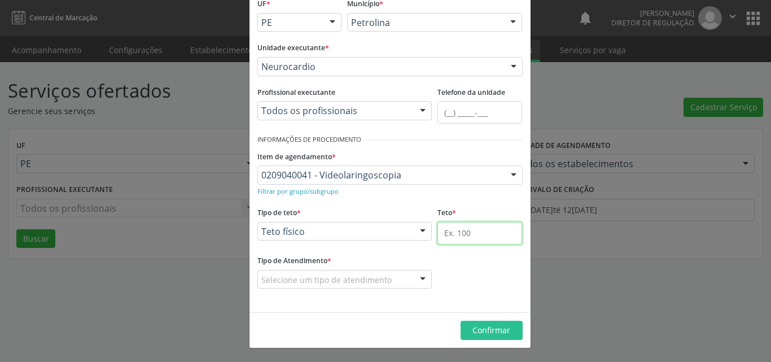
click at [458, 230] on input "text" at bounding box center [479, 233] width 85 height 23
type input "1"
click at [398, 277] on div "Selecione um tipo de atendimento" at bounding box center [344, 279] width 175 height 19
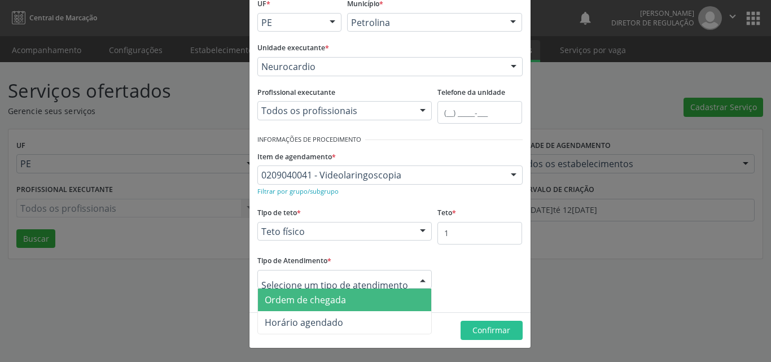
click at [384, 301] on span "Ordem de chegada" at bounding box center [345, 299] width 174 height 23
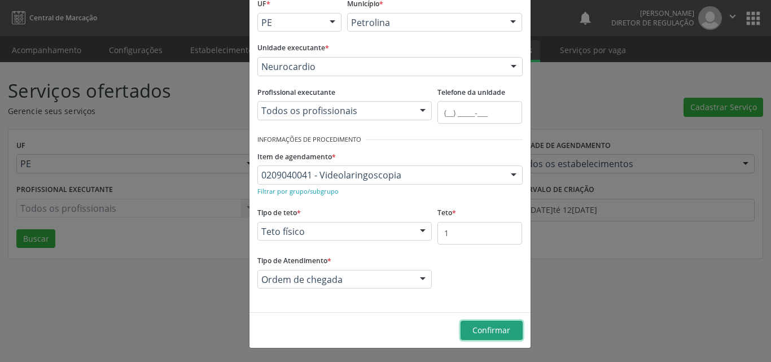
click at [481, 327] on span "Confirmar" at bounding box center [491, 329] width 38 height 11
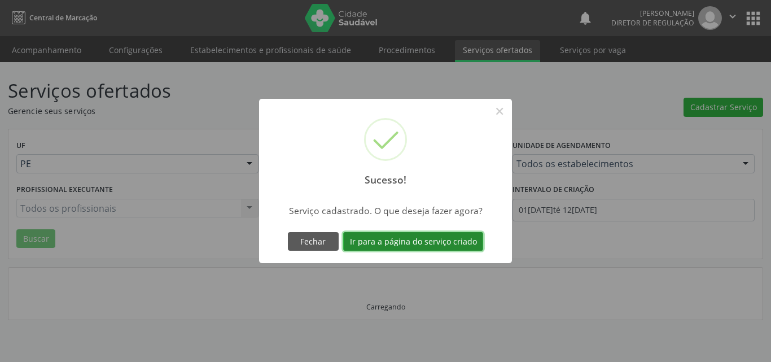
click at [459, 242] on button "Ir para a página do serviço criado" at bounding box center [413, 241] width 140 height 19
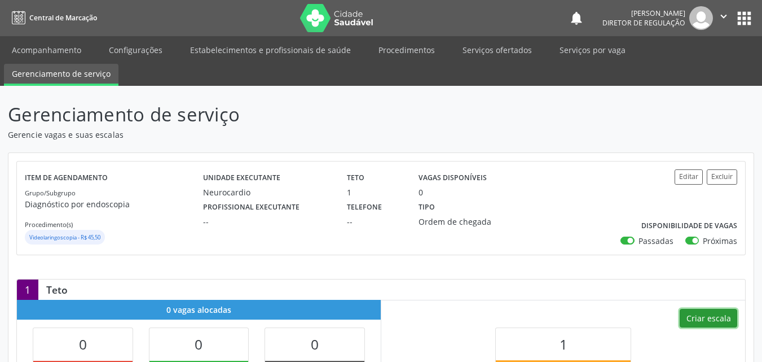
click at [709, 317] on button "Criar escala" at bounding box center [709, 318] width 58 height 19
select select "7"
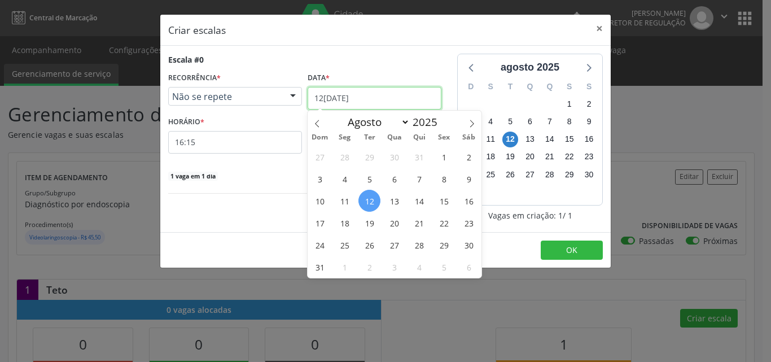
click at [395, 100] on input "[DATE]" at bounding box center [375, 98] width 134 height 23
click at [347, 182] on span "4" at bounding box center [345, 179] width 22 height 22
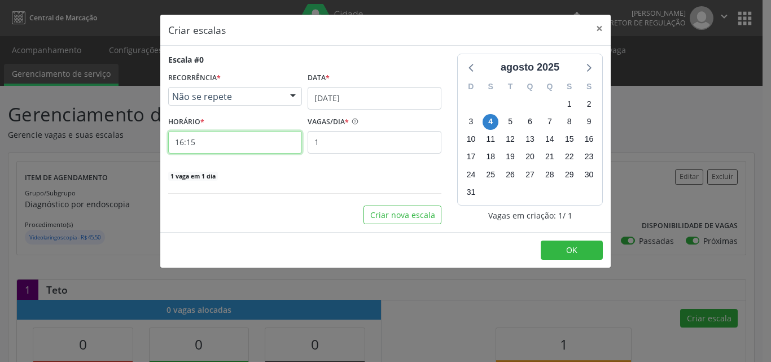
click at [238, 146] on input "16:15" at bounding box center [235, 142] width 134 height 23
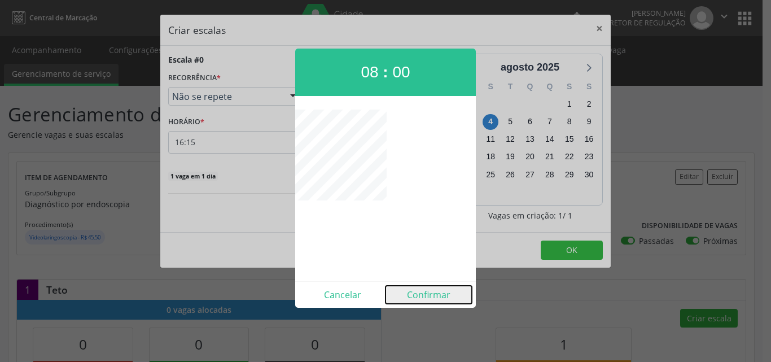
click at [423, 297] on button "Confirmar" at bounding box center [428, 295] width 86 height 18
type input "08:00"
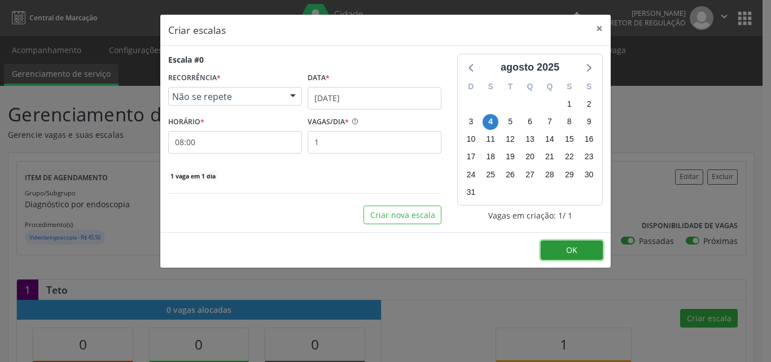
click at [580, 245] on button "OK" at bounding box center [572, 249] width 62 height 19
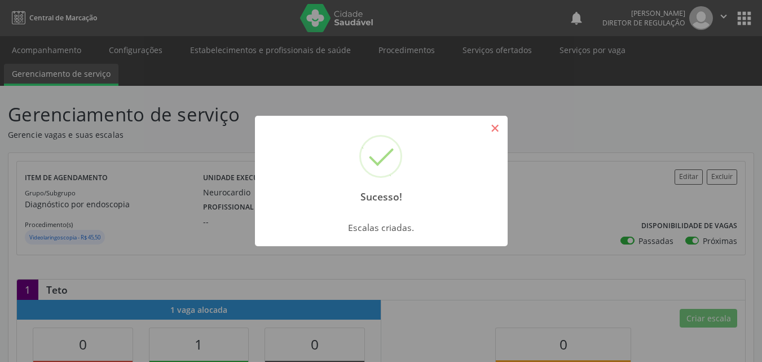
click at [494, 130] on button "×" at bounding box center [495, 128] width 19 height 19
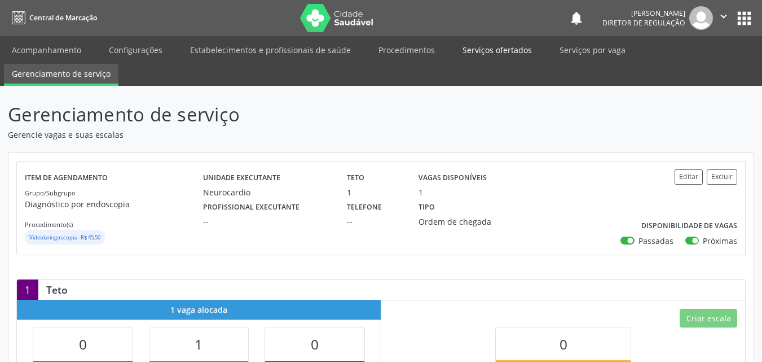
click at [508, 51] on link "Serviços ofertados" at bounding box center [497, 50] width 85 height 20
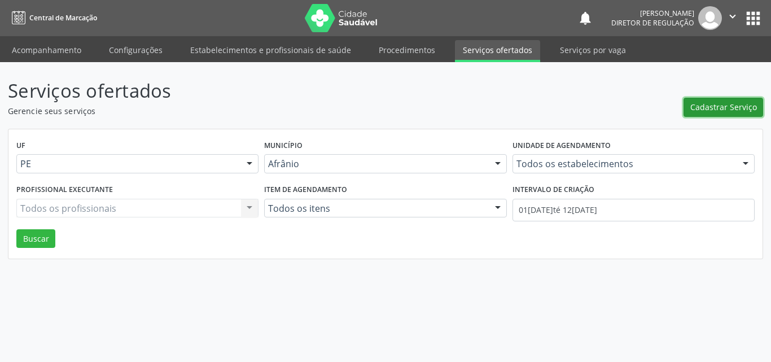
click at [714, 106] on span "Cadastrar Serviço" at bounding box center [723, 107] width 67 height 12
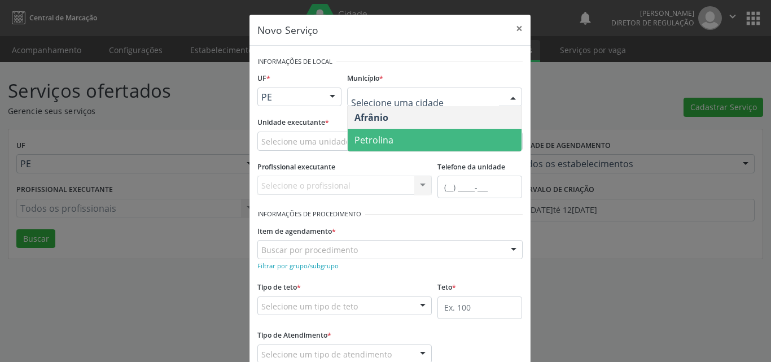
click at [413, 146] on span "Petrolina" at bounding box center [435, 140] width 174 height 23
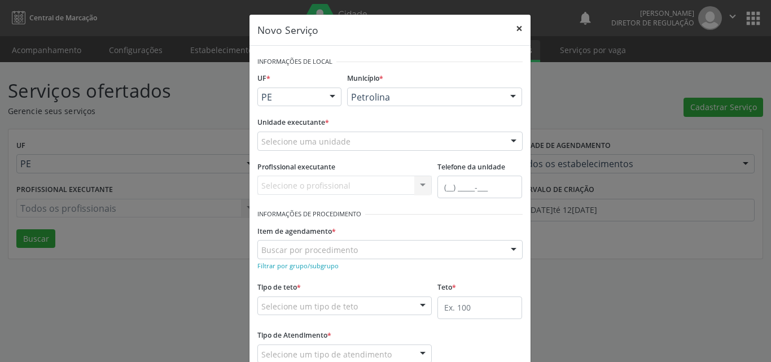
click at [511, 29] on button "×" at bounding box center [519, 29] width 23 height 28
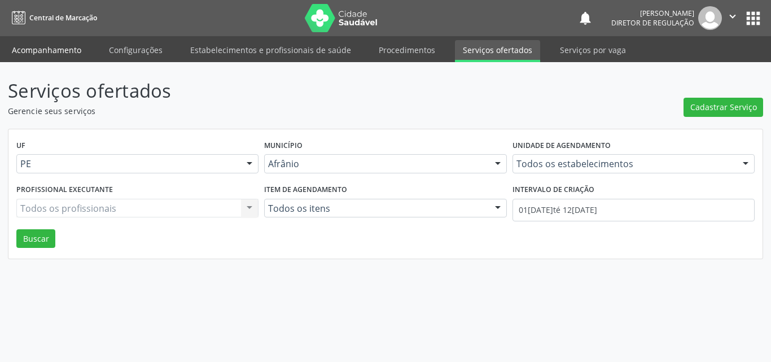
click at [71, 48] on link "Acompanhamento" at bounding box center [46, 50] width 85 height 20
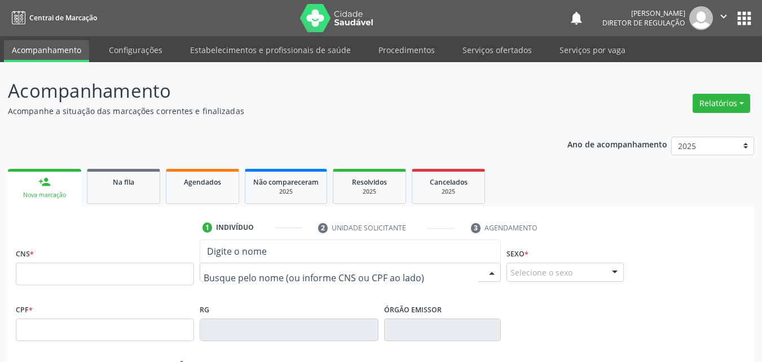
paste input "Gildemar Torres da Silva"
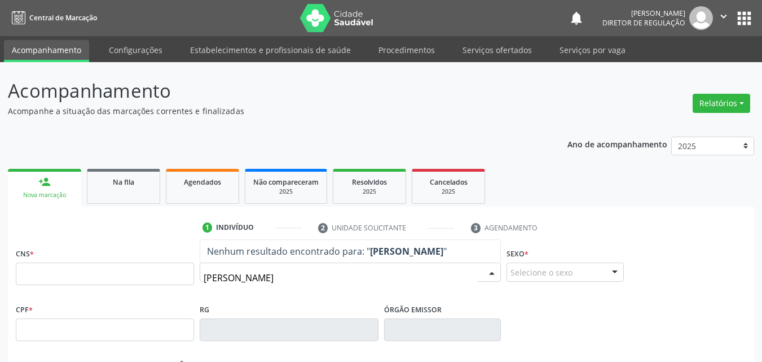
click at [245, 277] on input "Gildemar Torres da Silva" at bounding box center [341, 277] width 274 height 23
type input "GildemarTorres da Silva"
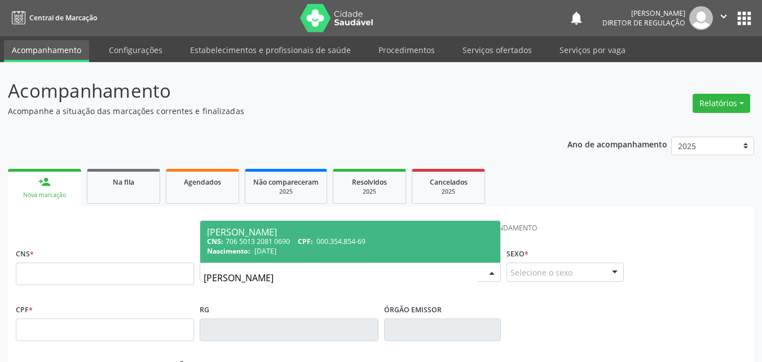
click at [277, 250] on span "21/10/1976" at bounding box center [266, 251] width 22 height 10
type input "706 5013 2081 0690"
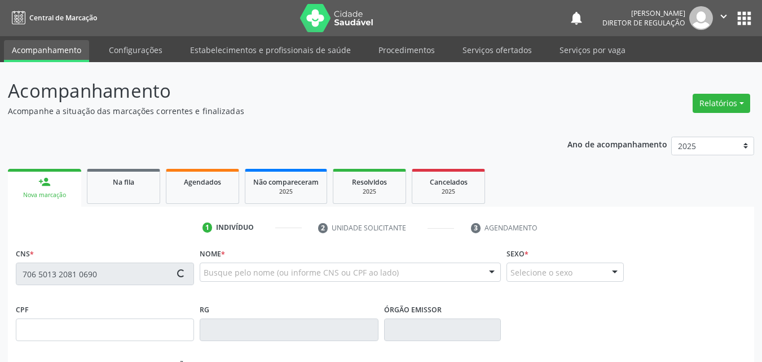
type input "000.354.854-69"
type input "21/10/1976"
type input "Ozana Alves Pereira da Silva"
type input "(87) 98107-1691"
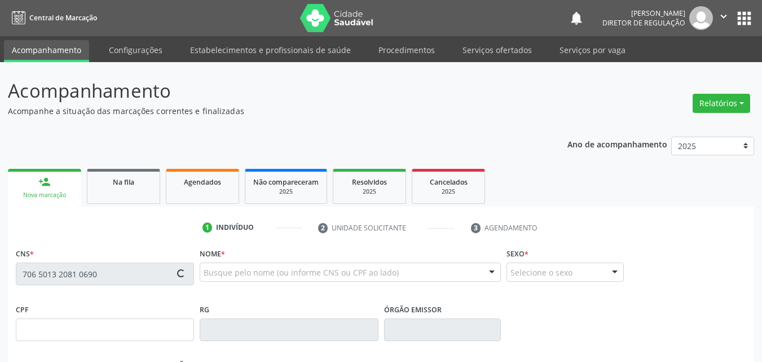
type input "070.063.154-25"
type input "S/N"
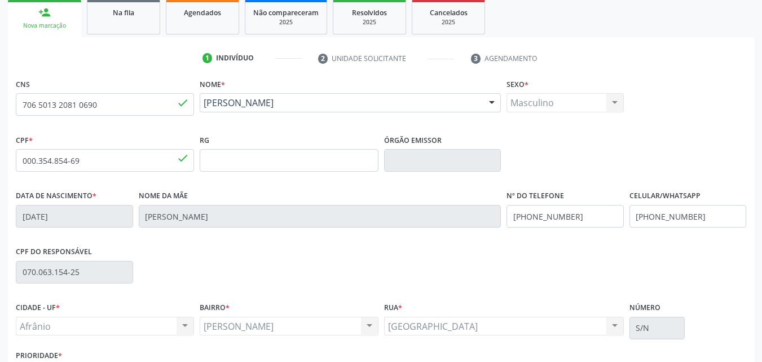
scroll to position [250, 0]
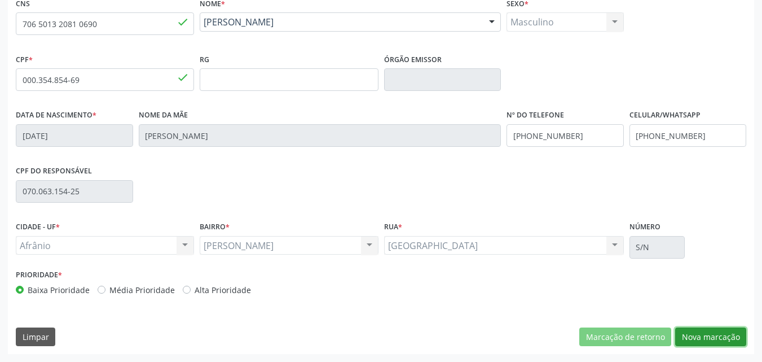
click at [704, 336] on button "Nova marcação" at bounding box center [710, 336] width 71 height 19
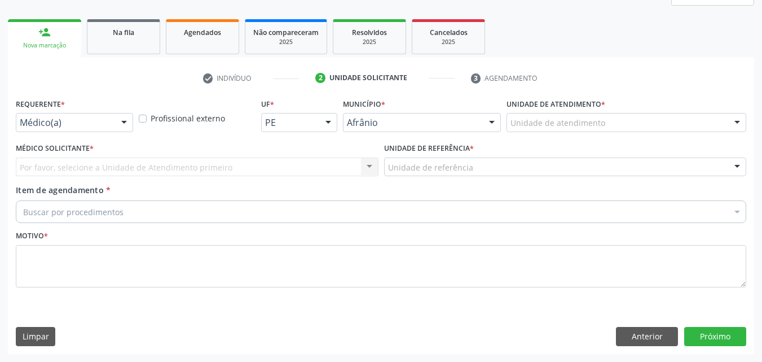
scroll to position [150, 0]
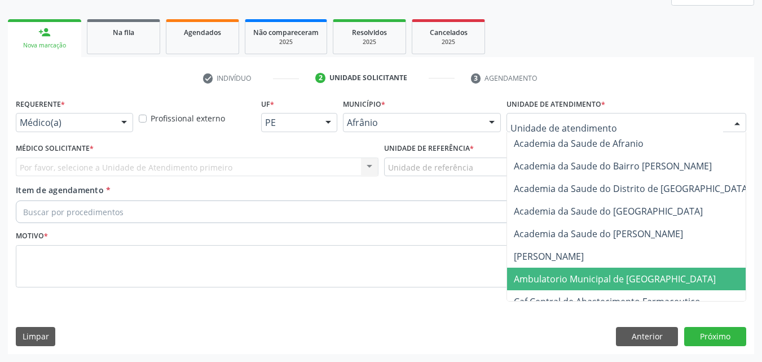
click at [569, 279] on span "Ambulatorio Municipal de [GEOGRAPHIC_DATA]" at bounding box center [615, 279] width 202 height 12
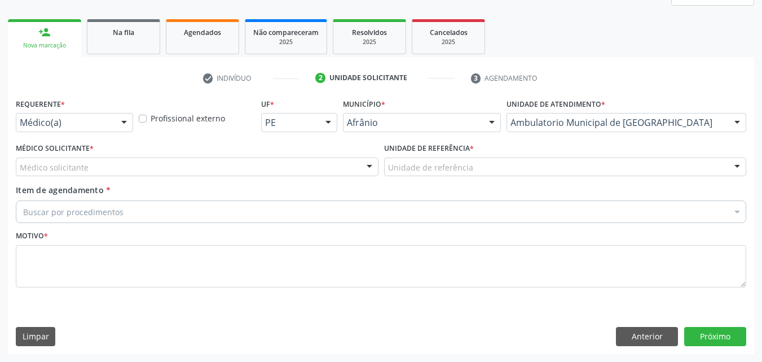
click at [481, 165] on div "Unidade de referência" at bounding box center [565, 166] width 363 height 19
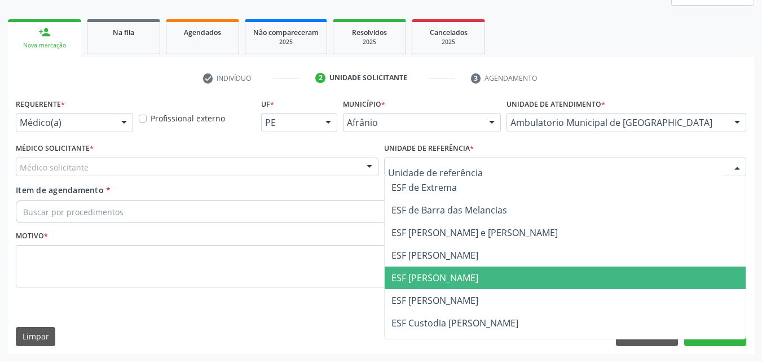
click at [448, 281] on span "ESF [PERSON_NAME]" at bounding box center [435, 277] width 87 height 12
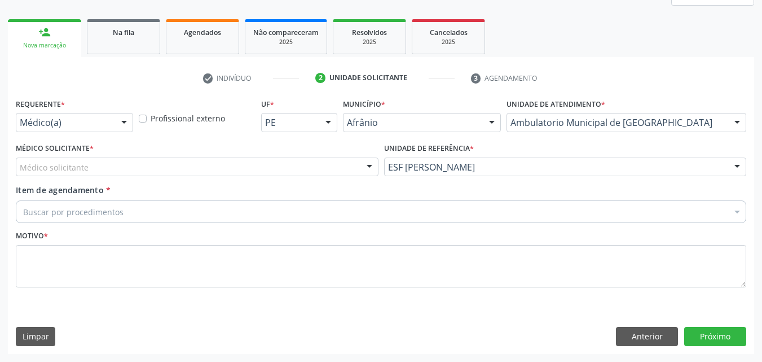
click at [275, 162] on div "Médico solicitante" at bounding box center [197, 166] width 363 height 19
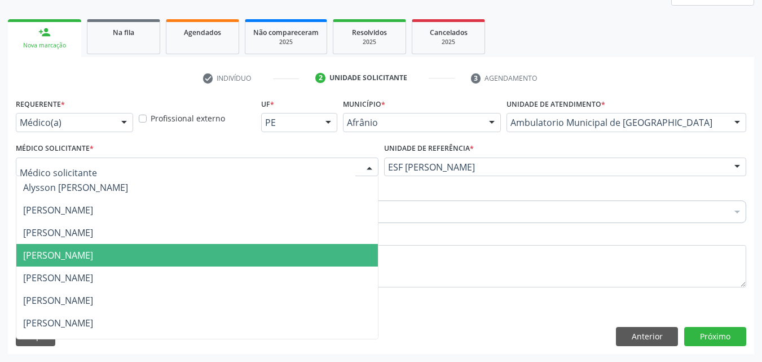
click at [265, 256] on span "[PERSON_NAME]" at bounding box center [197, 255] width 362 height 23
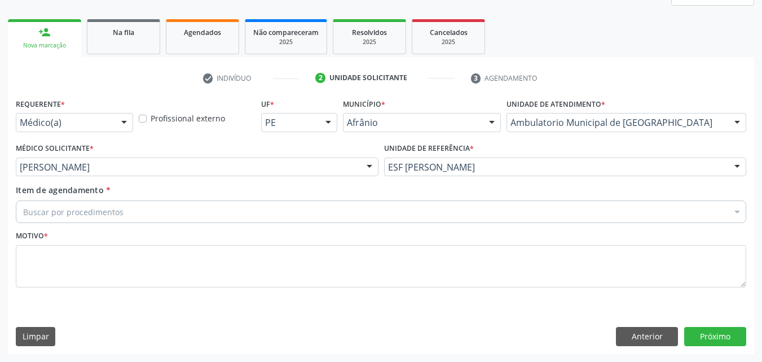
click at [228, 212] on div "Buscar por procedimentos" at bounding box center [381, 211] width 731 height 23
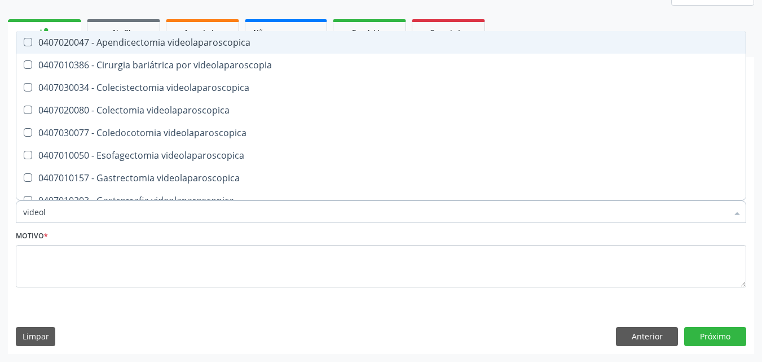
type input "videola"
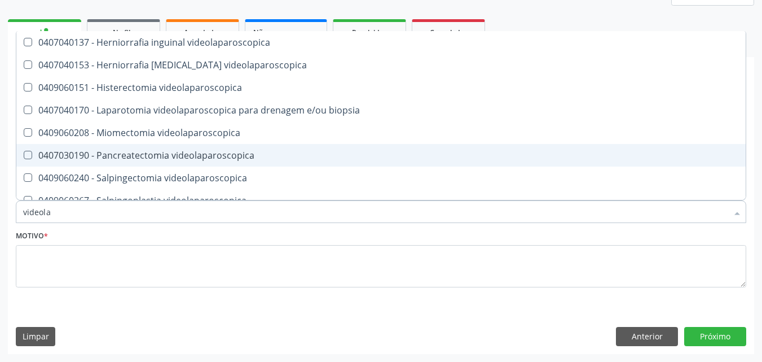
scroll to position [305, 0]
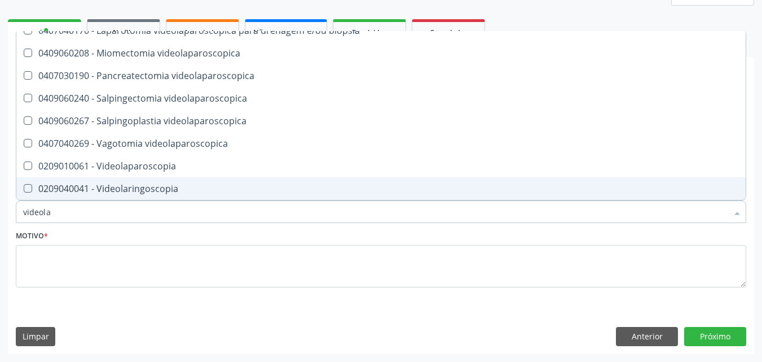
click at [240, 188] on div "0209040041 - Videolaringoscopia" at bounding box center [381, 188] width 716 height 9
checkbox Videolaringoscopia "true"
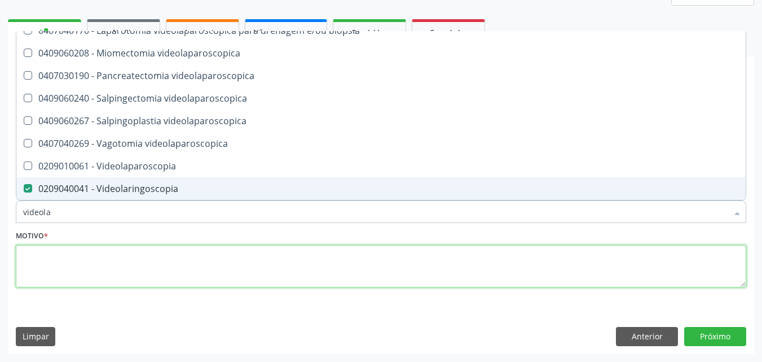
click at [227, 260] on textarea at bounding box center [381, 266] width 731 height 43
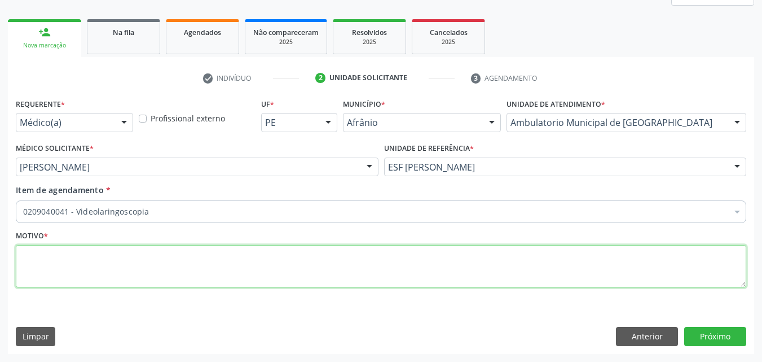
scroll to position [0, 0]
type textarea "s"
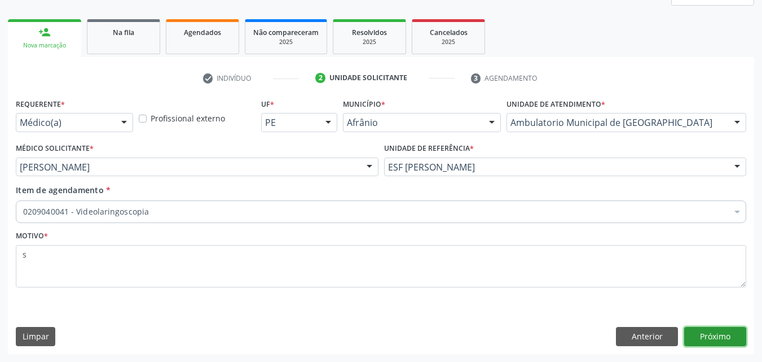
click at [722, 335] on button "Próximo" at bounding box center [716, 336] width 62 height 19
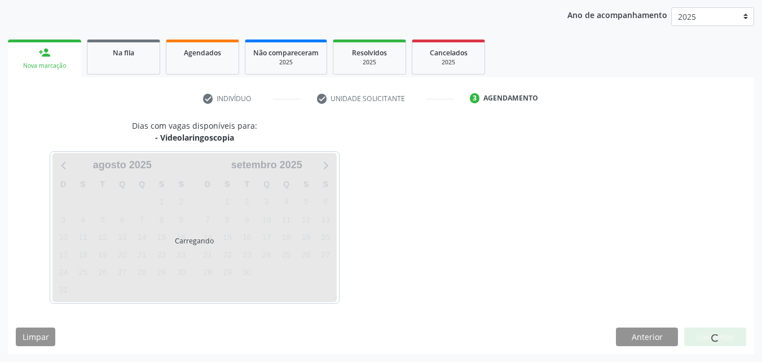
scroll to position [129, 0]
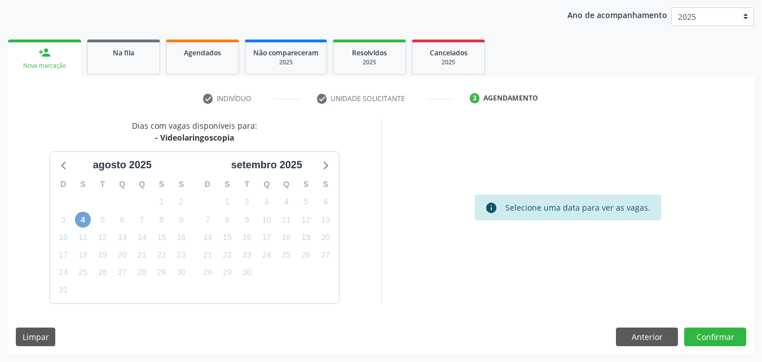
click at [85, 217] on span "4" at bounding box center [83, 220] width 16 height 16
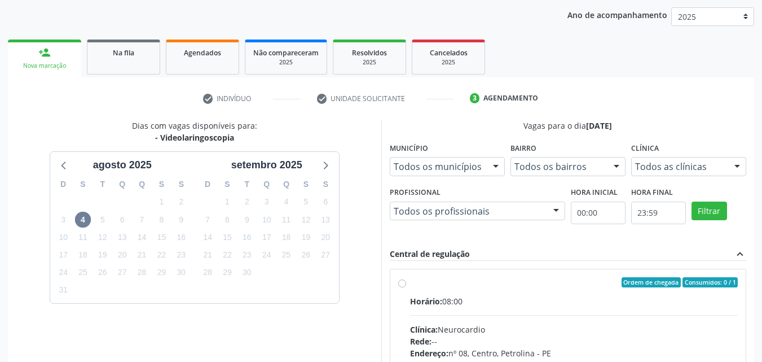
click at [423, 287] on div "Ordem de chegada Consumidos: 0 / 1" at bounding box center [574, 282] width 328 height 10
click at [406, 287] on input "Ordem de chegada Consumidos: 0 / 1 Horário: 08:00 Clínica: Neurocardio Rede: --…" at bounding box center [402, 282] width 8 height 10
radio input "true"
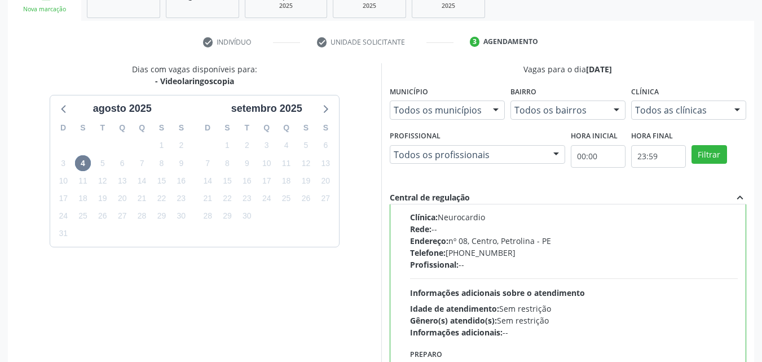
scroll to position [313, 0]
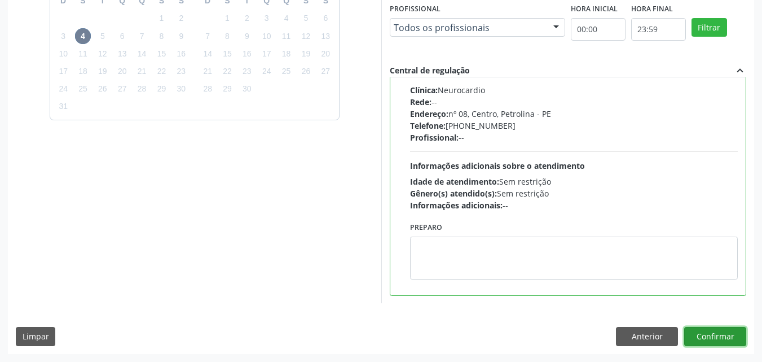
click at [697, 337] on button "Confirmar" at bounding box center [716, 336] width 62 height 19
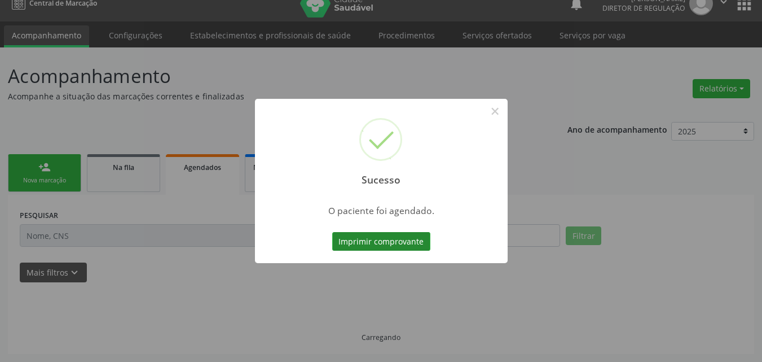
scroll to position [15, 0]
click at [389, 242] on button "Imprimir comprovante" at bounding box center [381, 241] width 98 height 19
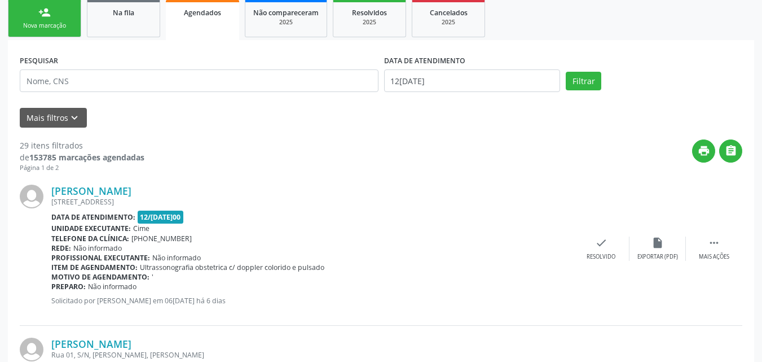
scroll to position [0, 0]
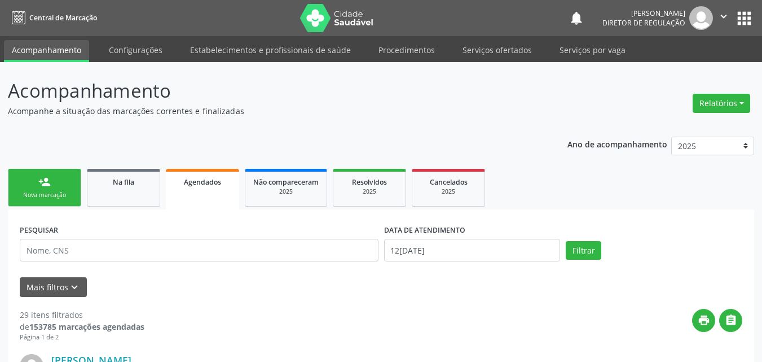
click at [57, 190] on link "person_add Nova marcação" at bounding box center [44, 188] width 73 height 38
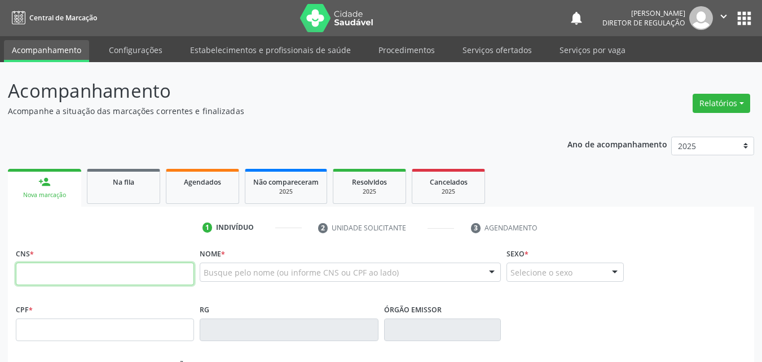
click at [75, 270] on input "text" at bounding box center [105, 273] width 178 height 23
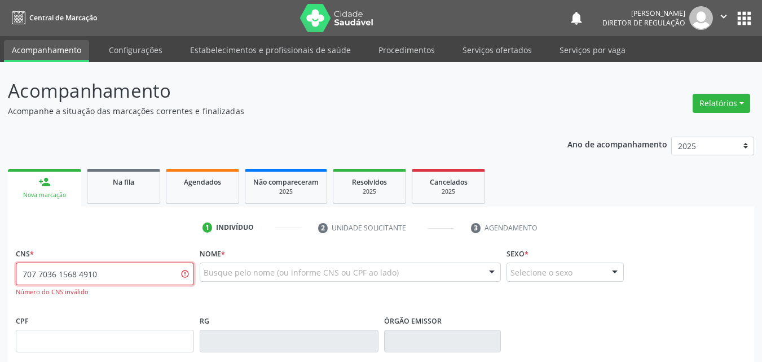
type input "707 7036 1568 4910"
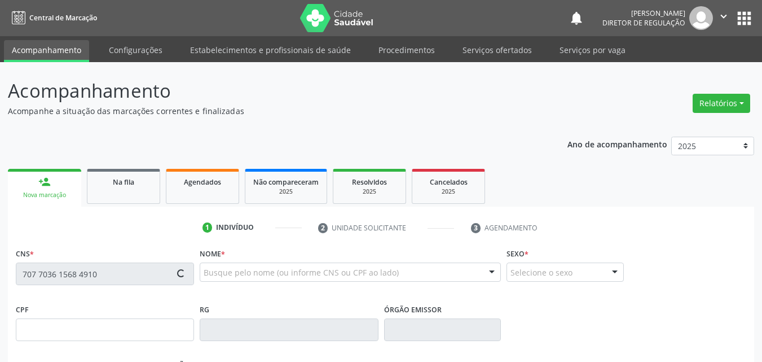
type input "14/05/1979"
type input "Valdina Vieira Nunes"
type input "(87) 8839-5088"
type input "S/N"
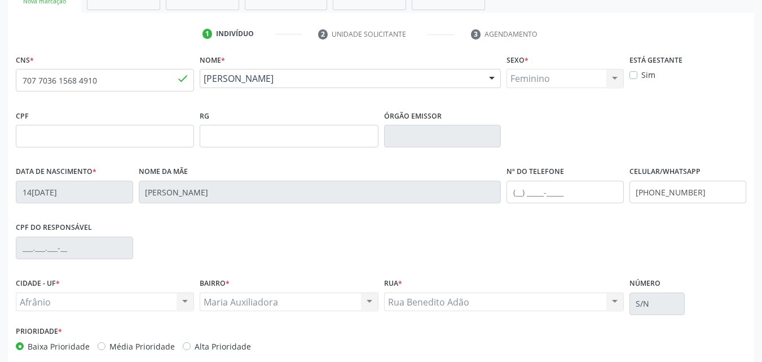
scroll to position [24, 0]
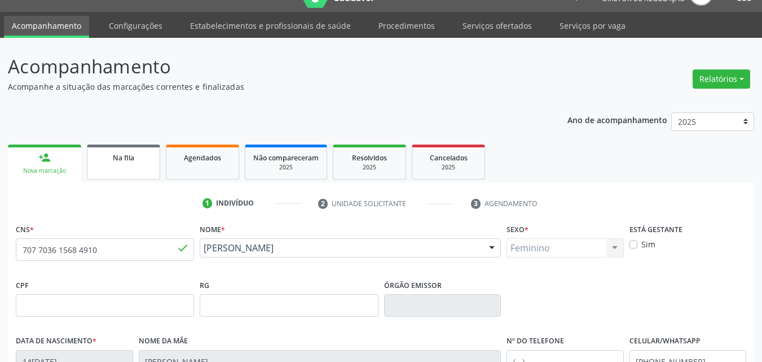
click at [129, 165] on link "Na fila" at bounding box center [123, 161] width 73 height 35
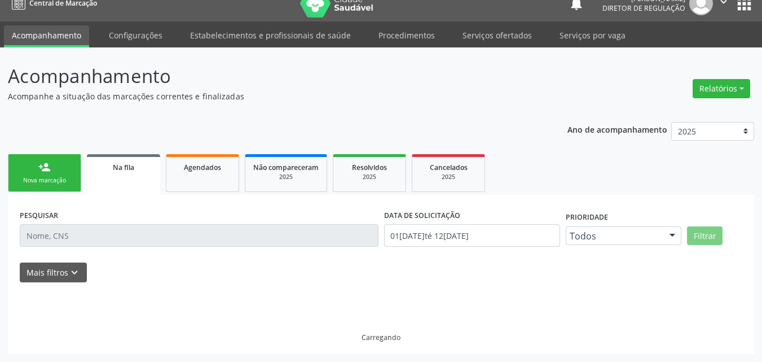
scroll to position [15, 0]
click at [208, 168] on span "Agendados" at bounding box center [202, 168] width 37 height 10
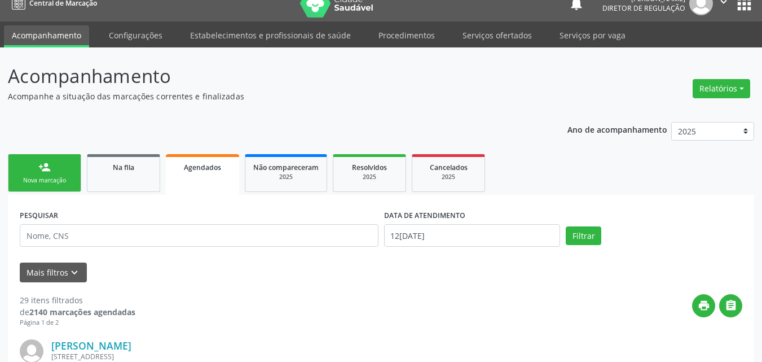
click at [62, 169] on link "person_add Nova marcação" at bounding box center [44, 173] width 73 height 38
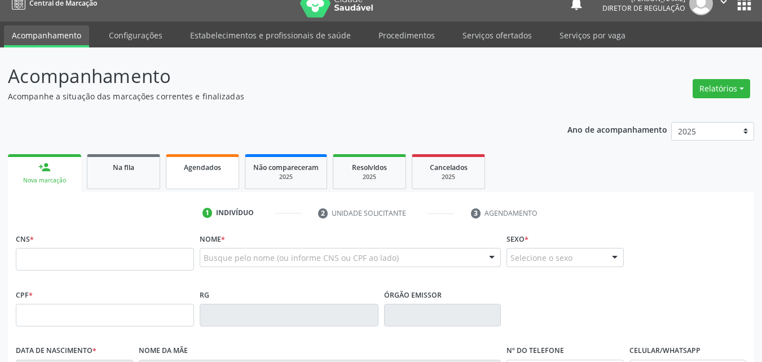
click at [213, 172] on span "Agendados" at bounding box center [202, 168] width 37 height 10
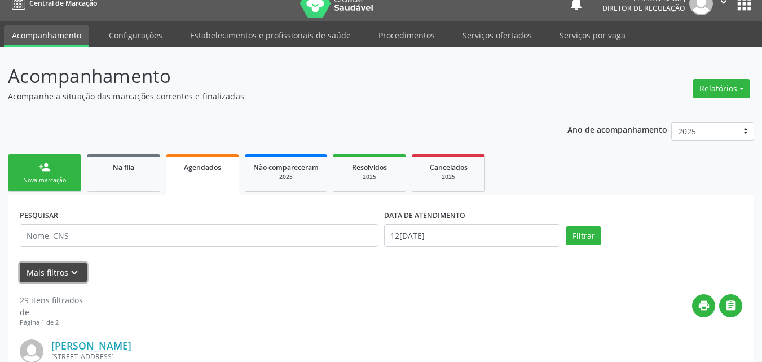
click at [75, 269] on icon "keyboard_arrow_down" at bounding box center [74, 272] width 12 height 12
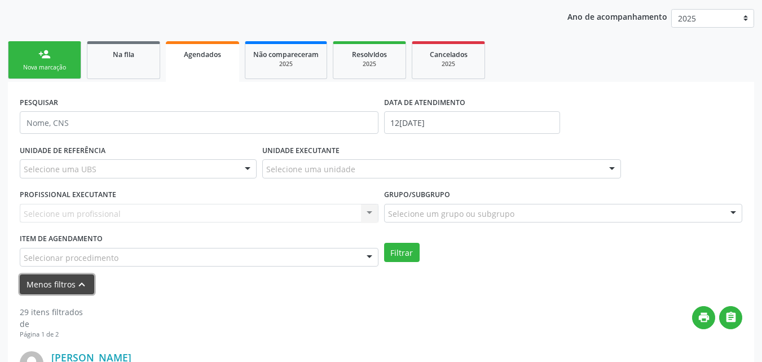
scroll to position [184, 0]
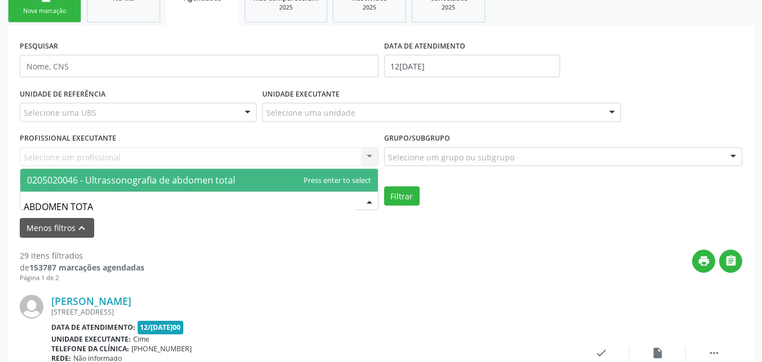
type input "ABDOMEN TOTAL"
click at [239, 178] on span "0205020046 - Ultrassonografia de abdomen total" at bounding box center [199, 180] width 358 height 23
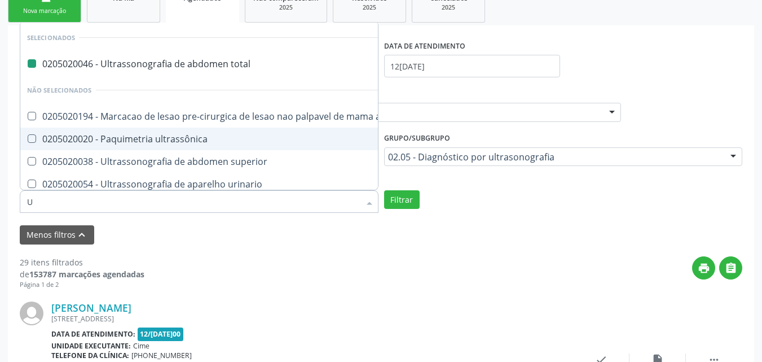
type input "UR"
checkbox total "false"
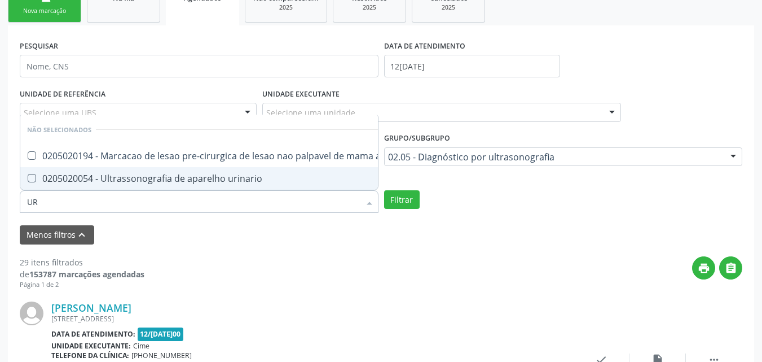
type input "URI"
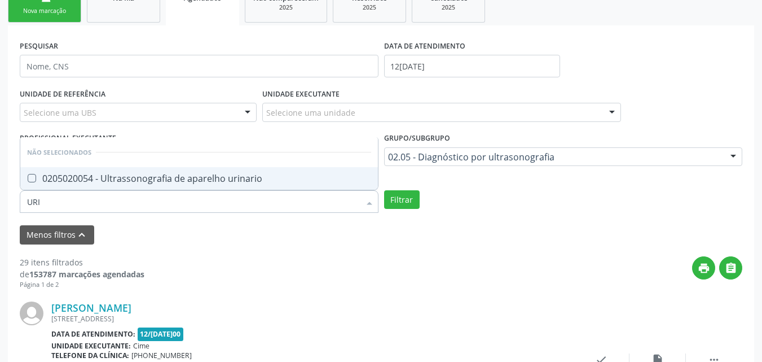
click at [29, 179] on urinario at bounding box center [32, 178] width 8 height 8
click at [28, 179] on urinario "checkbox" at bounding box center [23, 177] width 7 height 7
checkbox urinario "true"
type input "UR"
checkbox urinario "false"
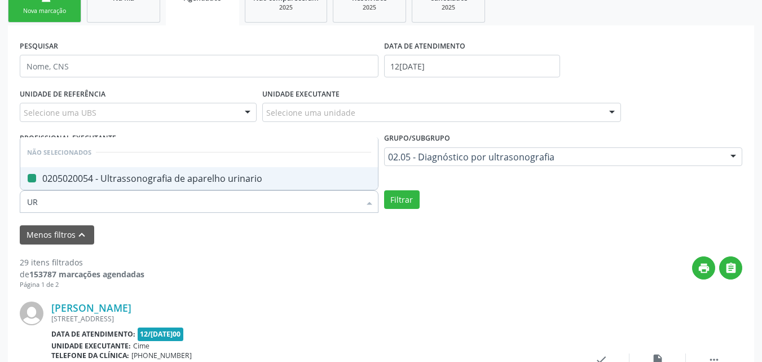
type input "U"
checkbox urinario "true"
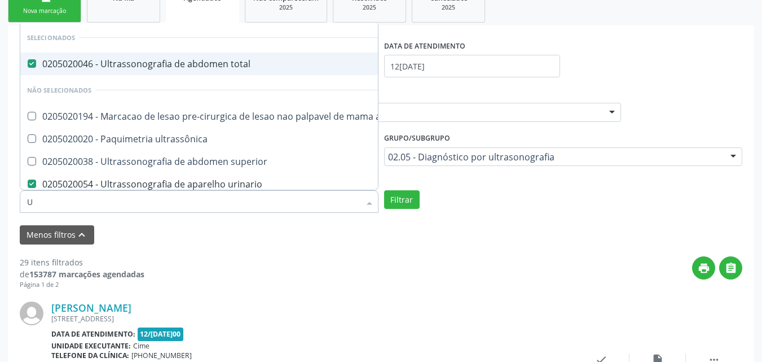
checkbox urinario "false"
checkbox abdominal "true"
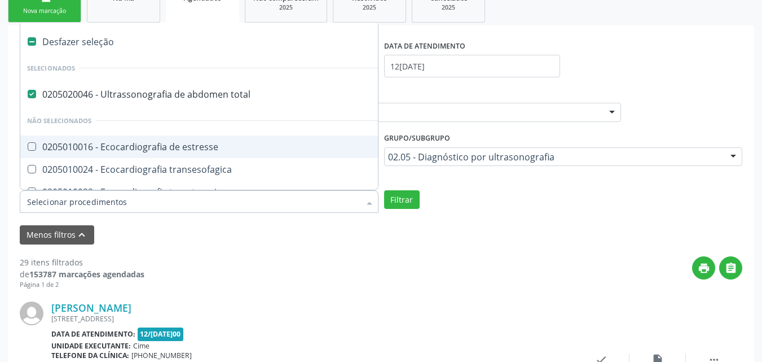
scroll to position [128, 0]
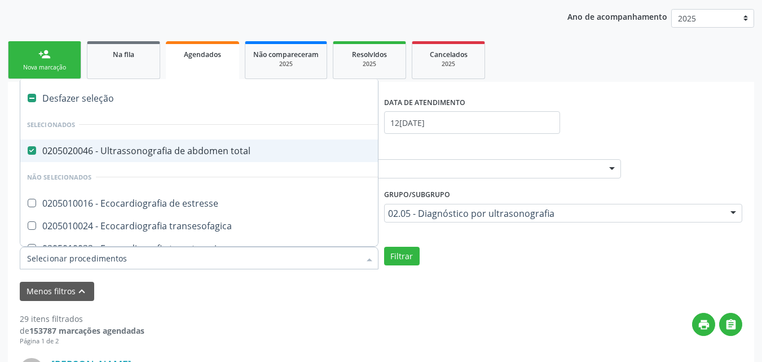
click at [112, 103] on div "Desfazer seleção" at bounding box center [262, 98] width 485 height 23
checkbox total "false"
checkbox urinario "false"
click at [461, 238] on div "UNIDADE DE REFERÊNCIA Selecione uma UBS Todas as UBS ESF de Extrema ESF de Barr…" at bounding box center [381, 207] width 729 height 131
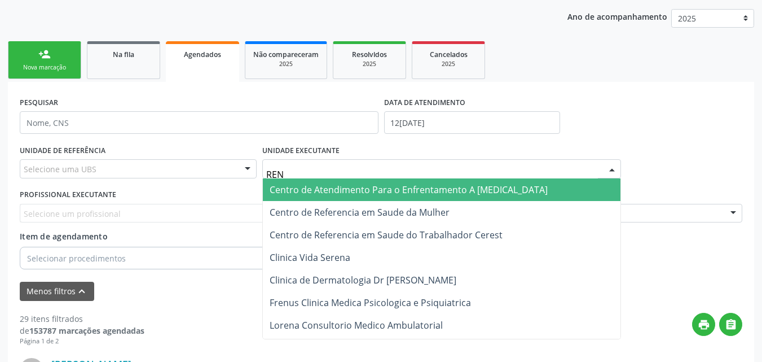
type input "RENO"
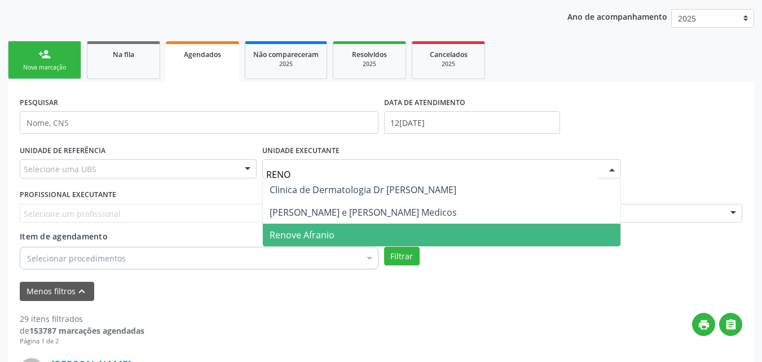
click at [322, 230] on span "Renove Afranio" at bounding box center [302, 235] width 65 height 12
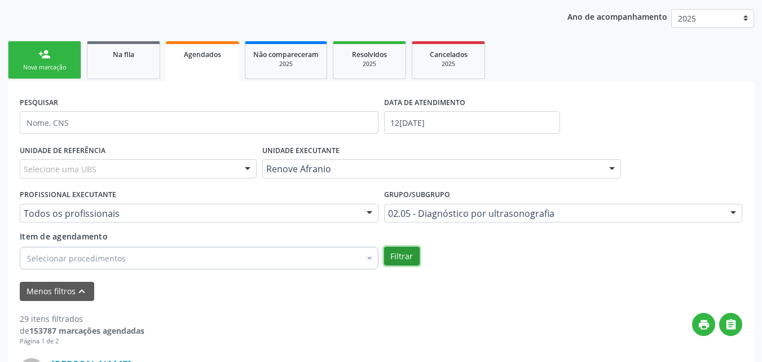
click at [406, 248] on button "Filtrar" at bounding box center [402, 256] width 36 height 19
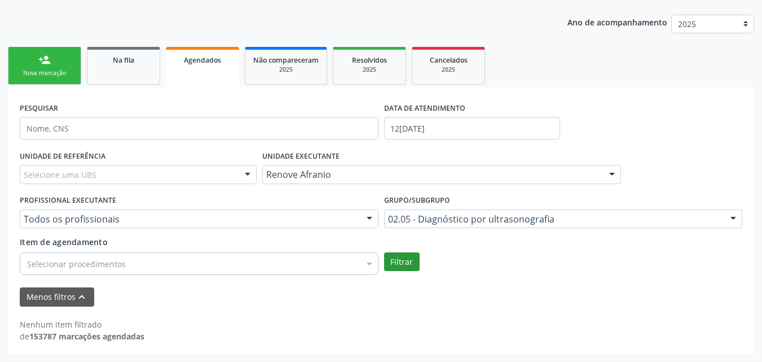
scroll to position [122, 0]
drag, startPoint x: 435, startPoint y: 137, endPoint x: 455, endPoint y: 124, distance: 23.9
click at [437, 135] on body "Central de Marcação notifications Maria Aparecida Rodrigues da Silva Diretor de…" at bounding box center [381, 59] width 762 height 362
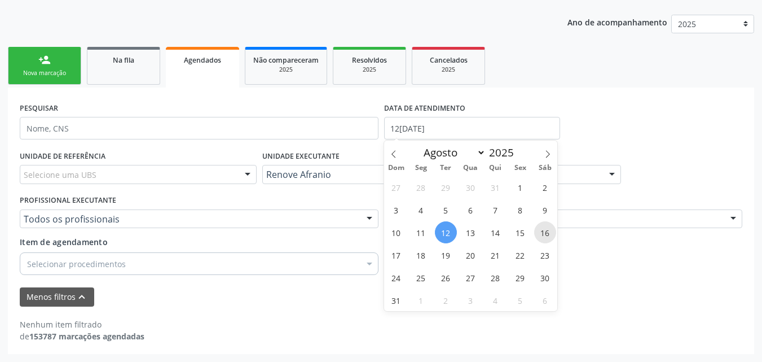
click at [548, 229] on span "16" at bounding box center [545, 232] width 22 height 22
type input "16/08/2025"
click at [548, 229] on span "16" at bounding box center [545, 232] width 22 height 22
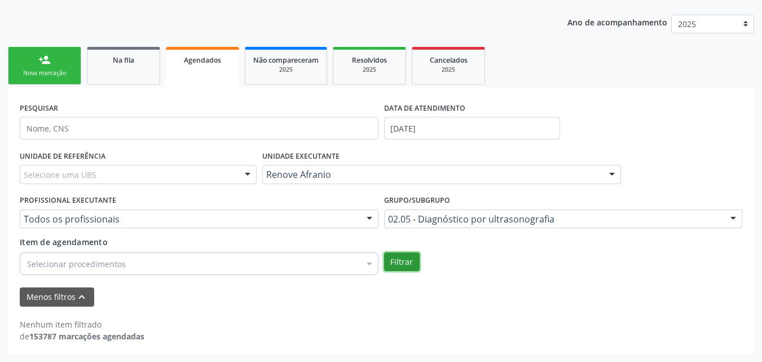
click at [398, 256] on button "Filtrar" at bounding box center [402, 261] width 36 height 19
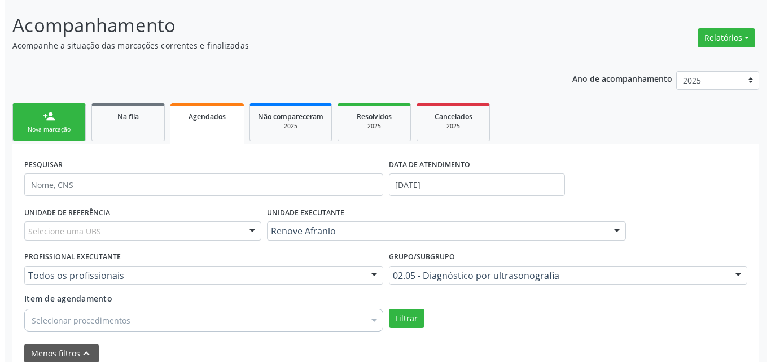
scroll to position [0, 0]
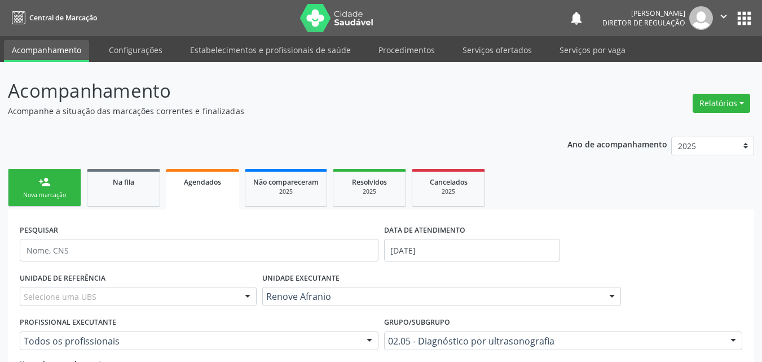
click at [64, 185] on link "person_add Nova marcação" at bounding box center [44, 188] width 73 height 38
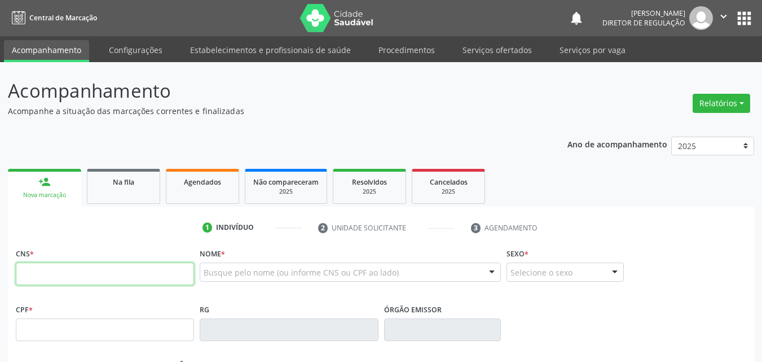
click at [91, 269] on input "text" at bounding box center [105, 273] width 178 height 23
type input "703 2026 9077 1796"
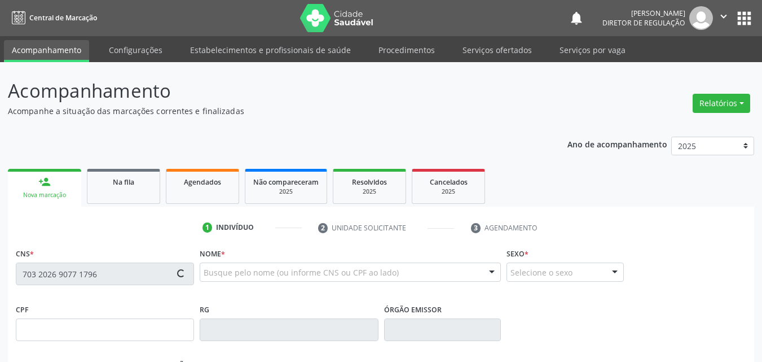
type input "059.067.634-22"
type input "20/02/1985"
type input "Joana Darc de Amorim Silva"
type input "(87) 8172-9815"
type input "036.548.824-04"
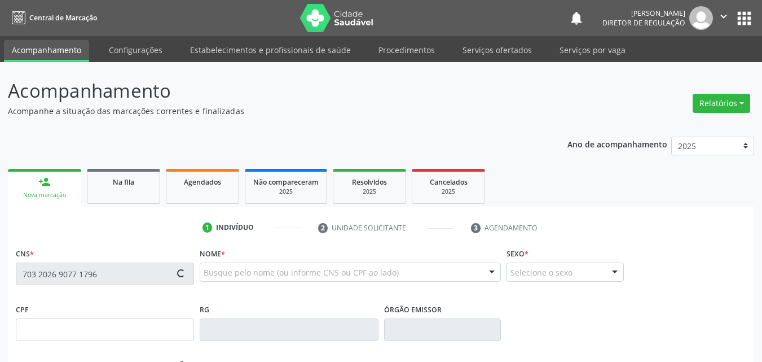
type input "S/N"
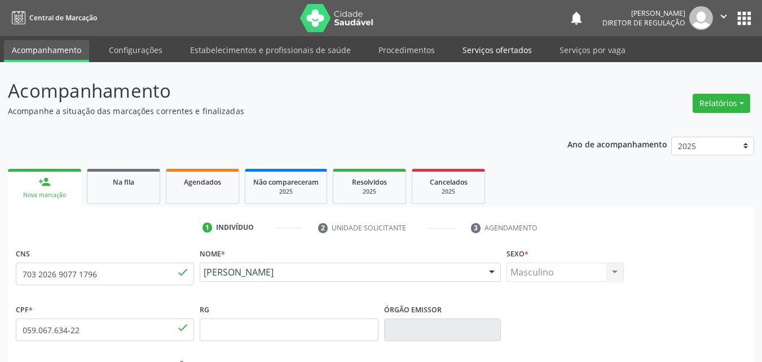
click at [501, 48] on link "Serviços ofertados" at bounding box center [497, 50] width 85 height 20
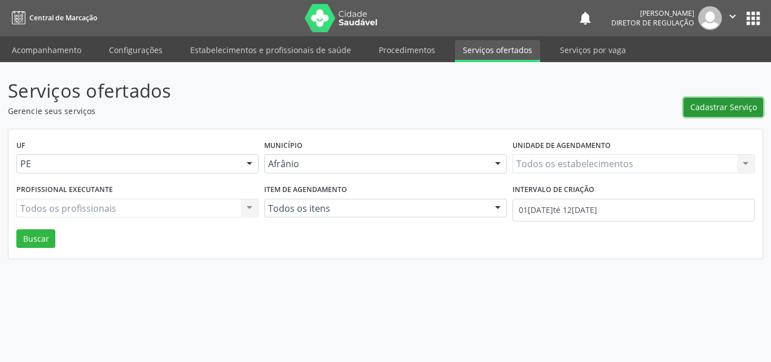
click at [704, 103] on span "Cadastrar Serviço" at bounding box center [723, 107] width 67 height 12
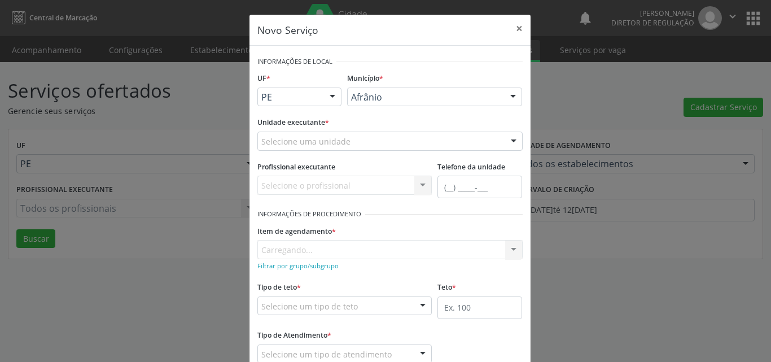
click at [384, 138] on div "Selecione uma unidade" at bounding box center [389, 140] width 265 height 19
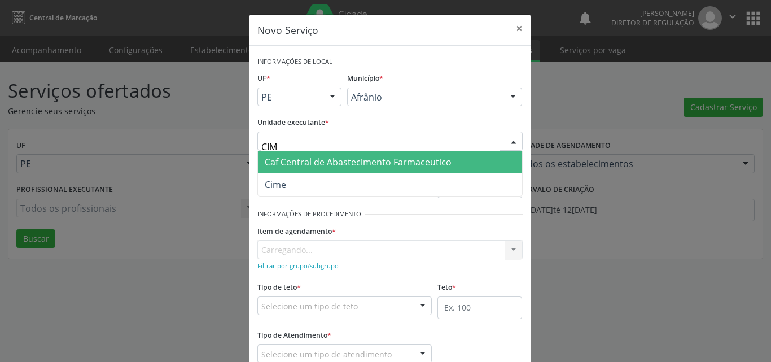
type input "CIME"
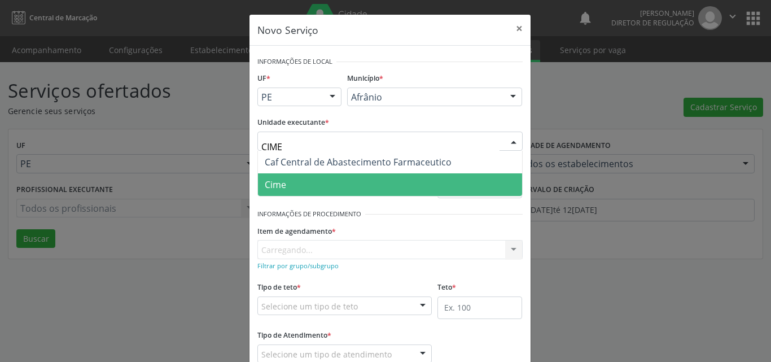
click at [273, 178] on span "Cime" at bounding box center [275, 184] width 21 height 12
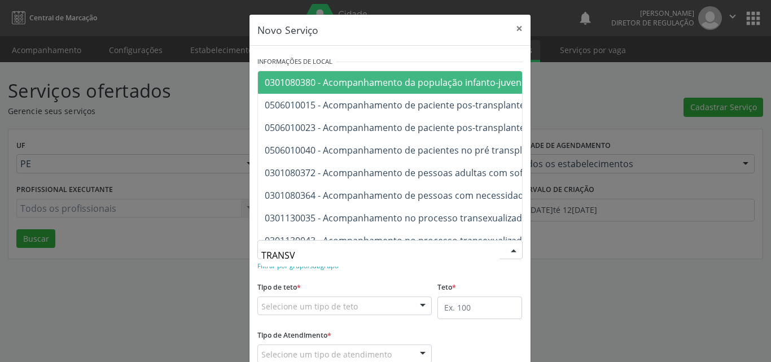
type input "TRANSVA"
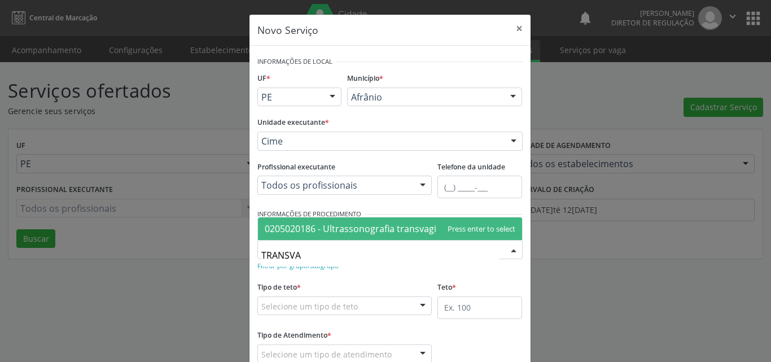
click at [328, 229] on span "0205020186 - Ultrassonografia transvaginal" at bounding box center [357, 228] width 185 height 12
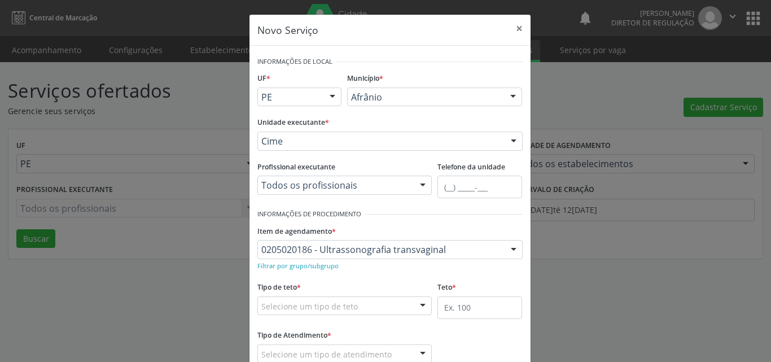
click at [352, 302] on div "Selecione um tipo de teto" at bounding box center [344, 305] width 175 height 19
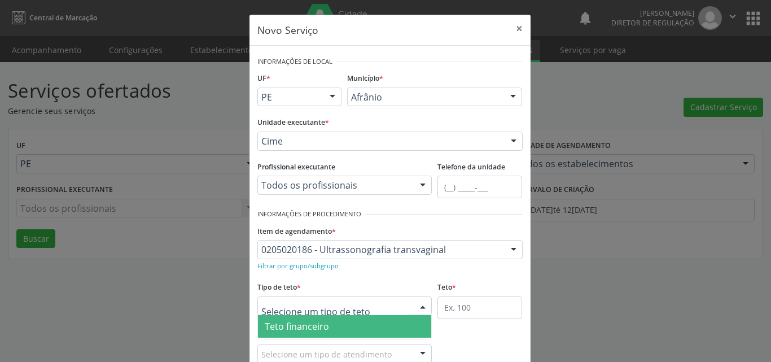
scroll to position [21, 0]
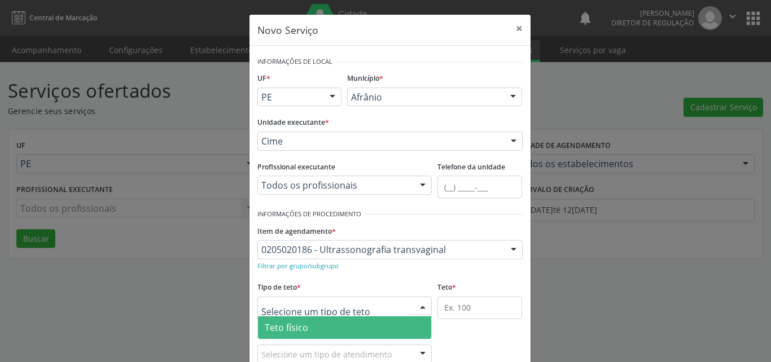
drag, startPoint x: 331, startPoint y: 324, endPoint x: 398, endPoint y: 328, distance: 67.8
click at [331, 325] on span "Teto físico" at bounding box center [345, 327] width 174 height 23
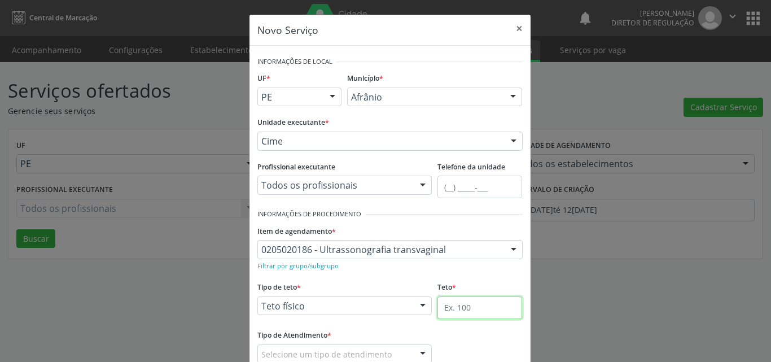
click at [466, 309] on input "text" at bounding box center [479, 307] width 85 height 23
type input "1"
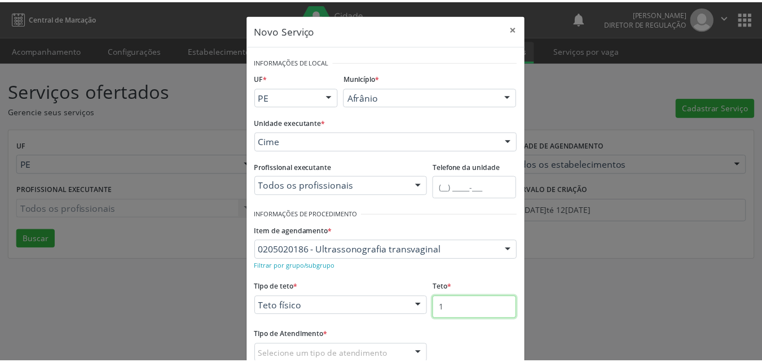
scroll to position [74, 0]
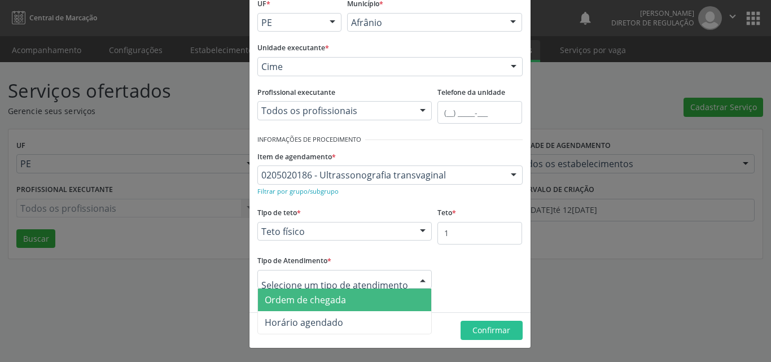
click at [341, 300] on span "Ordem de chegada" at bounding box center [345, 299] width 174 height 23
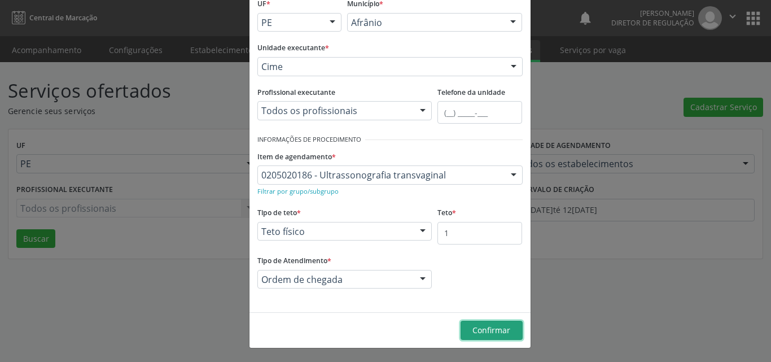
click at [495, 330] on span "Confirmar" at bounding box center [491, 329] width 38 height 11
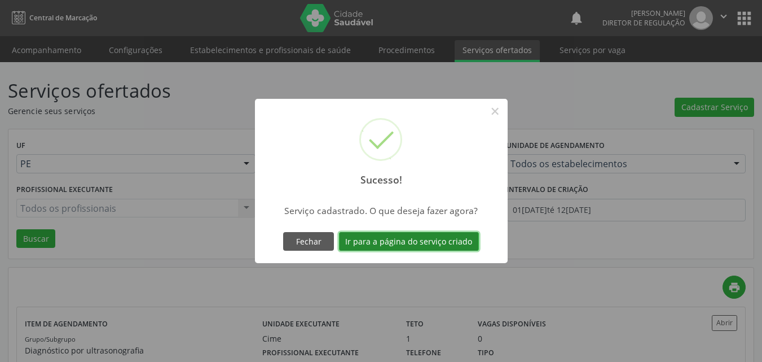
click at [450, 241] on button "Ir para a página do serviço criado" at bounding box center [409, 241] width 140 height 19
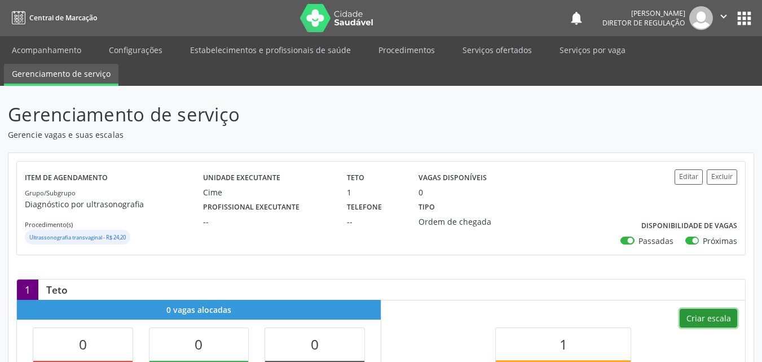
click at [700, 318] on button "Criar escala" at bounding box center [709, 318] width 58 height 19
select select "7"
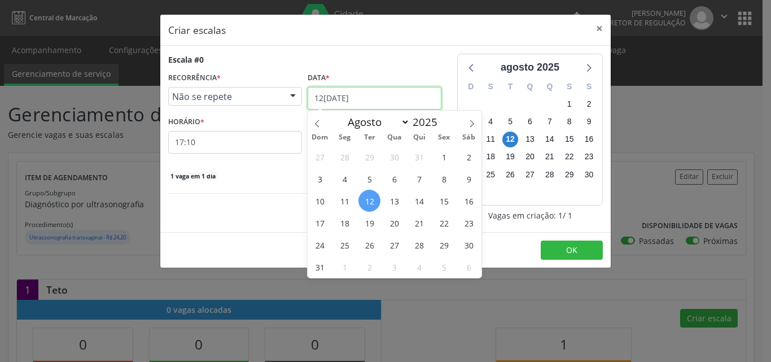
click at [375, 101] on input "[DATE]" at bounding box center [375, 98] width 134 height 23
click at [419, 222] on span "21" at bounding box center [419, 223] width 22 height 22
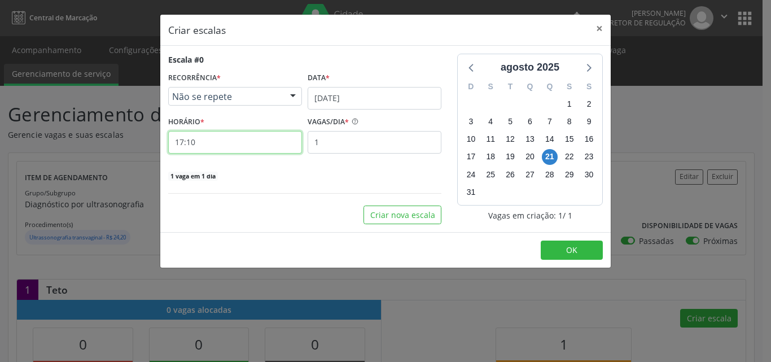
click at [254, 142] on input "17:10" at bounding box center [235, 142] width 134 height 23
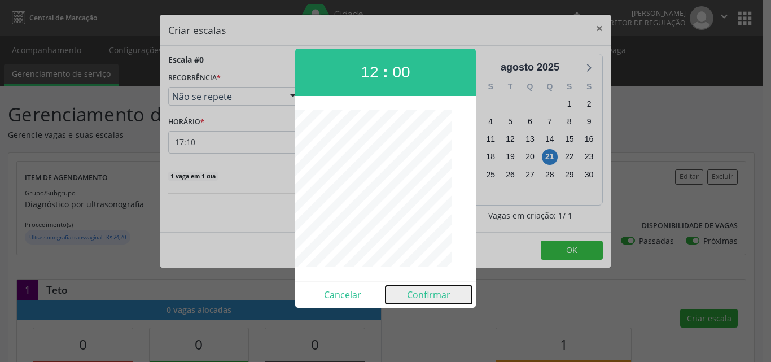
click at [435, 293] on button "Confirmar" at bounding box center [428, 295] width 86 height 18
type input "12:00"
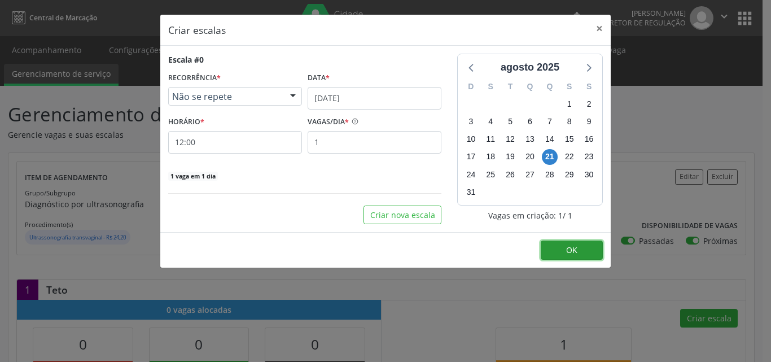
click at [590, 246] on button "OK" at bounding box center [572, 249] width 62 height 19
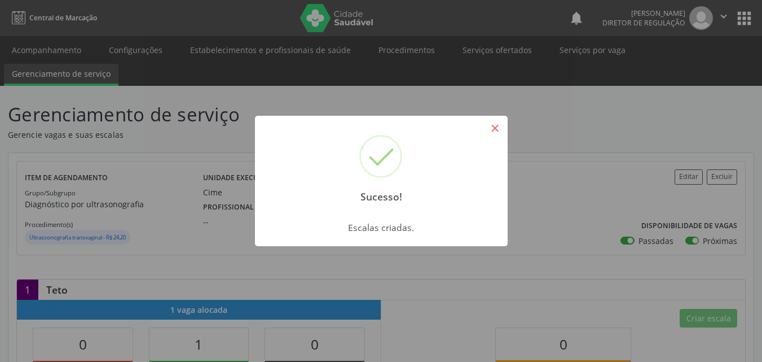
click at [492, 133] on button "×" at bounding box center [495, 128] width 19 height 19
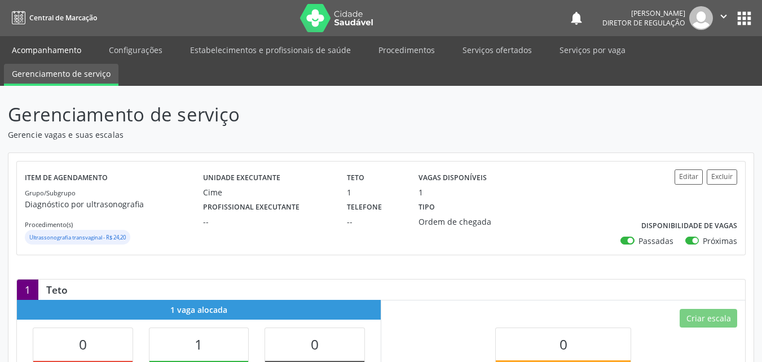
click at [62, 50] on link "Acompanhamento" at bounding box center [46, 50] width 85 height 20
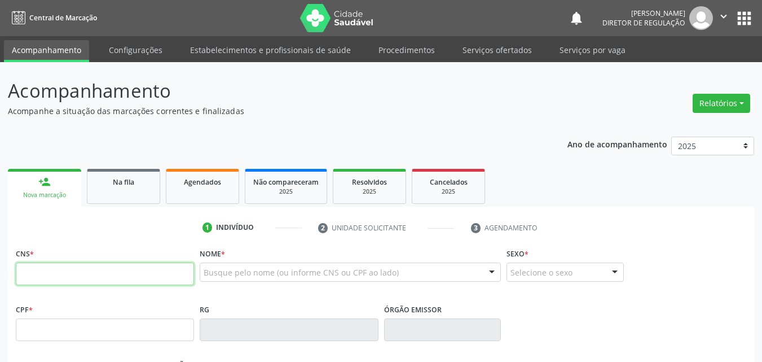
click at [99, 277] on input "text" at bounding box center [105, 273] width 178 height 23
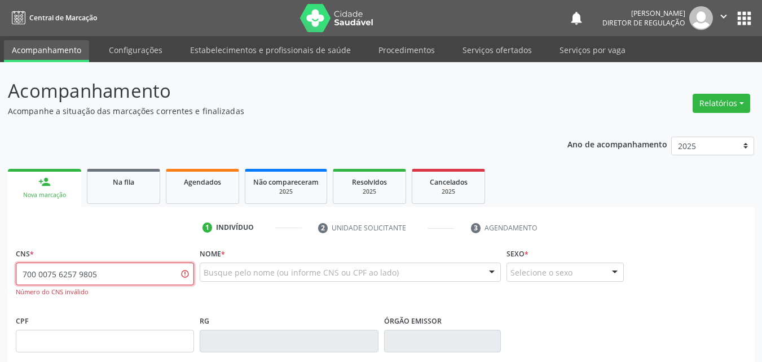
click at [51, 273] on input "700 0075 6257 9805" at bounding box center [105, 273] width 178 height 23
click at [46, 272] on input "700 0056 2579 805" at bounding box center [105, 273] width 178 height 23
type input "700 0015 6257 9805"
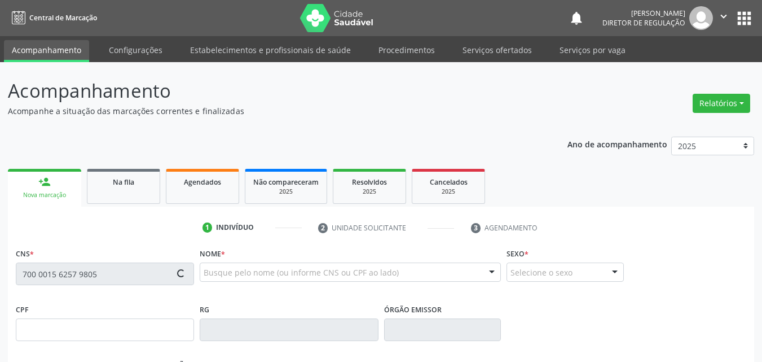
type input "01/09/1981"
type input "Eva Luca de Araújo"
type input "(87) 98808-8264"
type input "(87) 98835-1347"
type input "S/N"
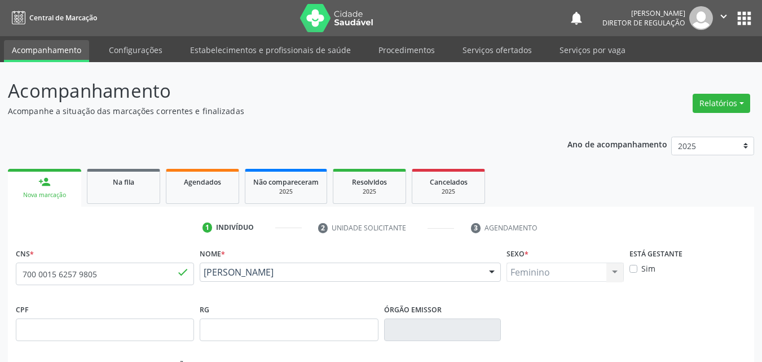
scroll to position [250, 0]
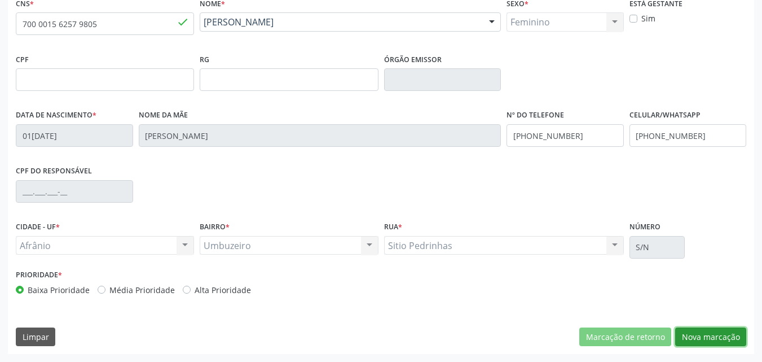
click at [717, 337] on button "Nova marcação" at bounding box center [710, 336] width 71 height 19
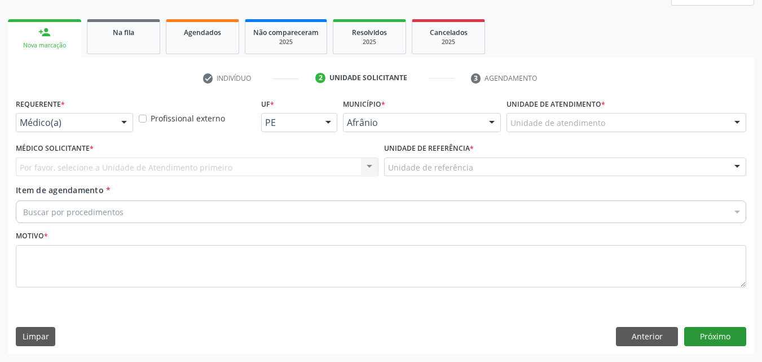
scroll to position [150, 0]
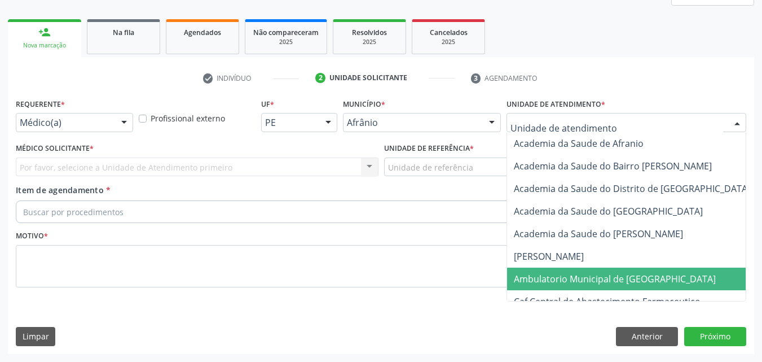
click at [598, 279] on span "Ambulatorio Municipal de [GEOGRAPHIC_DATA]" at bounding box center [615, 279] width 202 height 12
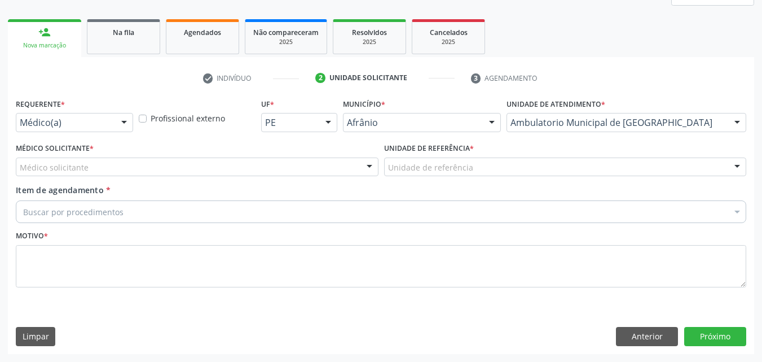
click at [494, 169] on div "Unidade de referência" at bounding box center [565, 166] width 363 height 19
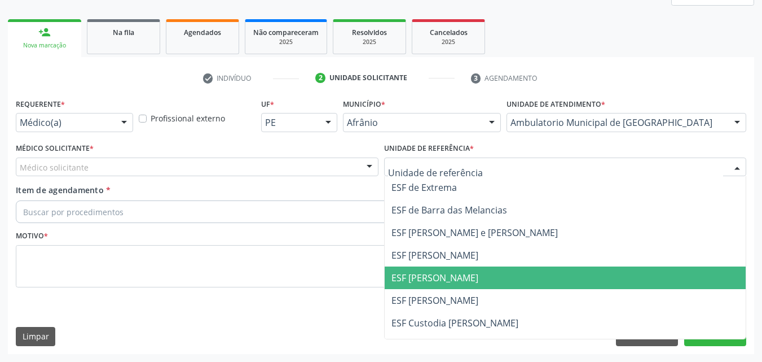
click at [483, 277] on span "ESF [PERSON_NAME]" at bounding box center [566, 277] width 362 height 23
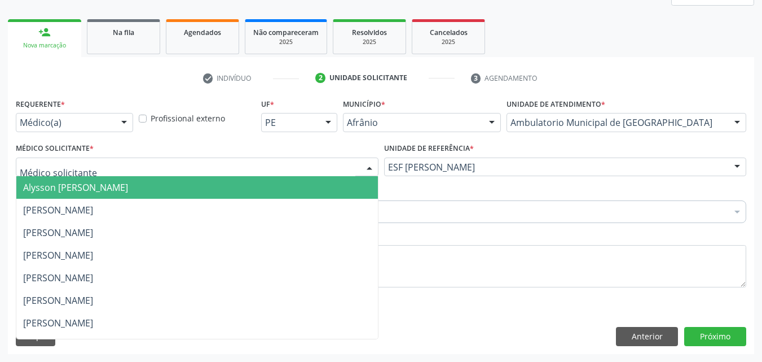
drag, startPoint x: 331, startPoint y: 161, endPoint x: 319, endPoint y: 156, distance: 12.9
click at [330, 161] on div at bounding box center [197, 166] width 363 height 19
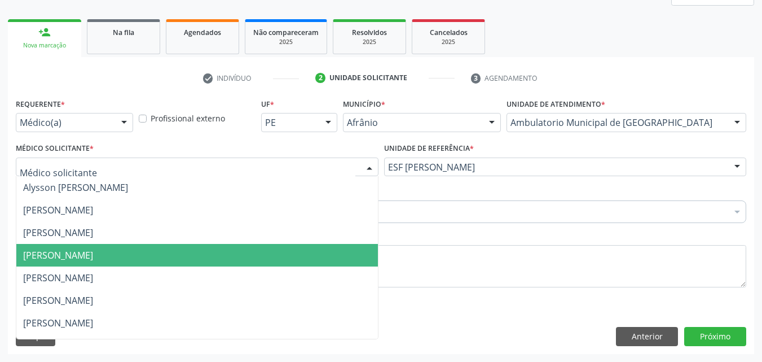
click at [278, 256] on span "[PERSON_NAME]" at bounding box center [197, 255] width 362 height 23
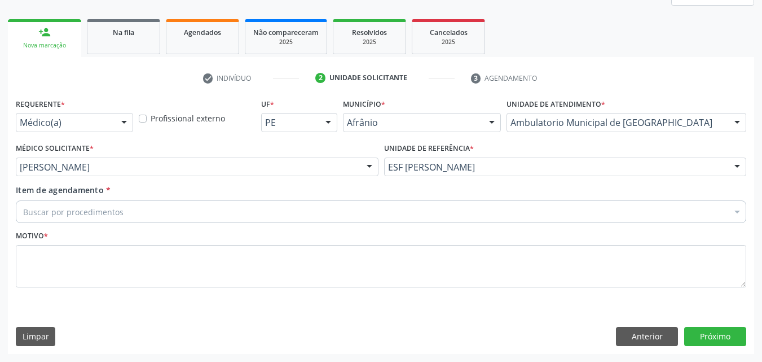
click at [173, 211] on div "Buscar por procedimentos" at bounding box center [381, 211] width 731 height 23
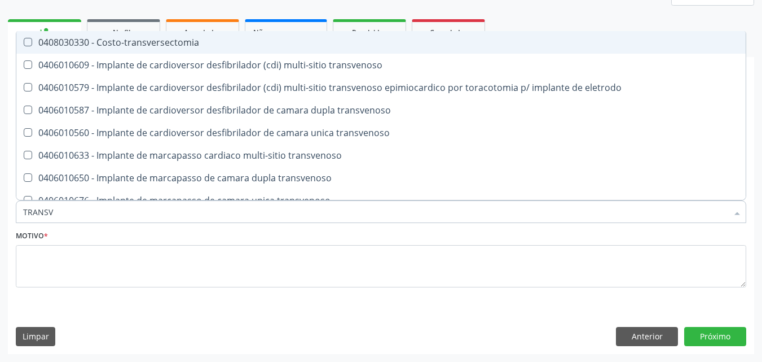
type input "TRANSVA"
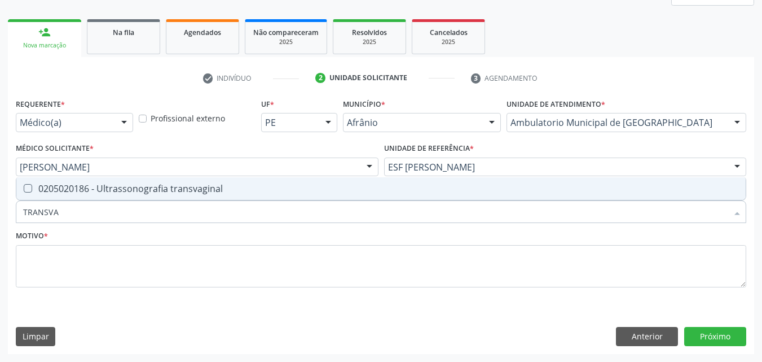
click at [176, 191] on div "0205020186 - Ultrassonografia transvaginal" at bounding box center [381, 188] width 716 height 9
checkbox transvaginal "true"
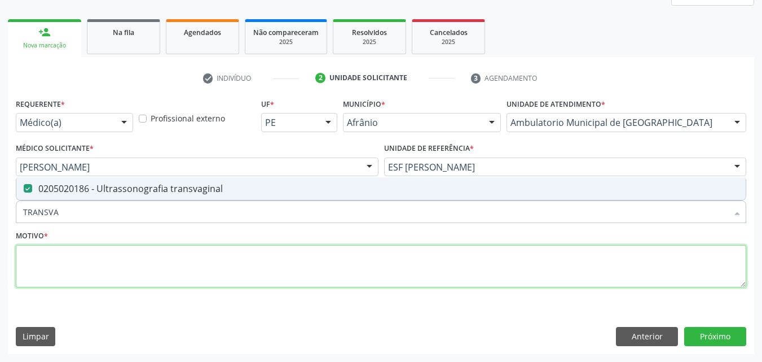
click at [165, 271] on textarea at bounding box center [381, 266] width 731 height 43
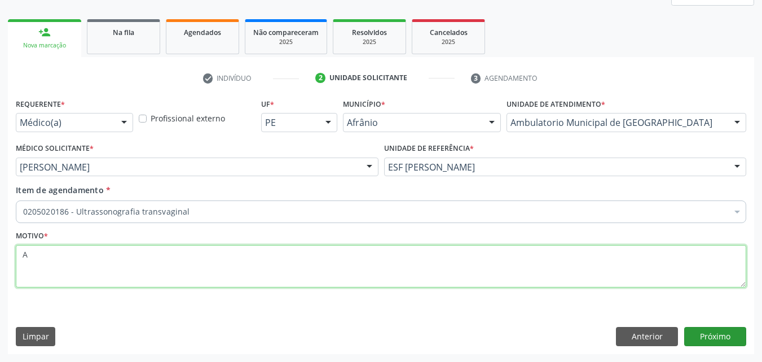
type textarea "A"
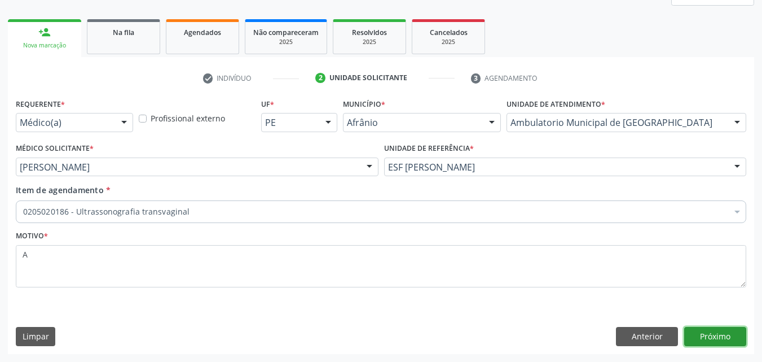
click at [705, 337] on button "Próximo" at bounding box center [716, 336] width 62 height 19
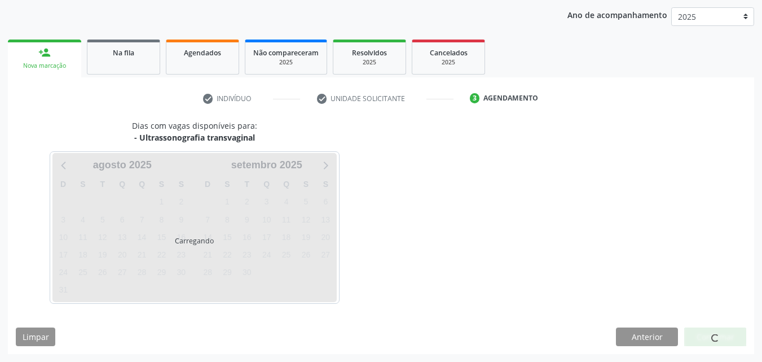
scroll to position [129, 0]
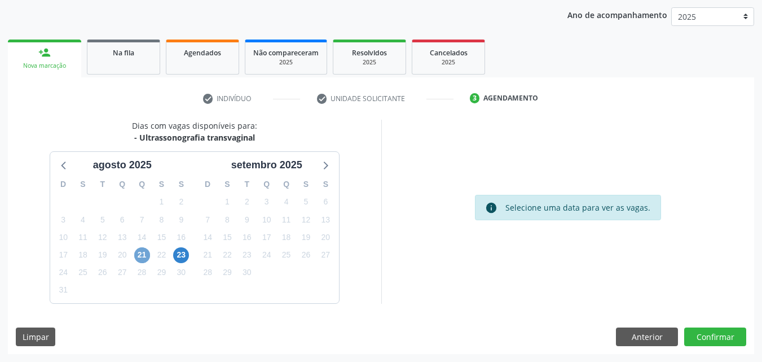
click at [149, 257] on span "21" at bounding box center [142, 255] width 16 height 16
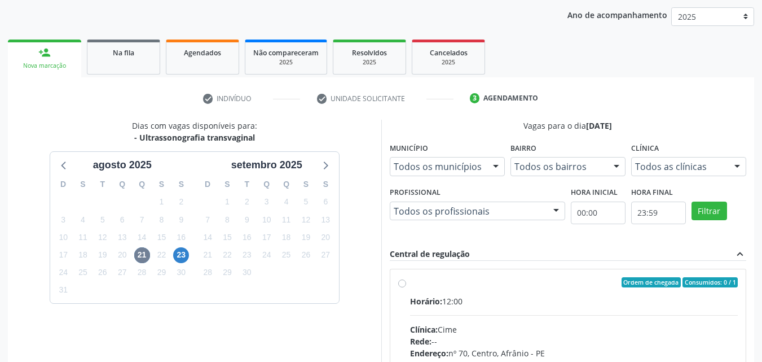
click at [443, 289] on label "Ordem de chegada Consumidos: 0 / 1 Horário: 12:00 Clínica: Cime Rede: -- Endere…" at bounding box center [574, 363] width 328 height 173
click at [406, 287] on input "Ordem de chegada Consumidos: 0 / 1 Horário: 12:00 Clínica: Cime Rede: -- Endere…" at bounding box center [402, 282] width 8 height 10
radio input "true"
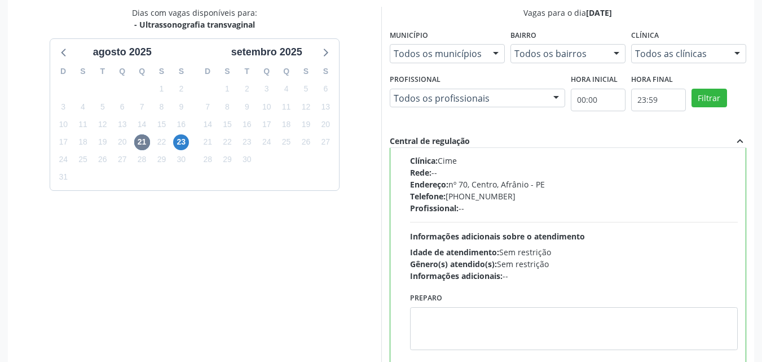
scroll to position [313, 0]
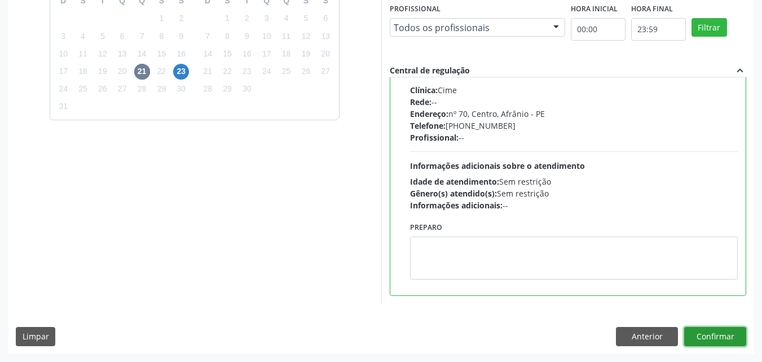
click at [708, 337] on button "Confirmar" at bounding box center [716, 336] width 62 height 19
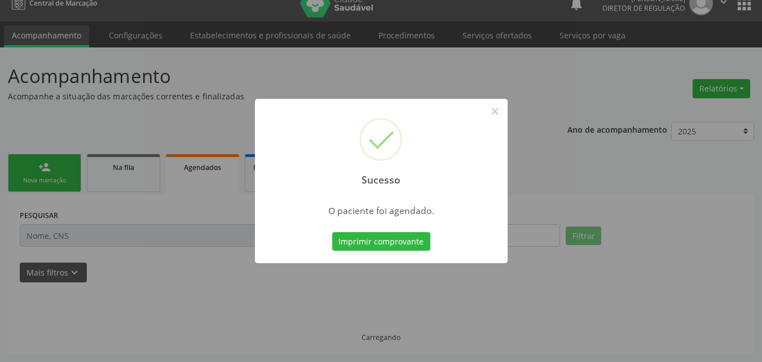
scroll to position [15, 0]
click at [390, 243] on button "Imprimir comprovante" at bounding box center [381, 241] width 98 height 19
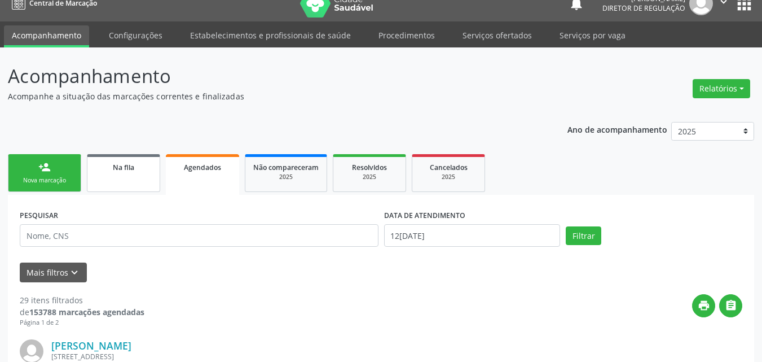
click at [133, 166] on span "Na fila" at bounding box center [123, 168] width 21 height 10
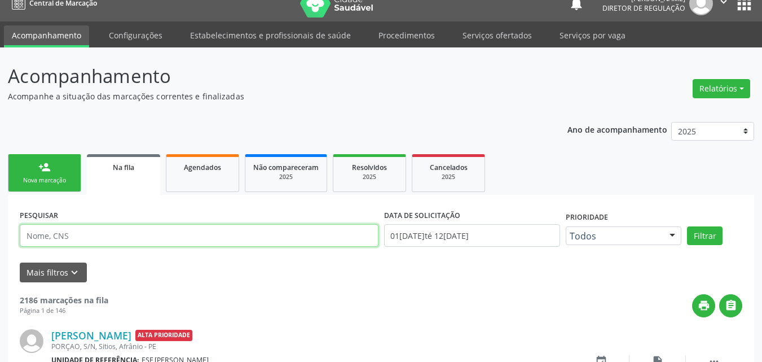
click at [141, 235] on input "text" at bounding box center [199, 235] width 359 height 23
paste input "EREMITA DOS SANTOS SILVA RODRIGUES"
type input "EREMITA DOS SANTOS SILVA RODRIGUES"
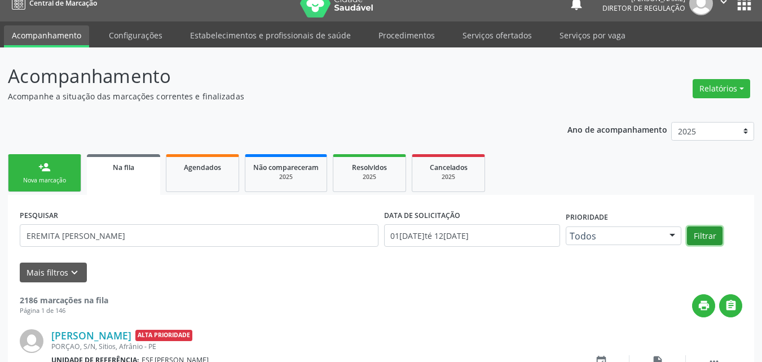
drag, startPoint x: 703, startPoint y: 232, endPoint x: 675, endPoint y: 233, distance: 28.2
click at [704, 230] on button "Filtrar" at bounding box center [705, 235] width 36 height 19
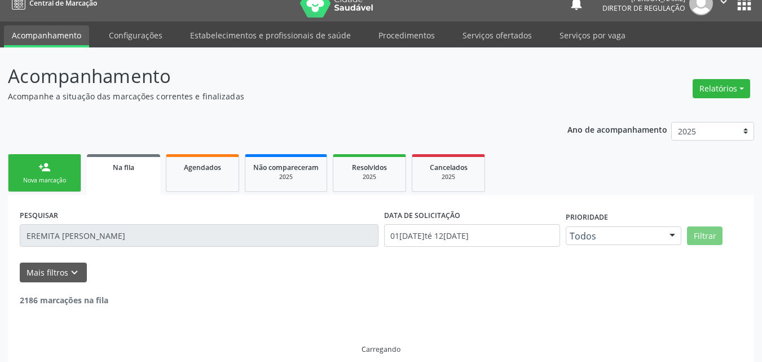
scroll to position [0, 0]
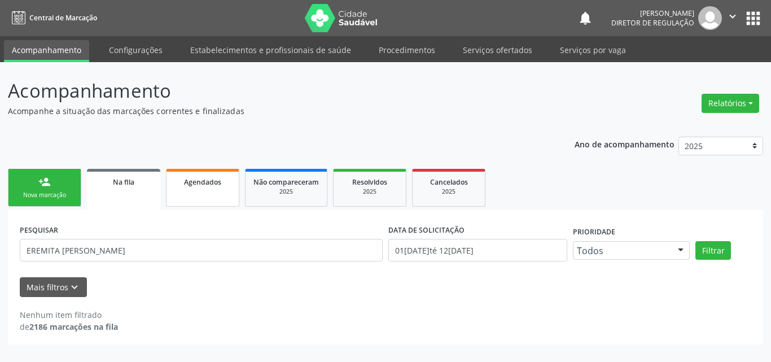
click at [203, 179] on span "Agendados" at bounding box center [202, 182] width 37 height 10
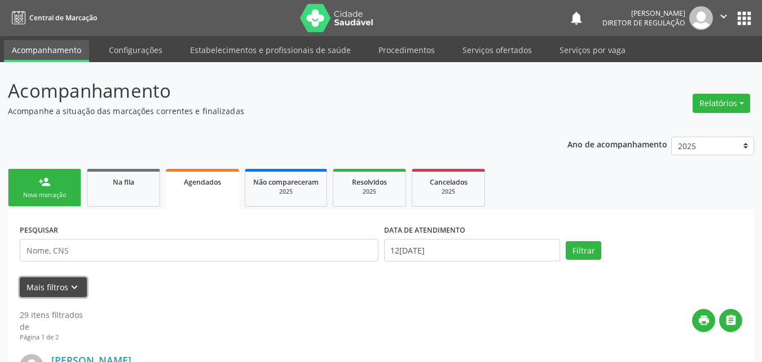
click at [76, 286] on icon "keyboard_arrow_down" at bounding box center [74, 287] width 12 height 12
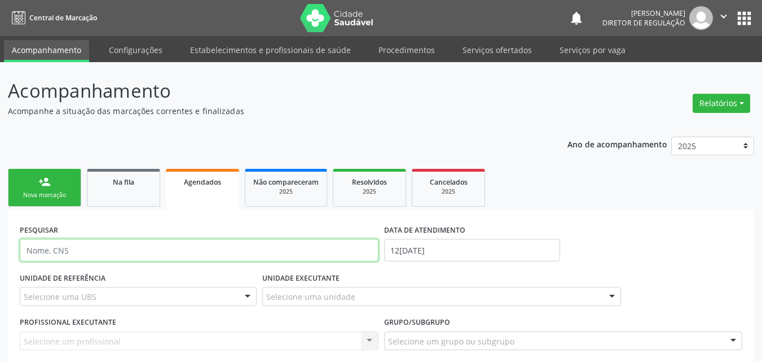
click at [115, 247] on input "text" at bounding box center [199, 250] width 359 height 23
paste input "EREMITA DOS SANTOS SILVA RODRIGUES"
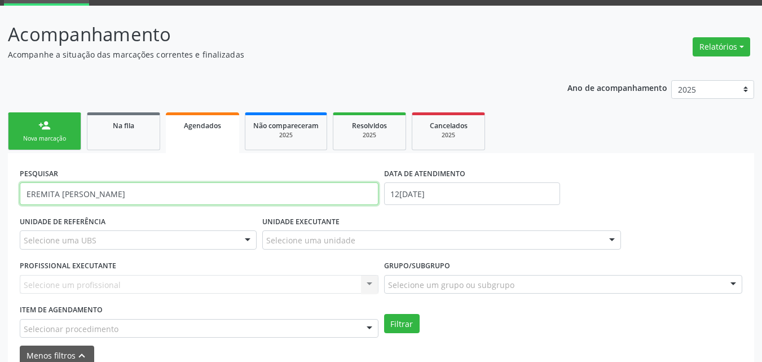
type input "EREMITA DOS SANTOS SILVA RODRIGUES"
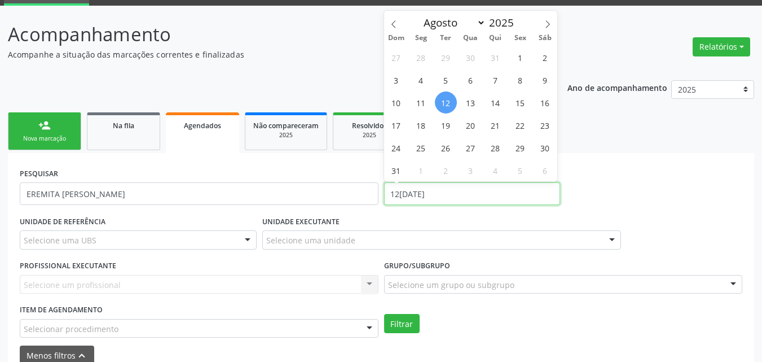
click at [439, 191] on input "[DATE]" at bounding box center [472, 193] width 177 height 23
click at [394, 24] on icon at bounding box center [394, 24] width 8 height 8
click at [393, 27] on icon at bounding box center [394, 24] width 8 height 8
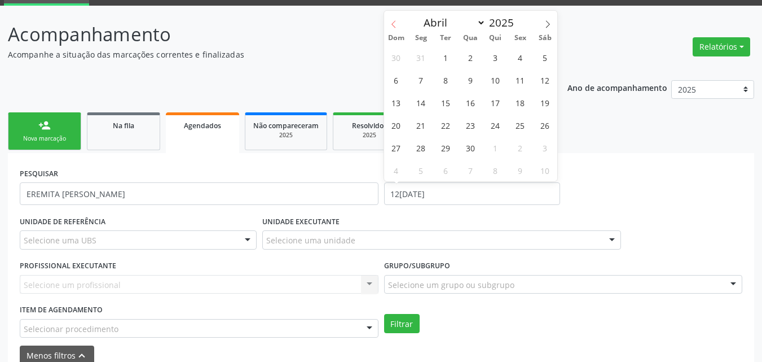
click at [393, 27] on icon at bounding box center [394, 24] width 8 height 8
select select "0"
click at [472, 56] on span "1" at bounding box center [471, 57] width 22 height 22
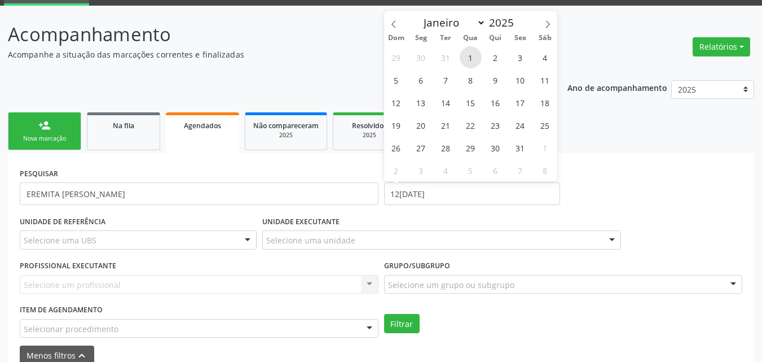
type input "01/01/2025"
click at [549, 23] on icon at bounding box center [548, 24] width 8 height 8
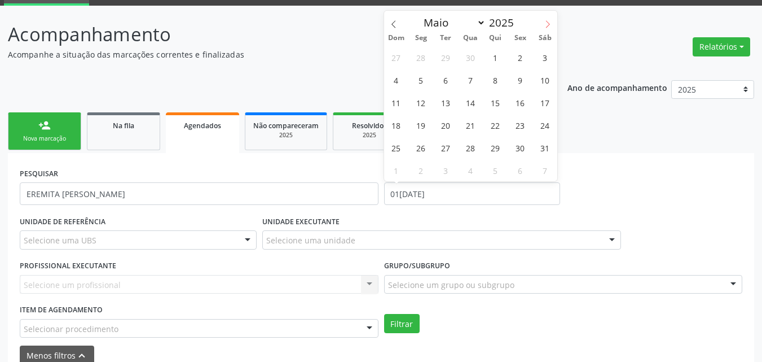
click at [549, 23] on icon at bounding box center [548, 24] width 8 height 8
select select "7"
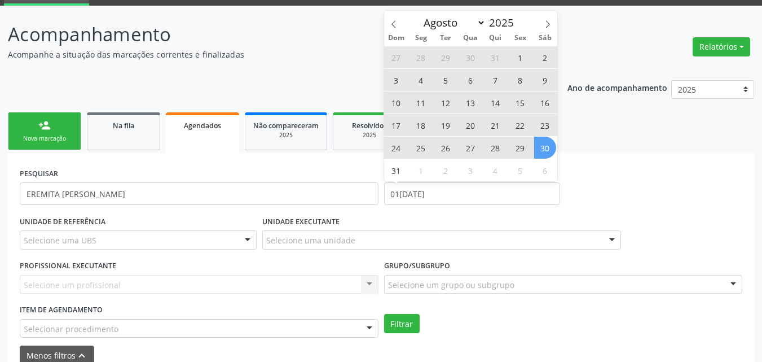
click at [552, 143] on span "30" at bounding box center [545, 148] width 22 height 22
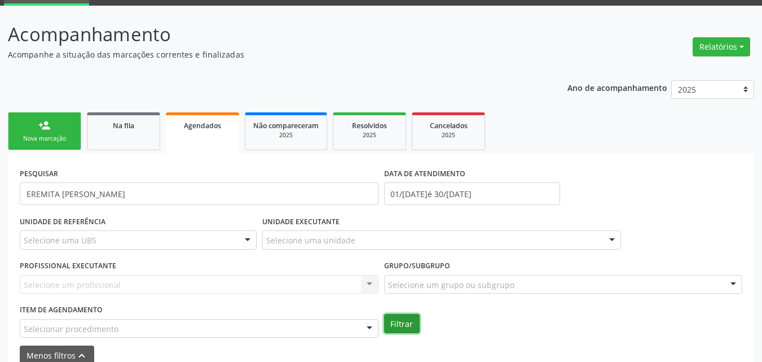
click at [403, 324] on button "Filtrar" at bounding box center [402, 323] width 36 height 19
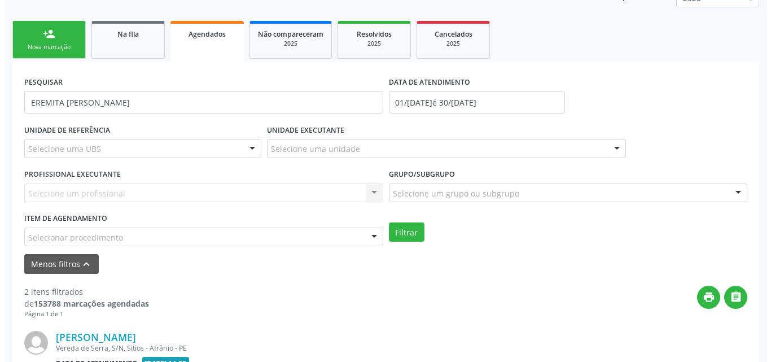
scroll to position [0, 0]
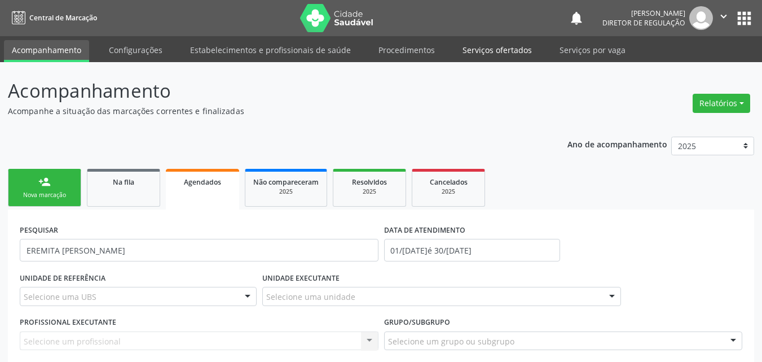
click at [509, 50] on link "Serviços ofertados" at bounding box center [497, 50] width 85 height 20
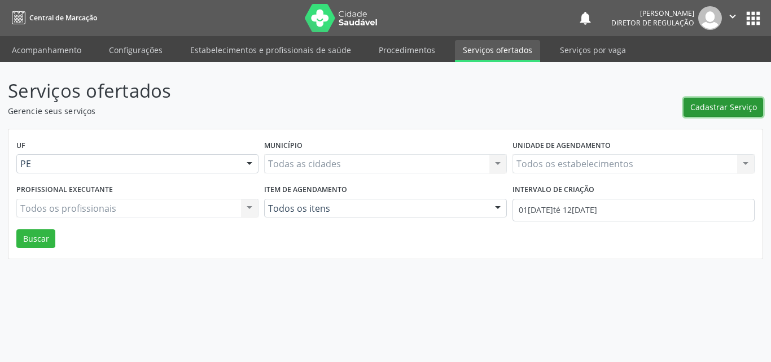
click at [704, 106] on span "Cadastrar Serviço" at bounding box center [723, 107] width 67 height 12
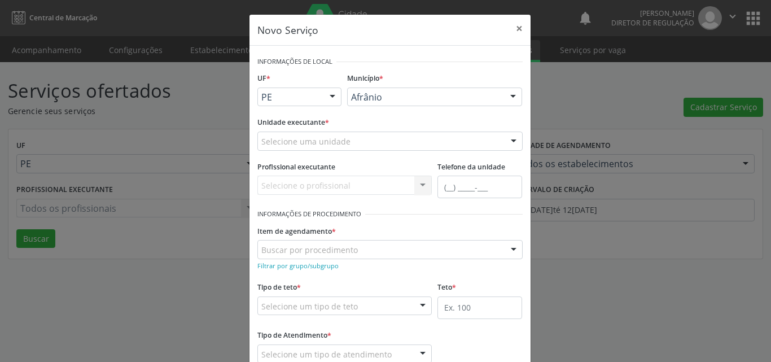
click at [393, 91] on div "Afrânio" at bounding box center [434, 96] width 175 height 19
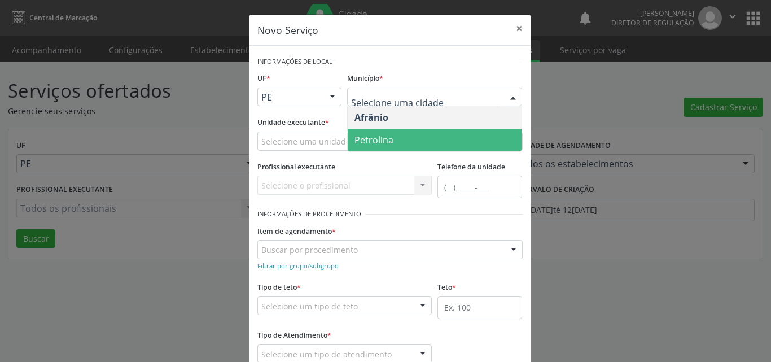
click at [400, 135] on span "Petrolina" at bounding box center [435, 140] width 174 height 23
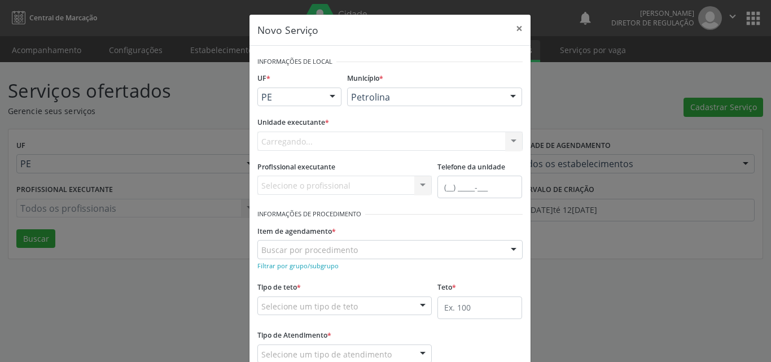
click at [340, 142] on div "Carregando... Academia da Saude de Afranio Academia da Saude do Bairro [PERSON_…" at bounding box center [389, 140] width 265 height 19
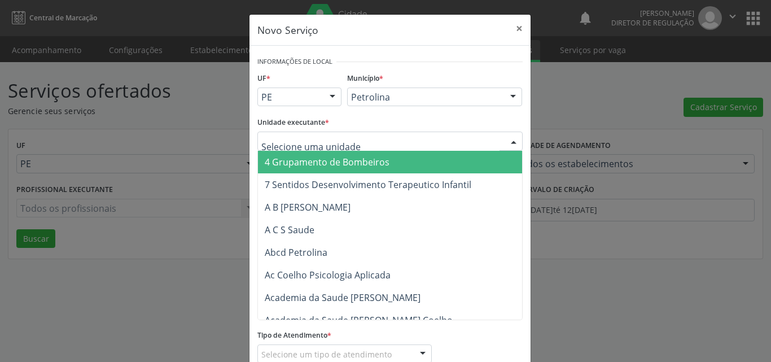
type input "D"
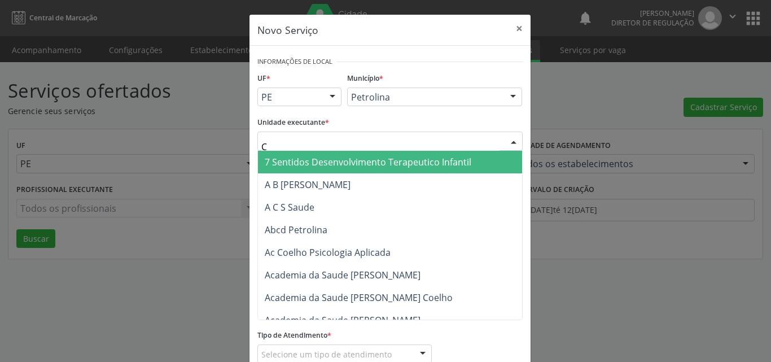
type input "CD"
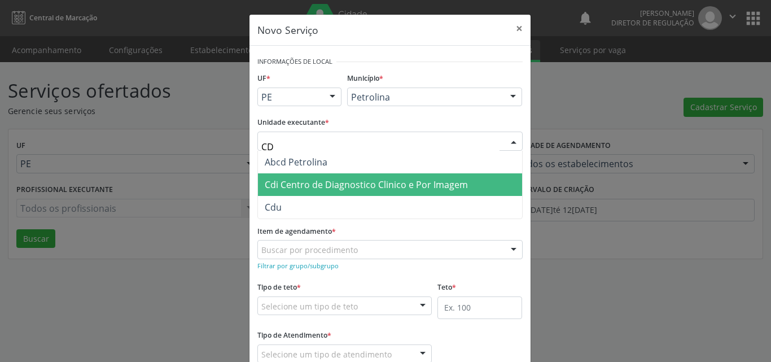
click at [310, 186] on span "Cdi Centro de Diagnostico Clinico e Por Imagem" at bounding box center [366, 184] width 203 height 12
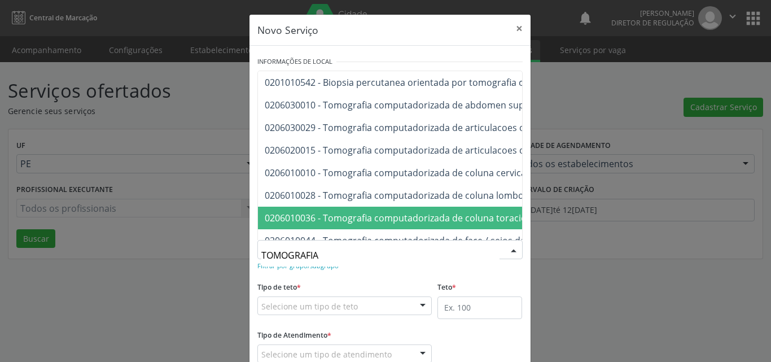
type input "TOMOGRAFIA"
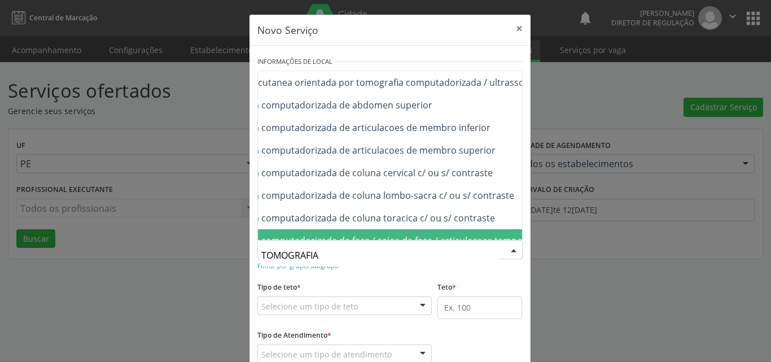
scroll to position [0, 135]
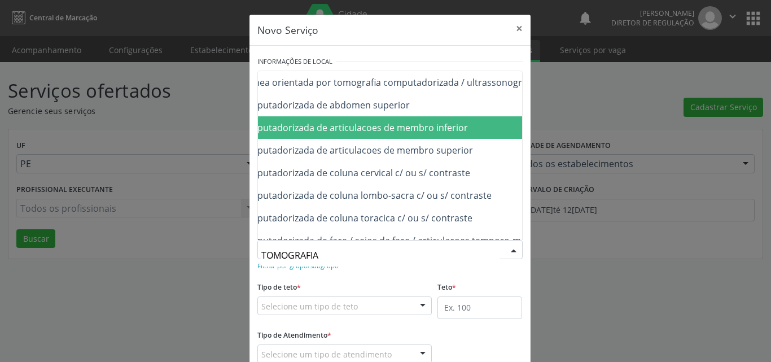
click at [467, 129] on span "0206030029 - Tomografia computadorizada de articulacoes de membro inferior" at bounding box center [402, 127] width 560 height 23
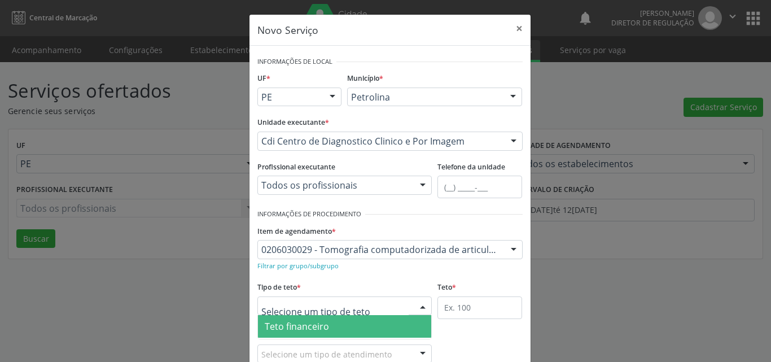
click at [388, 302] on div at bounding box center [344, 305] width 175 height 19
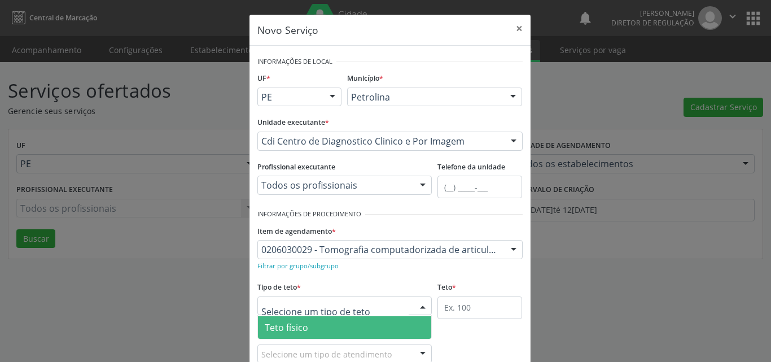
click at [356, 322] on span "Teto físico" at bounding box center [345, 327] width 174 height 23
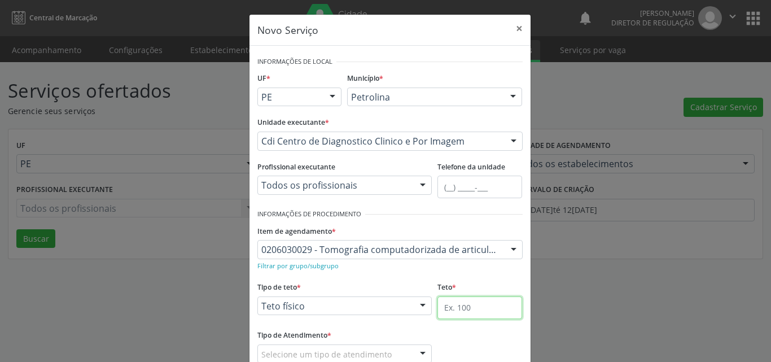
click at [460, 307] on input "text" at bounding box center [479, 307] width 85 height 23
type input "1"
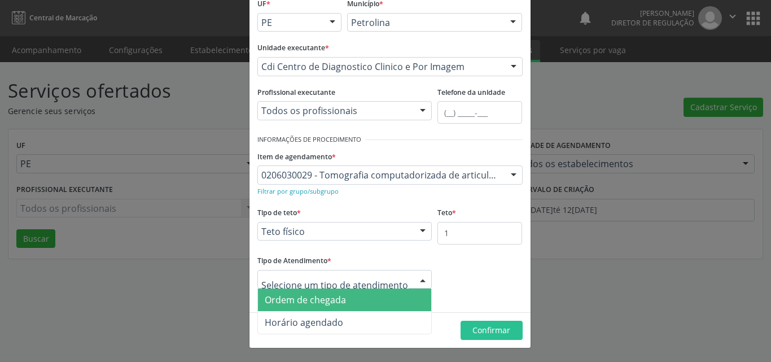
click at [347, 304] on span "Ordem de chegada" at bounding box center [345, 299] width 174 height 23
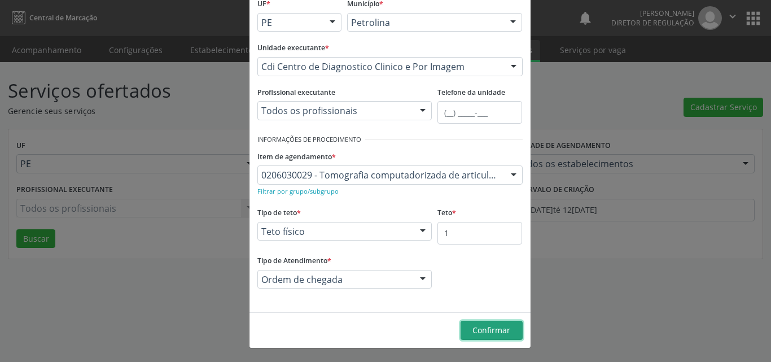
click at [481, 335] on span "Confirmar" at bounding box center [491, 329] width 38 height 11
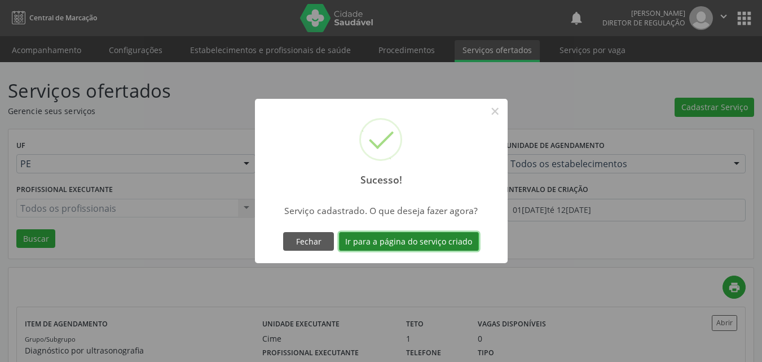
click at [425, 242] on button "Ir para a página do serviço criado" at bounding box center [409, 241] width 140 height 19
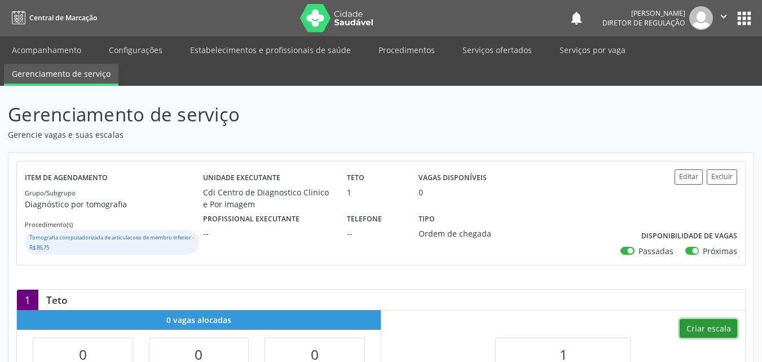
click at [698, 327] on button "Criar escala" at bounding box center [709, 328] width 58 height 19
select select "7"
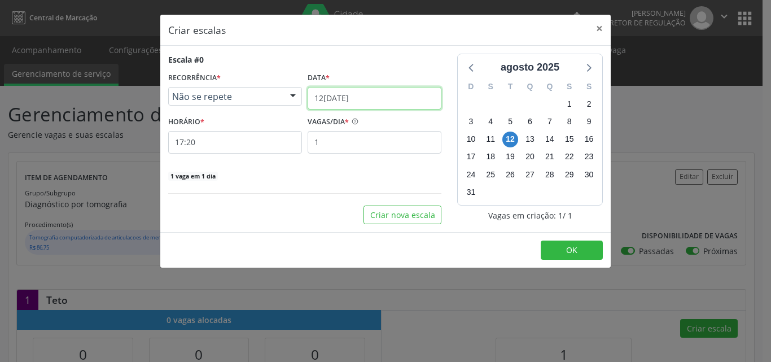
click at [394, 100] on input "[DATE]" at bounding box center [375, 98] width 134 height 23
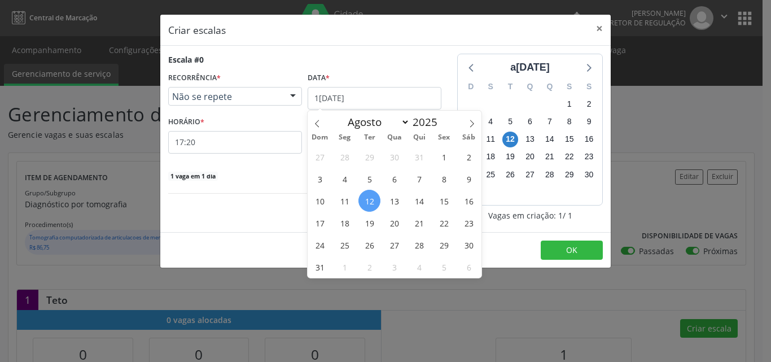
select select "7"
click at [373, 226] on span "19" at bounding box center [369, 223] width 22 height 22
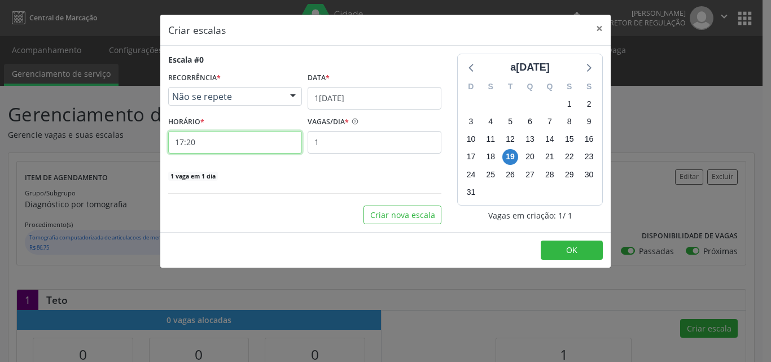
click at [257, 150] on input "17:20" at bounding box center [235, 142] width 134 height 23
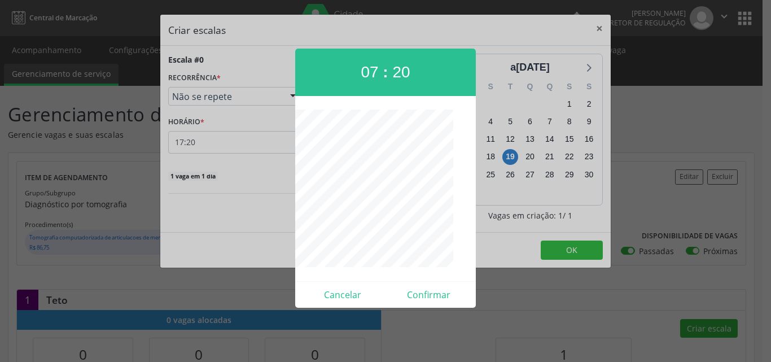
click at [370, 82] on div "07 : 20" at bounding box center [385, 72] width 181 height 47
click at [367, 73] on span "07" at bounding box center [369, 71] width 17 height 17
click at [425, 293] on button "Confirmar" at bounding box center [428, 295] width 86 height 18
type input "08:00"
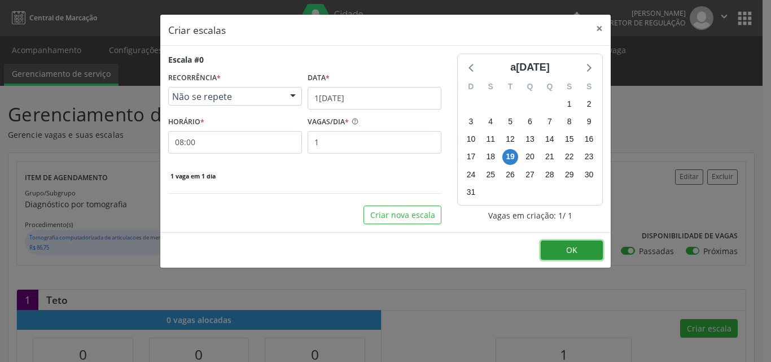
click at [577, 248] on button "OK" at bounding box center [572, 249] width 62 height 19
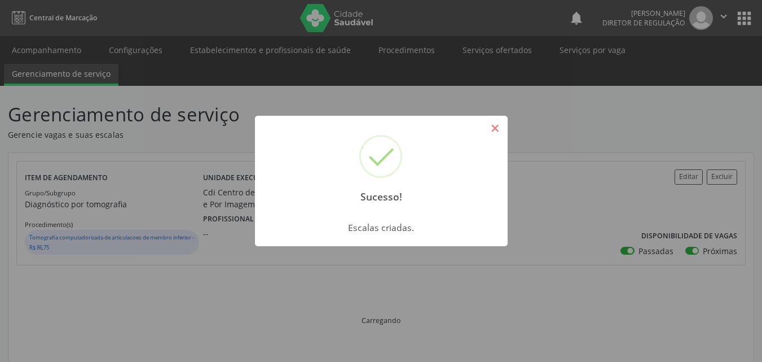
click at [495, 131] on button "×" at bounding box center [495, 128] width 19 height 19
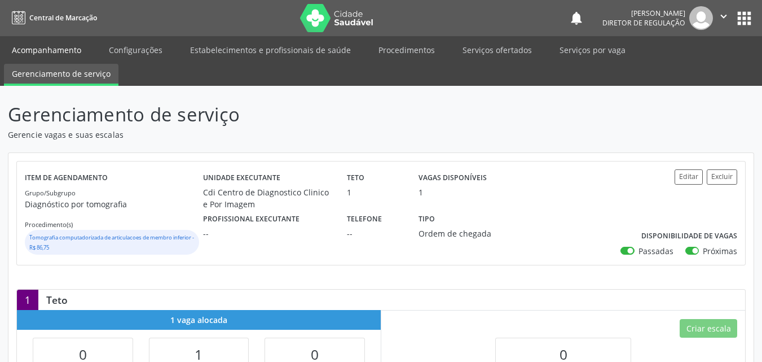
click at [72, 52] on link "Acompanhamento" at bounding box center [46, 50] width 85 height 20
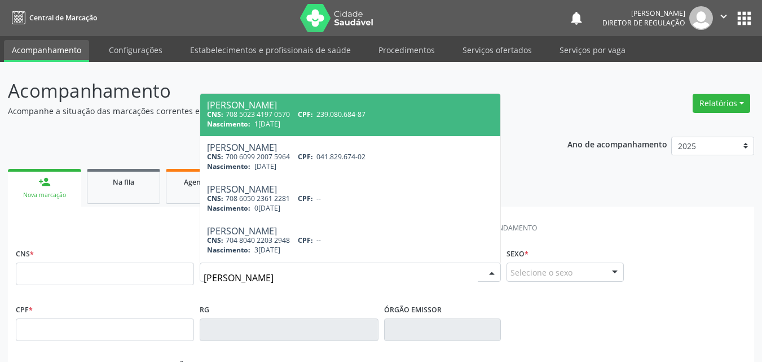
type input "PEDRO FRANCISCO NETO"
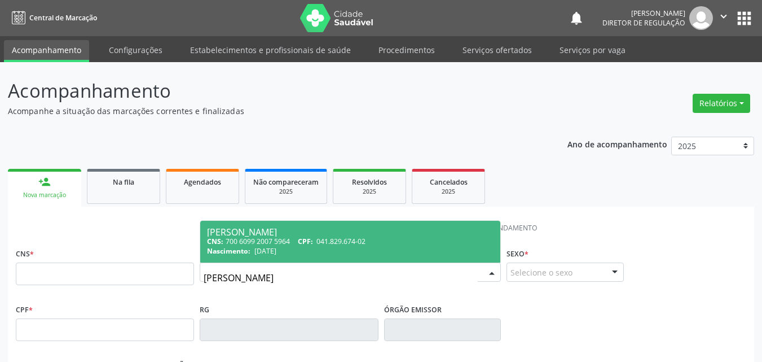
click at [236, 238] on div "CNS: 700 6099 2007 5964 CPF: 041.829.674-02" at bounding box center [350, 241] width 287 height 10
type input "700 6099 2007 5964"
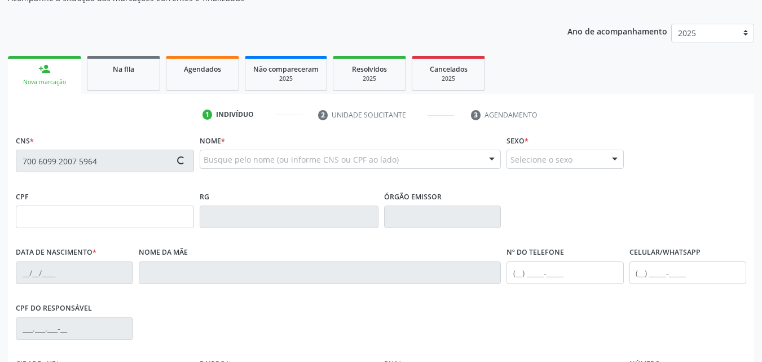
type input "041.829.674-02"
type input "15/09/1982"
type input "Rute Araújo da Silva"
type input "(87) 98856-3076"
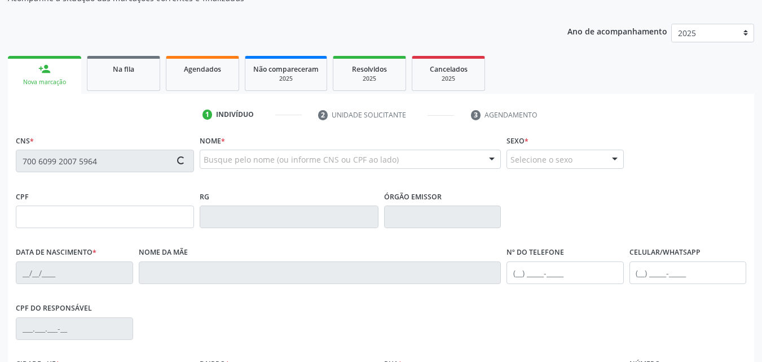
type input "211.282.784-72"
type input "113"
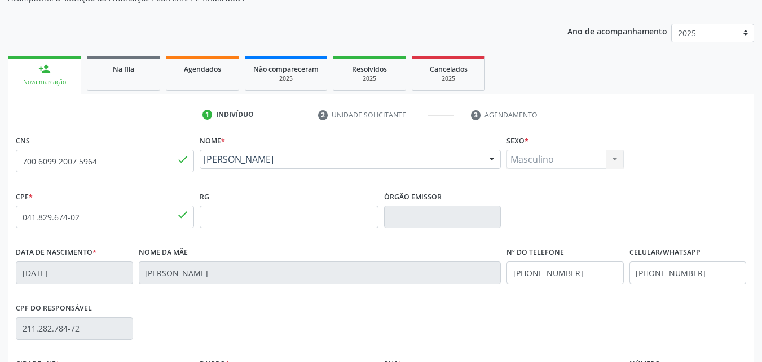
scroll to position [250, 0]
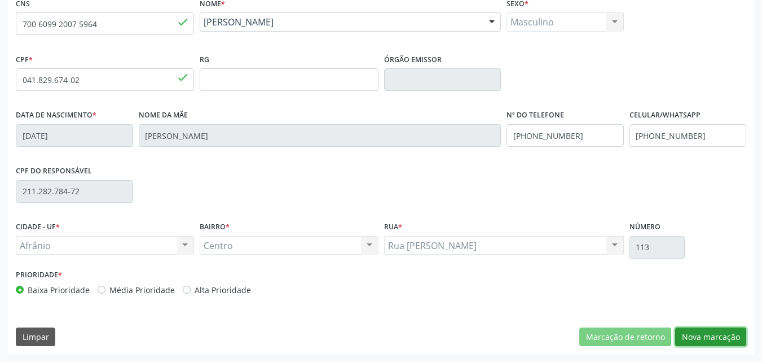
click at [705, 340] on button "Nova marcação" at bounding box center [710, 336] width 71 height 19
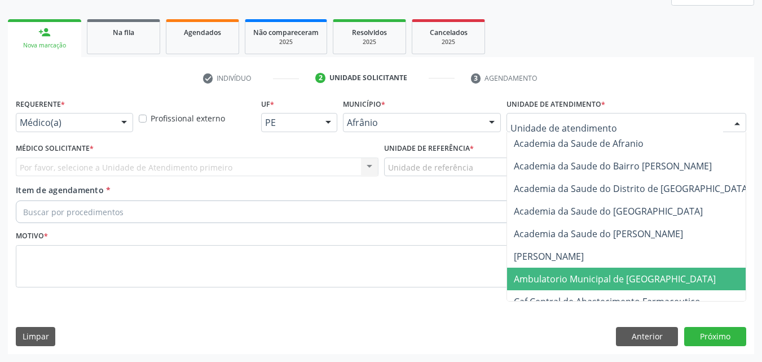
click at [616, 283] on span "Ambulatorio Municipal de [GEOGRAPHIC_DATA]" at bounding box center [615, 279] width 202 height 12
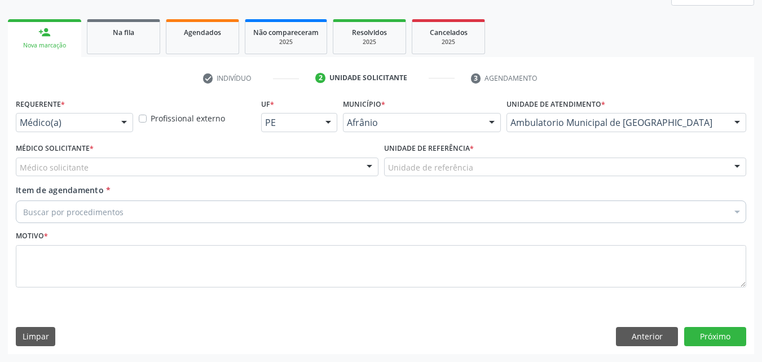
click at [474, 169] on div "Unidade de referência" at bounding box center [565, 166] width 363 height 19
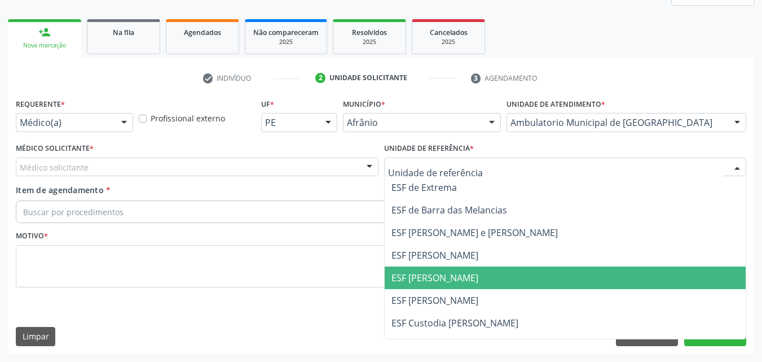
click at [490, 278] on span "ESF [PERSON_NAME]" at bounding box center [566, 277] width 362 height 23
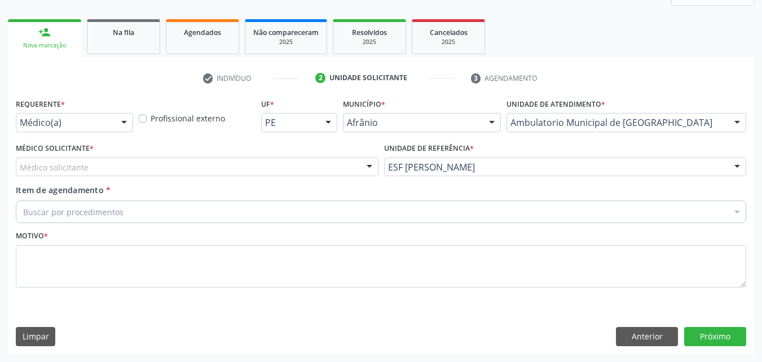
click at [332, 170] on div "Médico solicitante" at bounding box center [197, 166] width 363 height 19
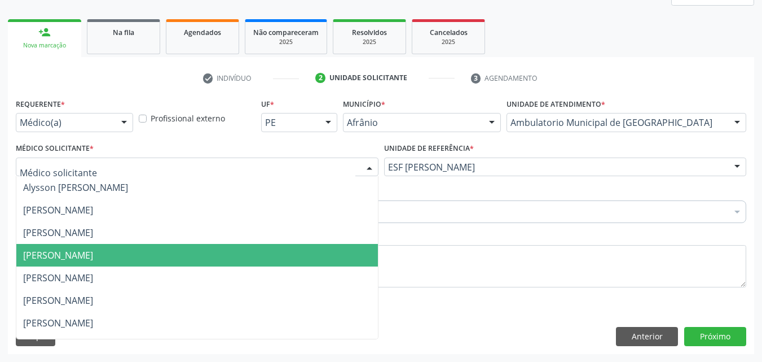
click at [342, 255] on span "[PERSON_NAME]" at bounding box center [197, 255] width 362 height 23
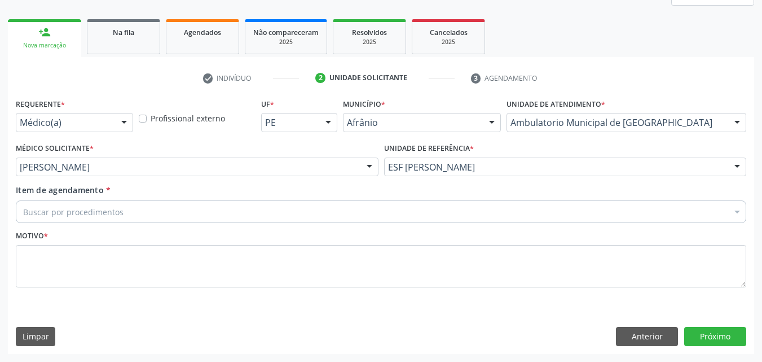
click at [247, 213] on div "Buscar por procedimentos" at bounding box center [381, 211] width 731 height 23
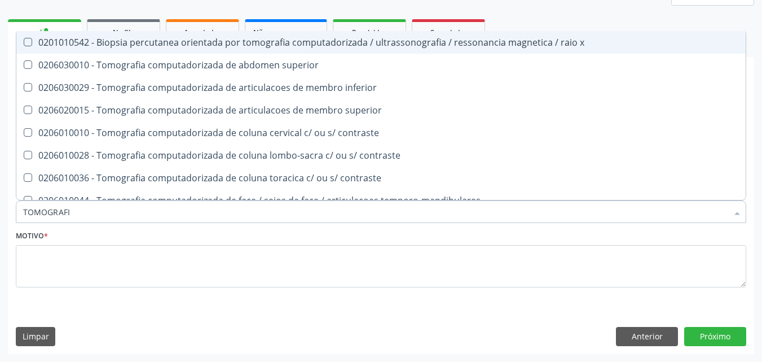
type input "TOMOGRAFIA"
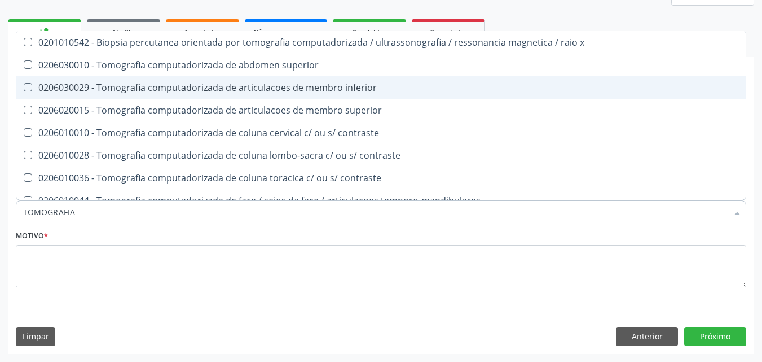
click at [323, 90] on div "0206030029 - Tomografia computadorizada de articulacoes de membro inferior" at bounding box center [381, 87] width 716 height 9
checkbox inferior "true"
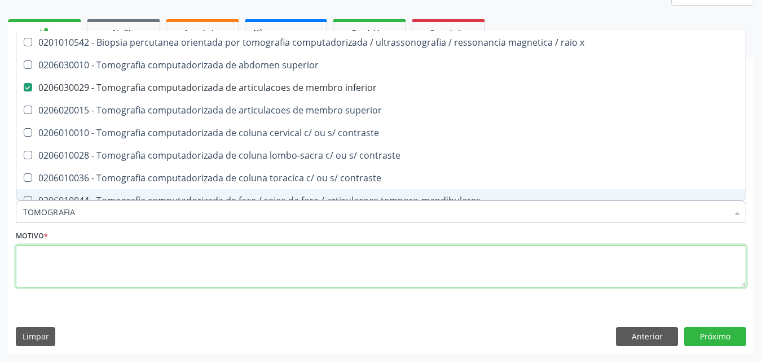
click at [278, 265] on textarea at bounding box center [381, 266] width 731 height 43
checkbox superior "true"
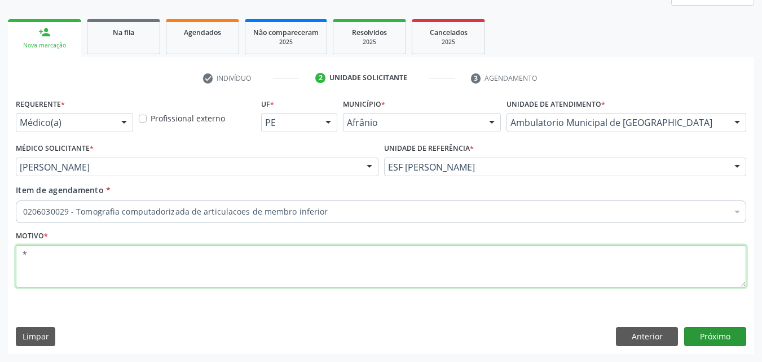
type textarea "*"
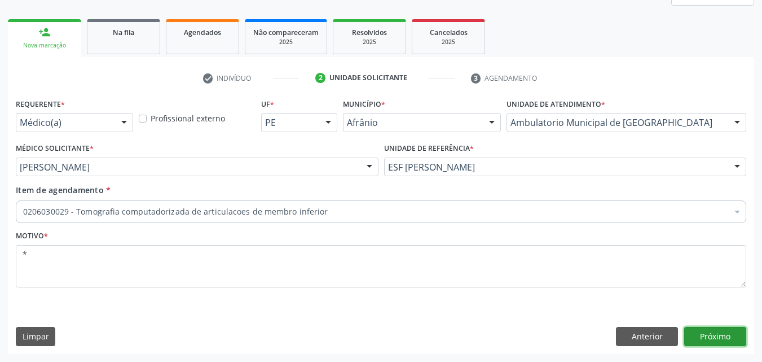
click at [712, 335] on button "Próximo" at bounding box center [716, 336] width 62 height 19
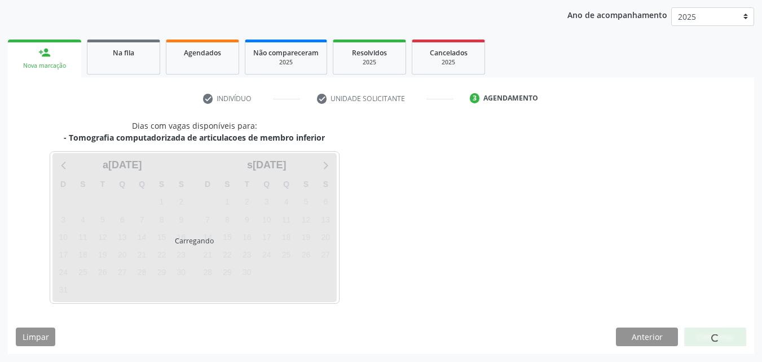
scroll to position [129, 0]
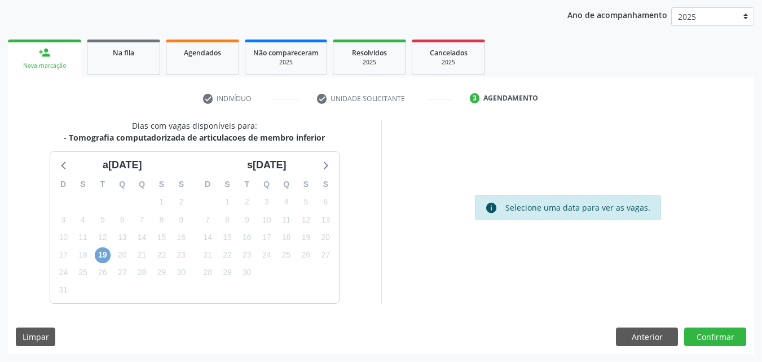
click at [100, 256] on span "19" at bounding box center [103, 255] width 16 height 16
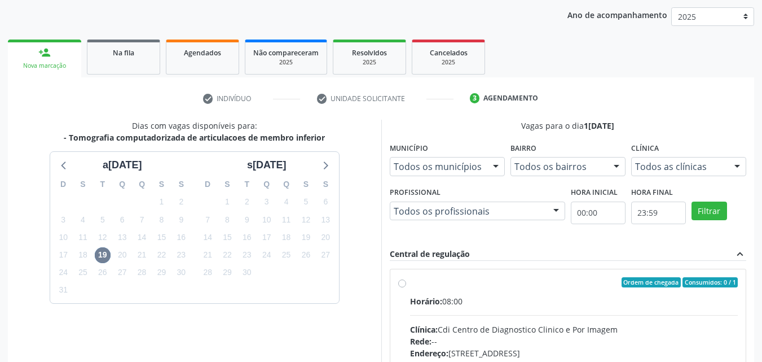
click at [475, 289] on label "Ordem de chegada Consumidos: 0 / 1 Horário: 08:00 Clínica: Cdi Centro de Diagno…" at bounding box center [574, 363] width 328 height 173
click at [406, 287] on input "Ordem de chegada Consumidos: 0 / 1 Horário: 08:00 Clínica: Cdi Centro de Diagno…" at bounding box center [402, 282] width 8 height 10
radio input "true"
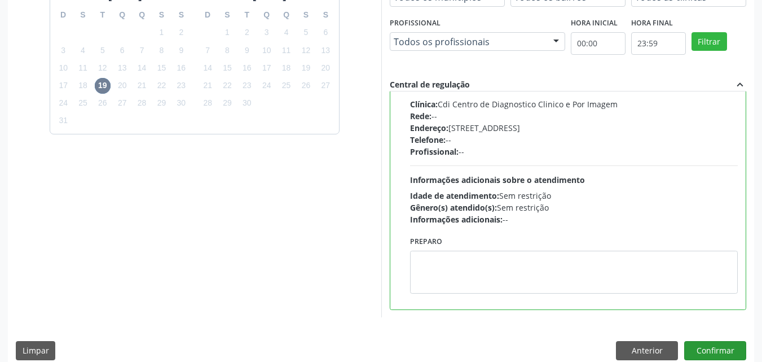
scroll to position [313, 0]
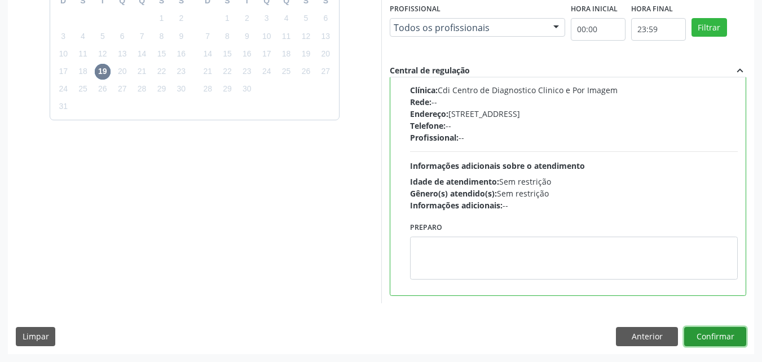
click at [725, 335] on button "Confirmar" at bounding box center [716, 336] width 62 height 19
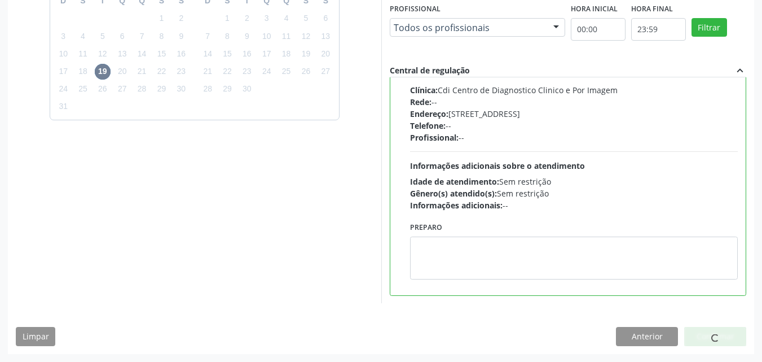
scroll to position [15, 0]
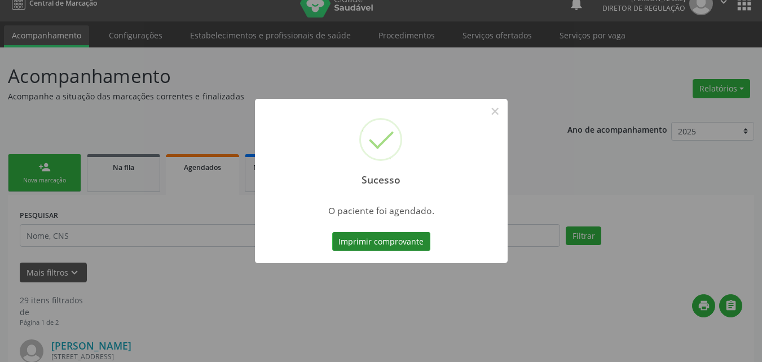
click at [396, 240] on button "Imprimir comprovante" at bounding box center [381, 241] width 98 height 19
